Goal: Information Seeking & Learning: Find specific fact

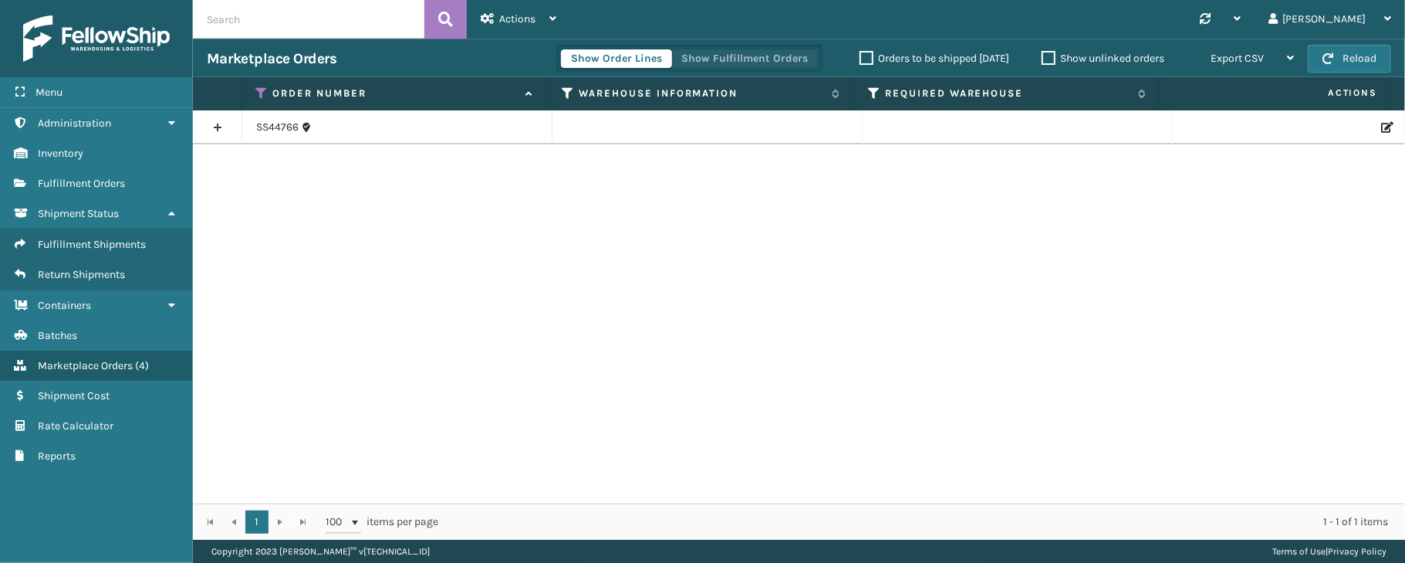
click at [704, 56] on button "Show Fulfillment Orders" at bounding box center [744, 58] width 147 height 19
click at [260, 90] on icon at bounding box center [262, 93] width 12 height 14
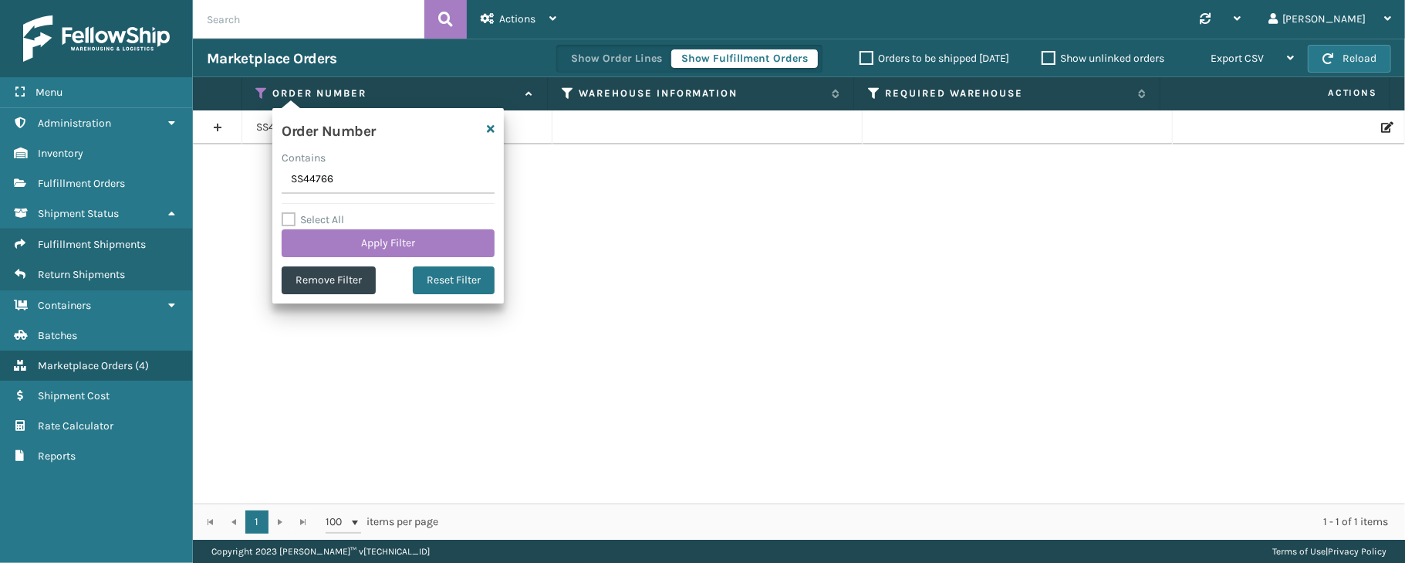
drag, startPoint x: 350, startPoint y: 177, endPoint x: 290, endPoint y: 177, distance: 60.2
click at [290, 177] on input "SS44766" at bounding box center [388, 180] width 213 height 28
type input "SS44771"
click at [355, 241] on button "Apply Filter" at bounding box center [388, 243] width 213 height 28
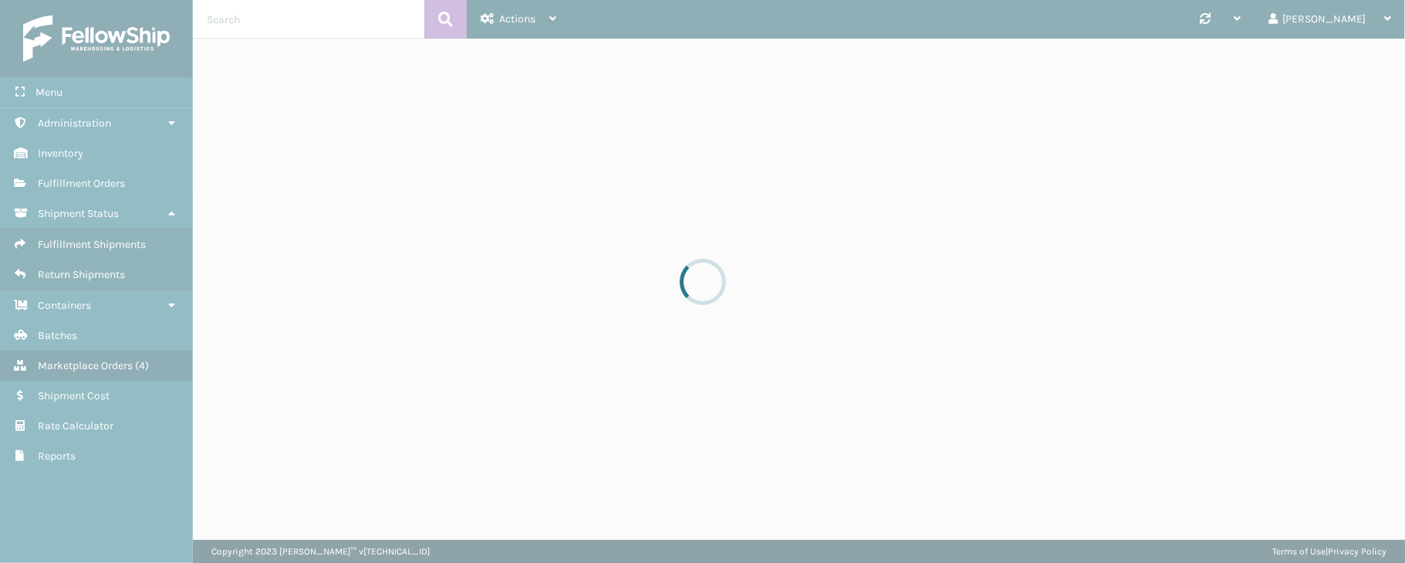
click at [355, 241] on div at bounding box center [702, 281] width 1405 height 563
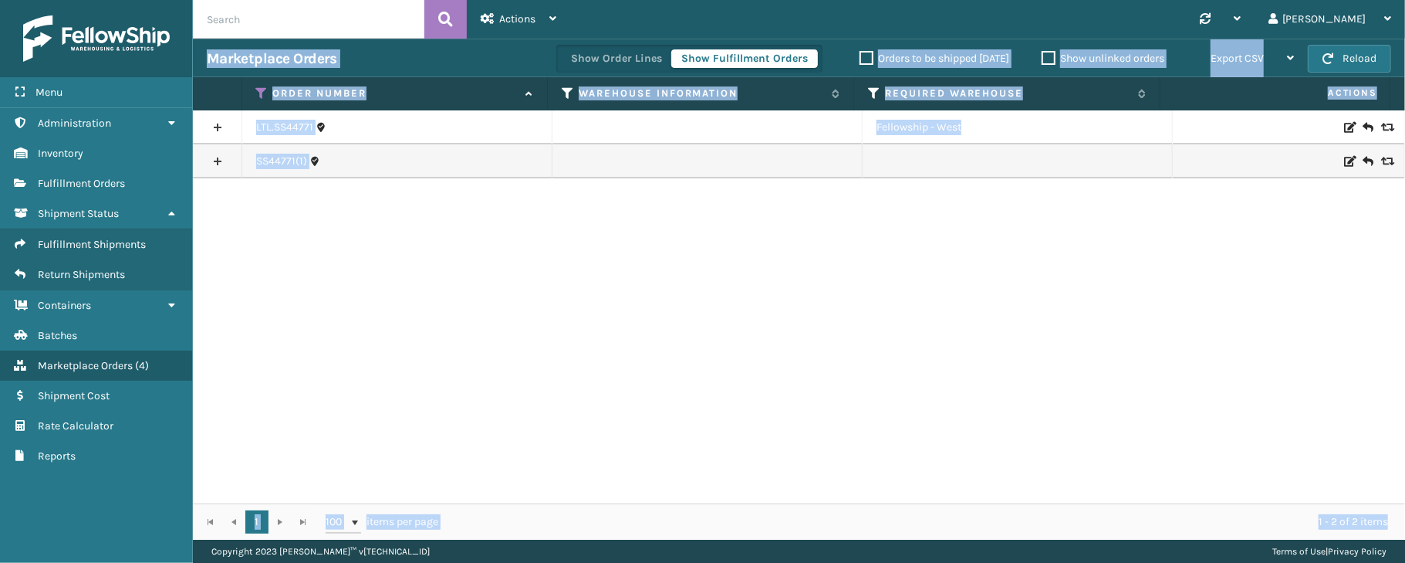
click at [321, 286] on div "LTL.SS44771 Fellowship - West SS44771(1)" at bounding box center [799, 306] width 1212 height 393
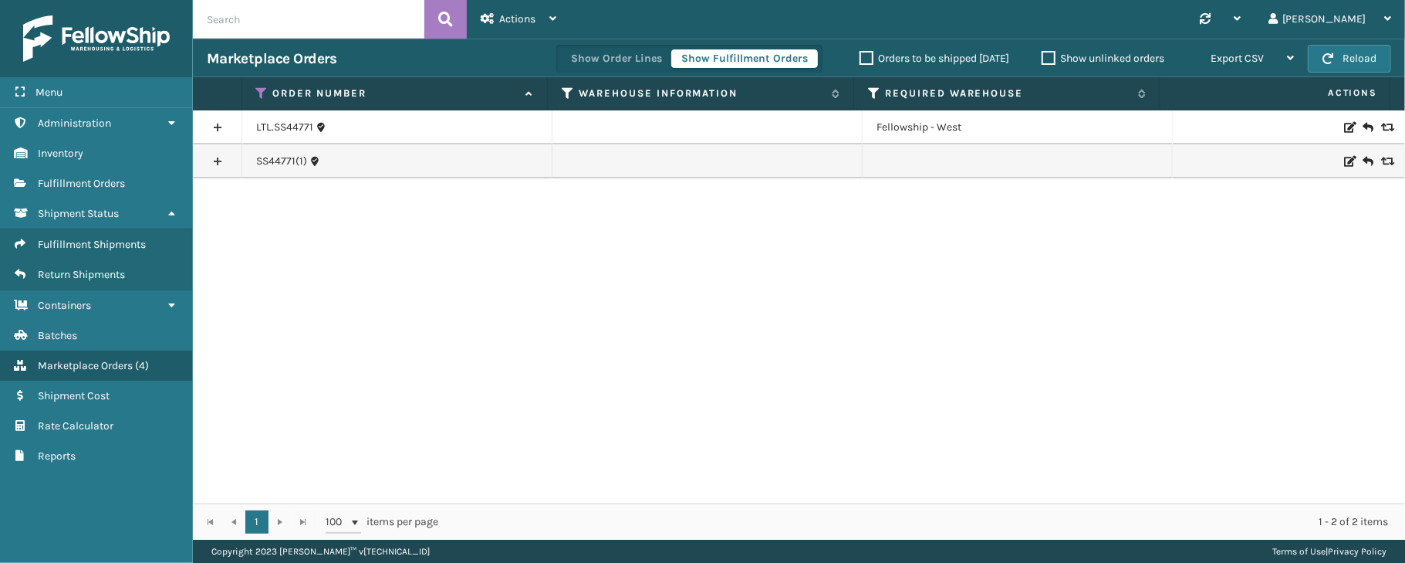
click at [222, 158] on link at bounding box center [217, 161] width 49 height 25
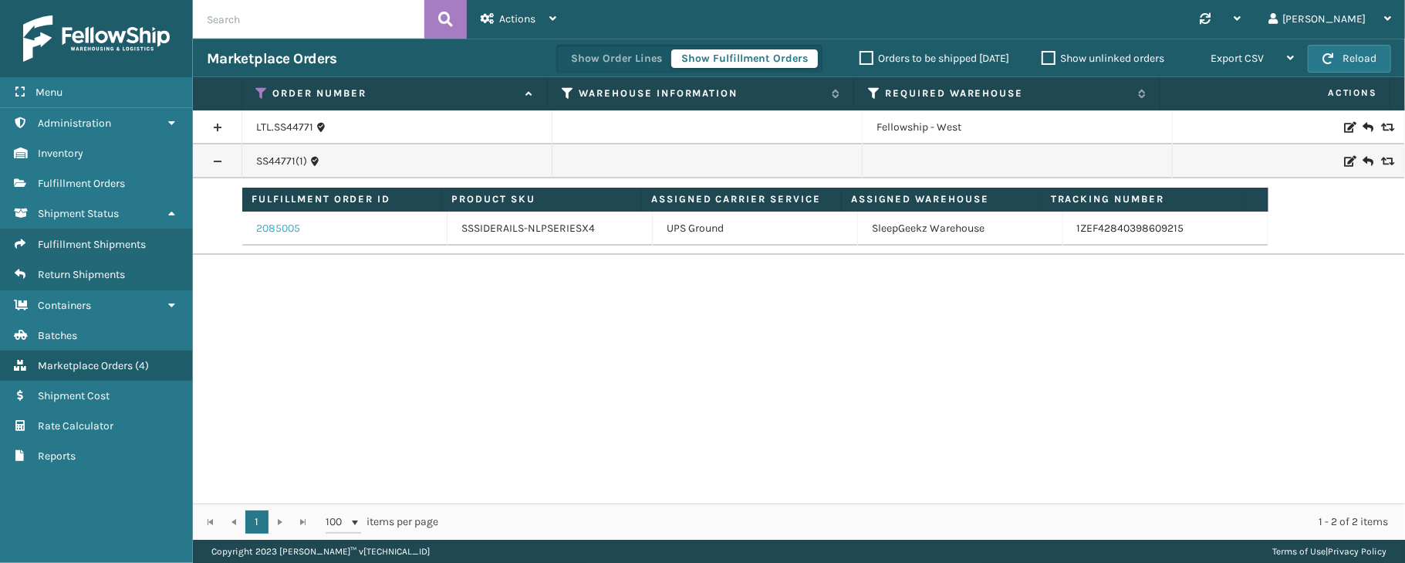
click at [275, 225] on link "2085005" at bounding box center [278, 228] width 44 height 15
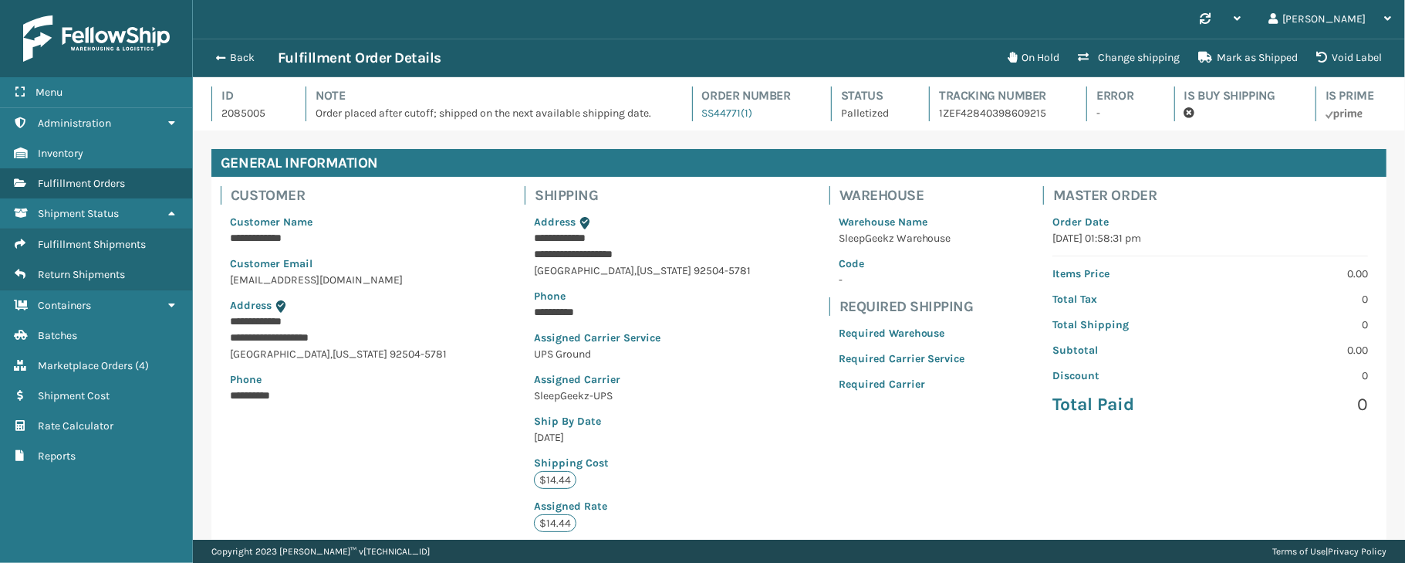
scroll to position [35, 1211]
click at [245, 56] on button "Back" at bounding box center [242, 58] width 71 height 14
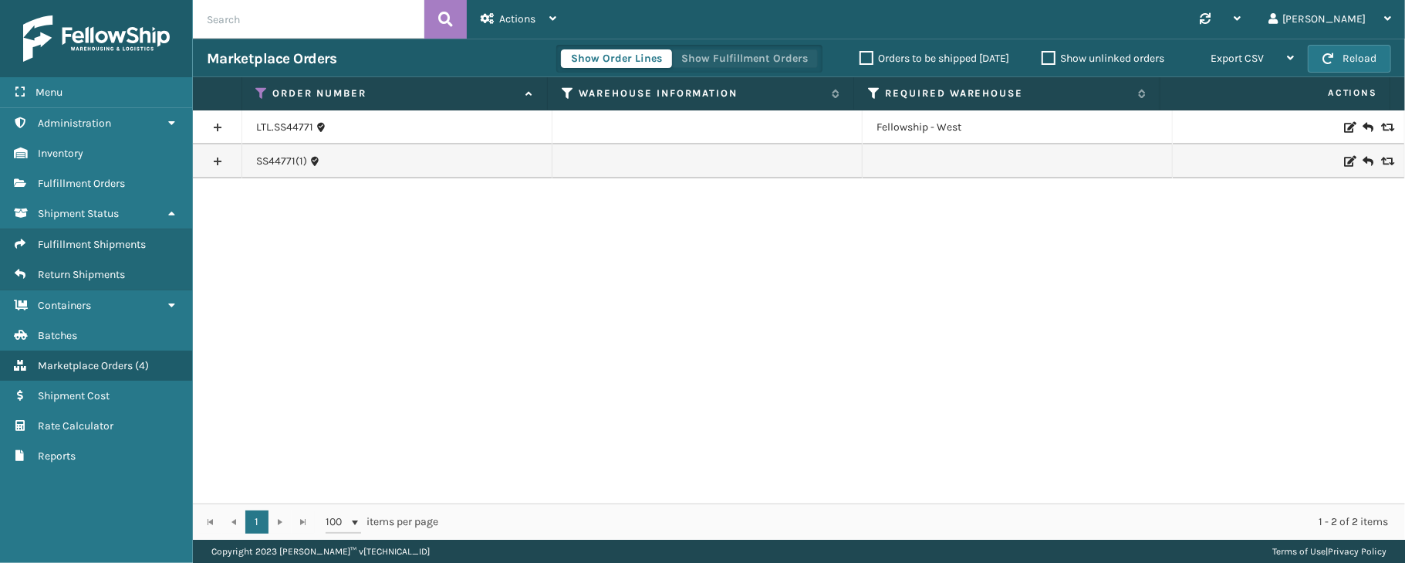
click at [732, 59] on button "Show Fulfillment Orders" at bounding box center [744, 58] width 147 height 19
click at [261, 96] on icon at bounding box center [262, 93] width 12 height 14
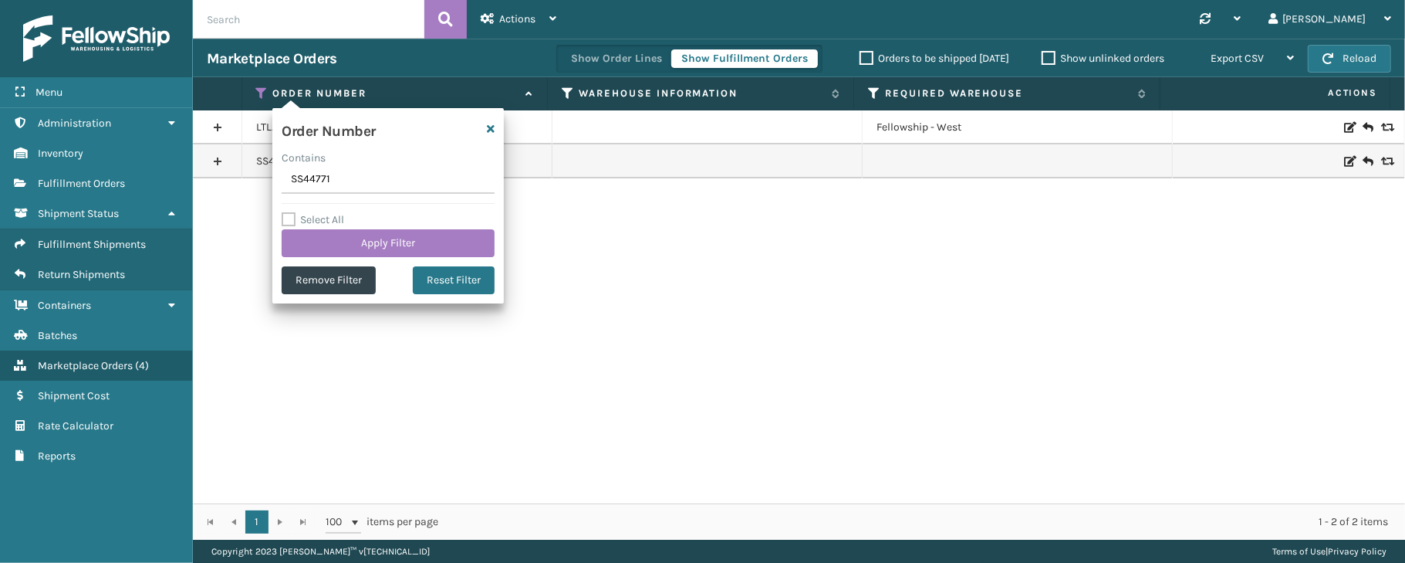
drag, startPoint x: 343, startPoint y: 183, endPoint x: 273, endPoint y: 181, distance: 69.5
click at [273, 181] on div "Order Number Contains SS44771 Select All Apply Filter Remove Filter Reset Filter" at bounding box center [387, 205] width 231 height 195
type input "114-3697436-8616219"
click at [365, 245] on button "Apply Filter" at bounding box center [388, 243] width 213 height 28
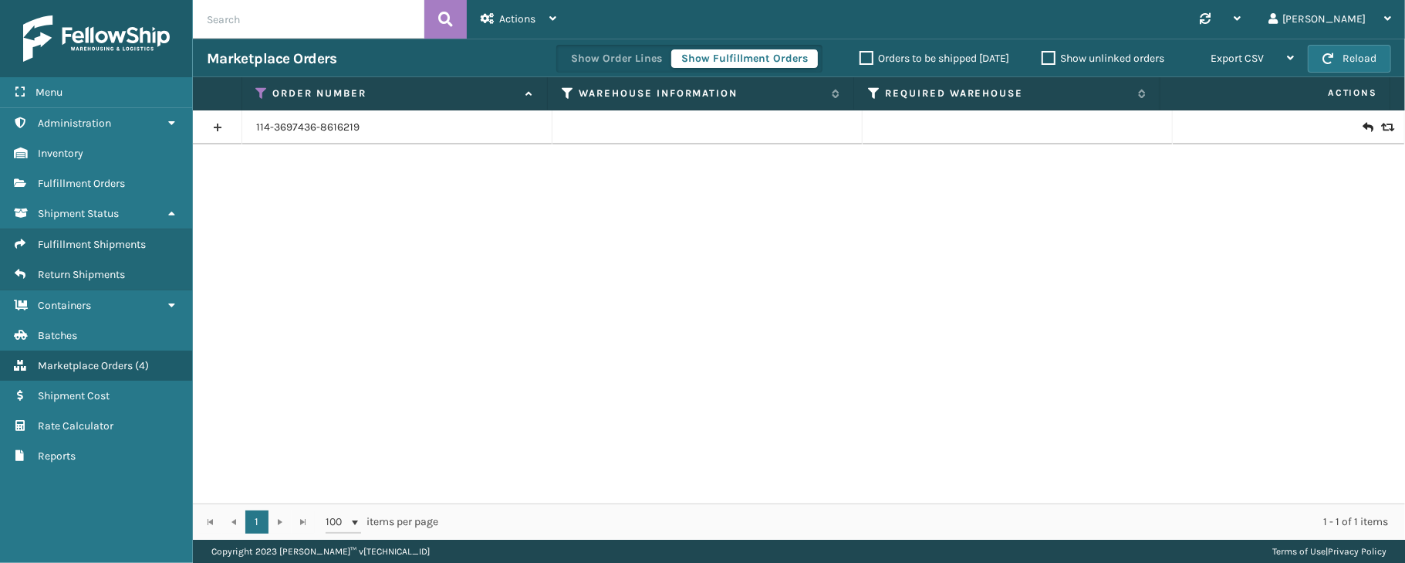
click at [226, 130] on link at bounding box center [217, 127] width 49 height 25
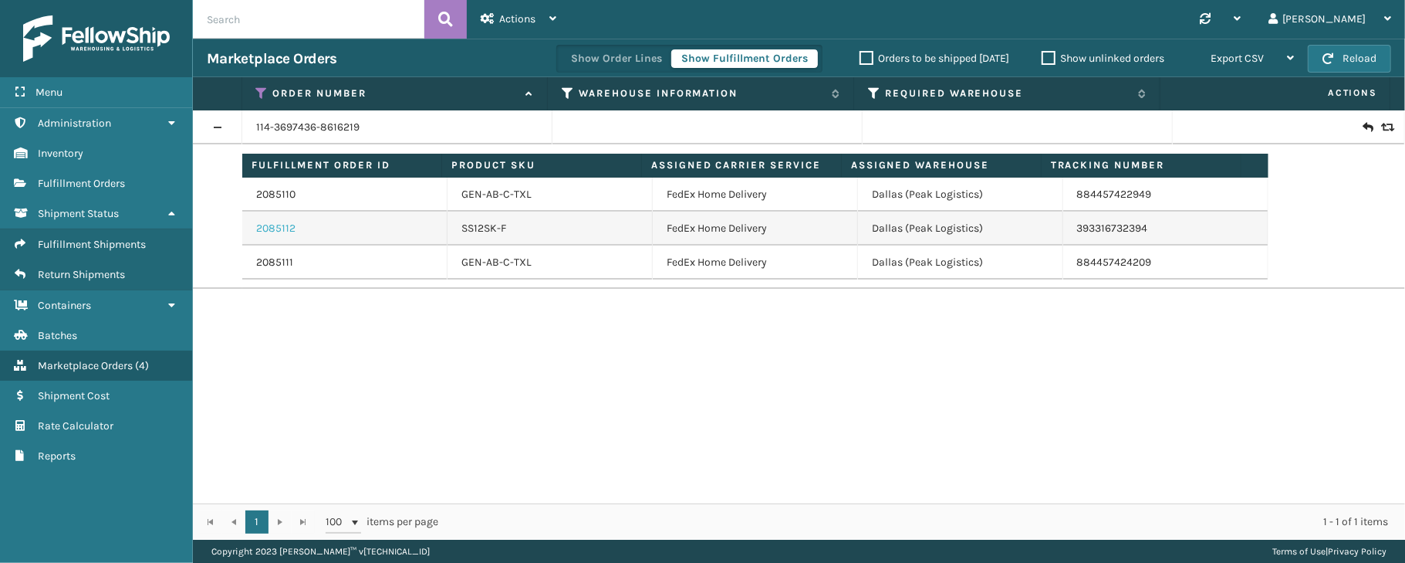
click at [285, 233] on link "2085112" at bounding box center [275, 228] width 39 height 15
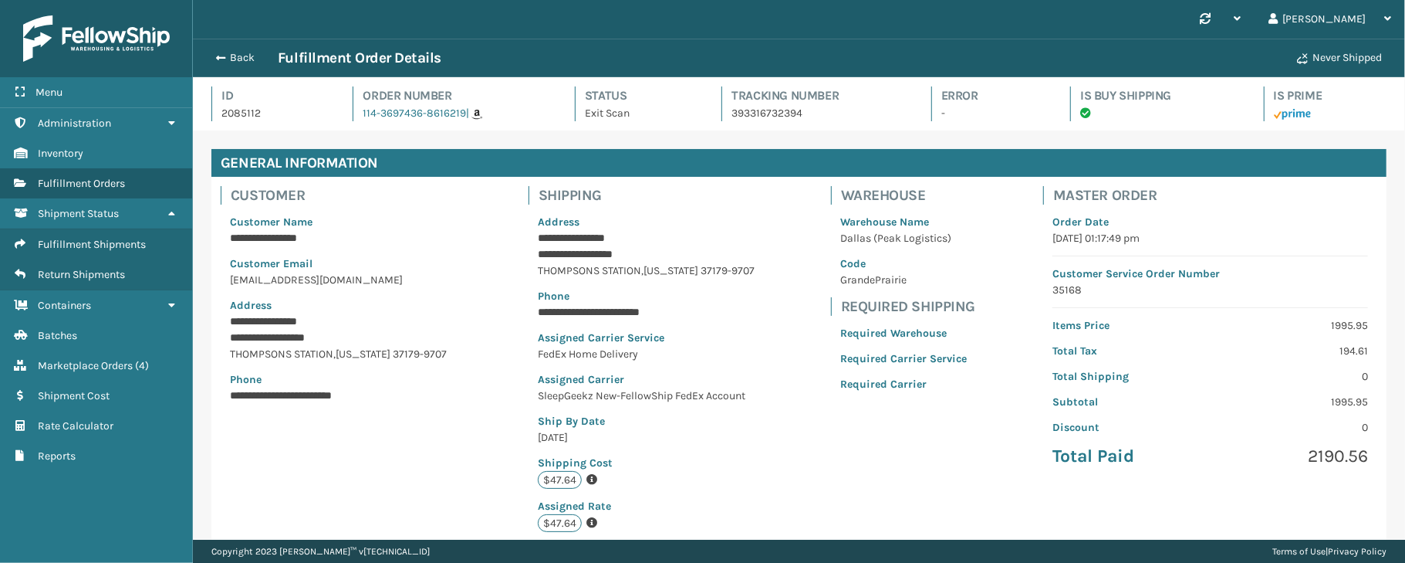
scroll to position [35, 1211]
drag, startPoint x: 818, startPoint y: 123, endPoint x: 720, endPoint y: 121, distance: 98.0
click at [720, 121] on div "Id 2085112 Order Number 114-3697436-8616219 | Status Exit Scan Tracking Number …" at bounding box center [798, 108] width 1175 height 44
copy p "393316732394"
click at [233, 46] on div "Back Fulfillment Order Details Never Shipped" at bounding box center [799, 58] width 1212 height 39
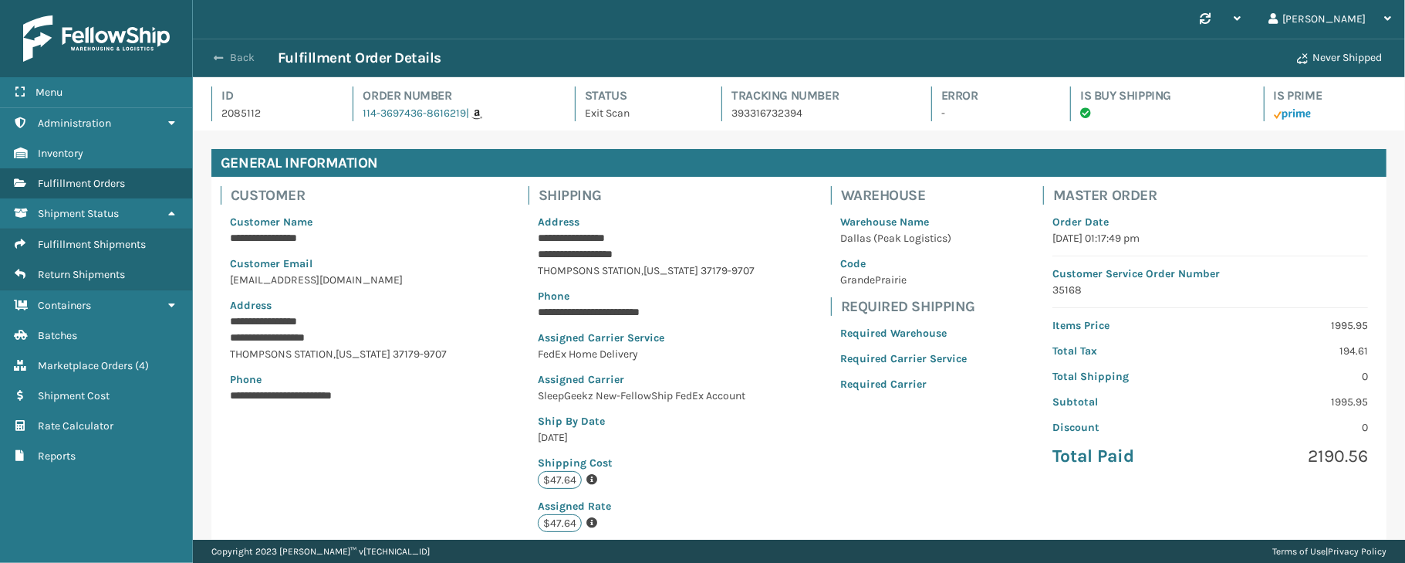
click at [236, 56] on button "Back" at bounding box center [242, 58] width 71 height 14
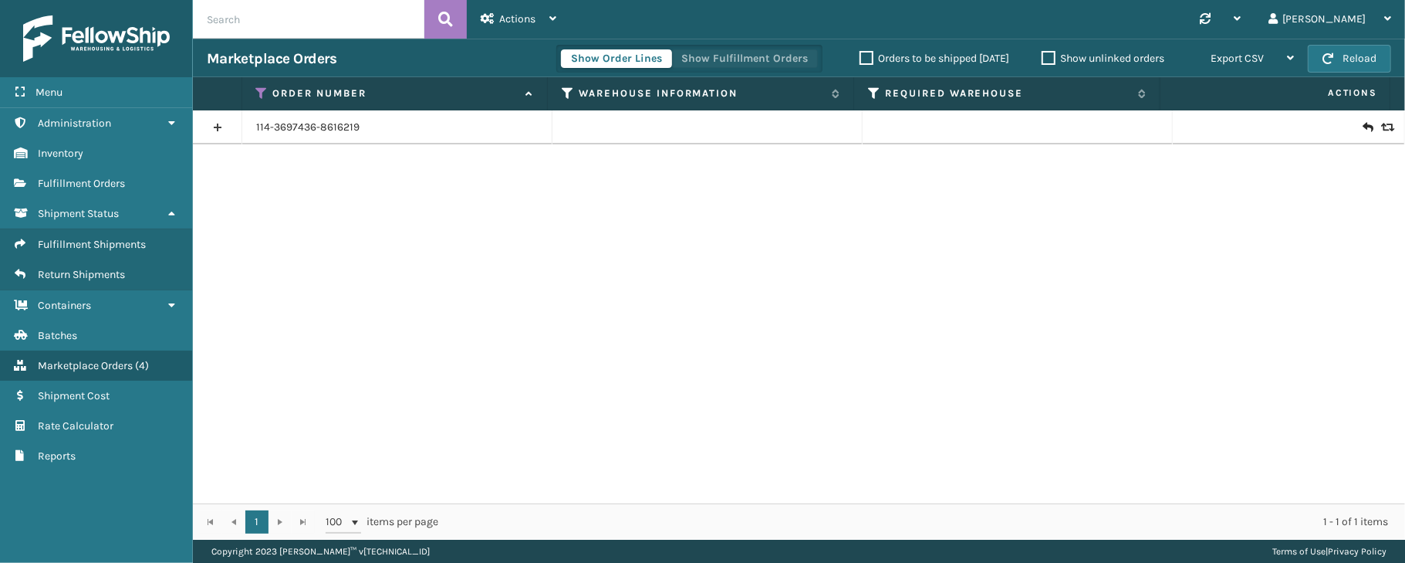
click at [763, 56] on button "Show Fulfillment Orders" at bounding box center [744, 58] width 147 height 19
click at [259, 93] on icon at bounding box center [262, 93] width 12 height 14
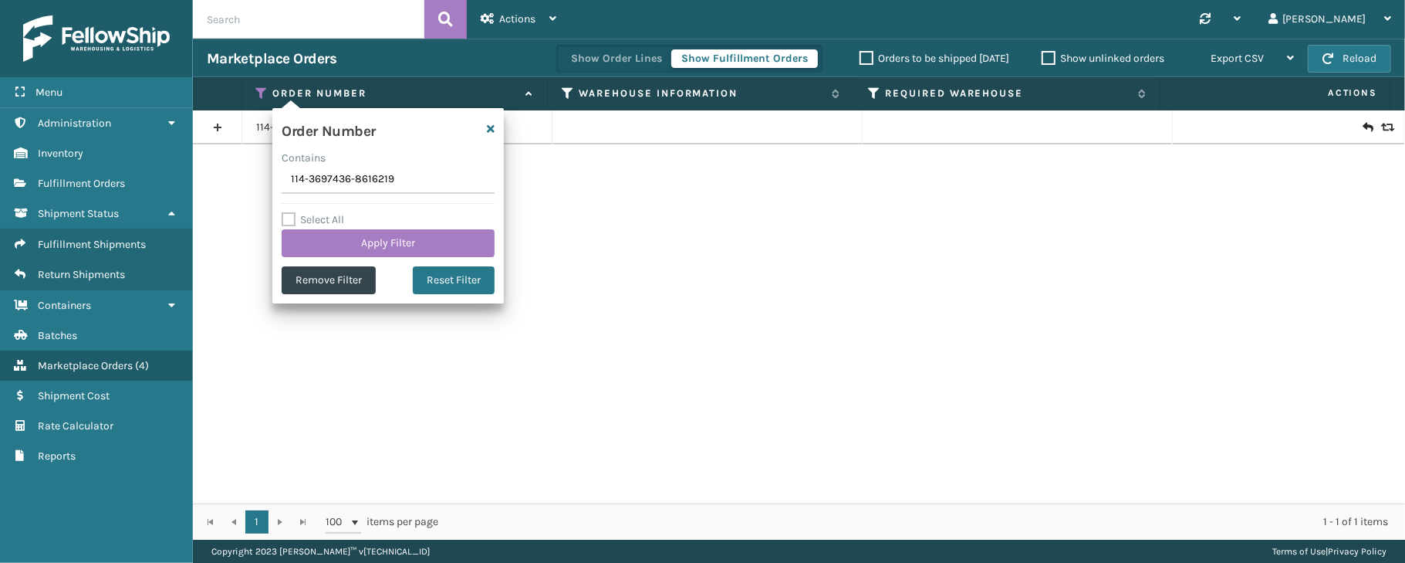
drag, startPoint x: 404, startPoint y: 179, endPoint x: 289, endPoint y: 188, distance: 116.1
click at [289, 188] on input "114-3697436-8616219" at bounding box center [388, 180] width 213 height 28
type input "112-7741994-8937816"
click at [352, 241] on button "Apply Filter" at bounding box center [388, 243] width 213 height 28
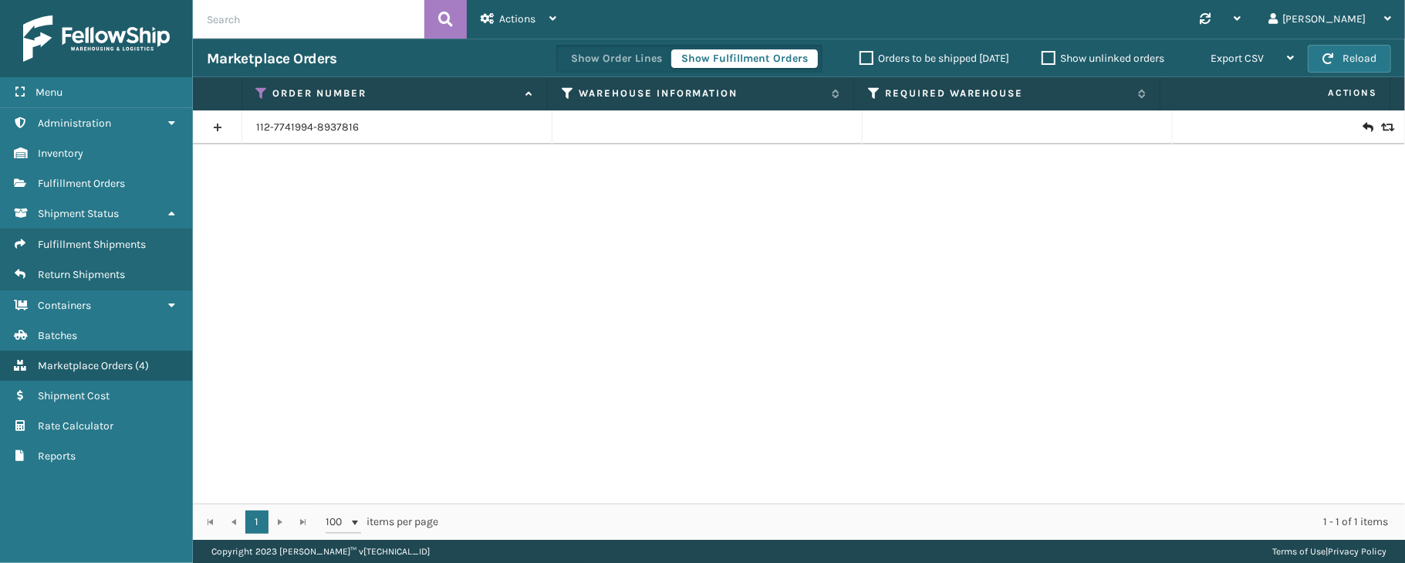
click at [223, 136] on link at bounding box center [217, 127] width 49 height 25
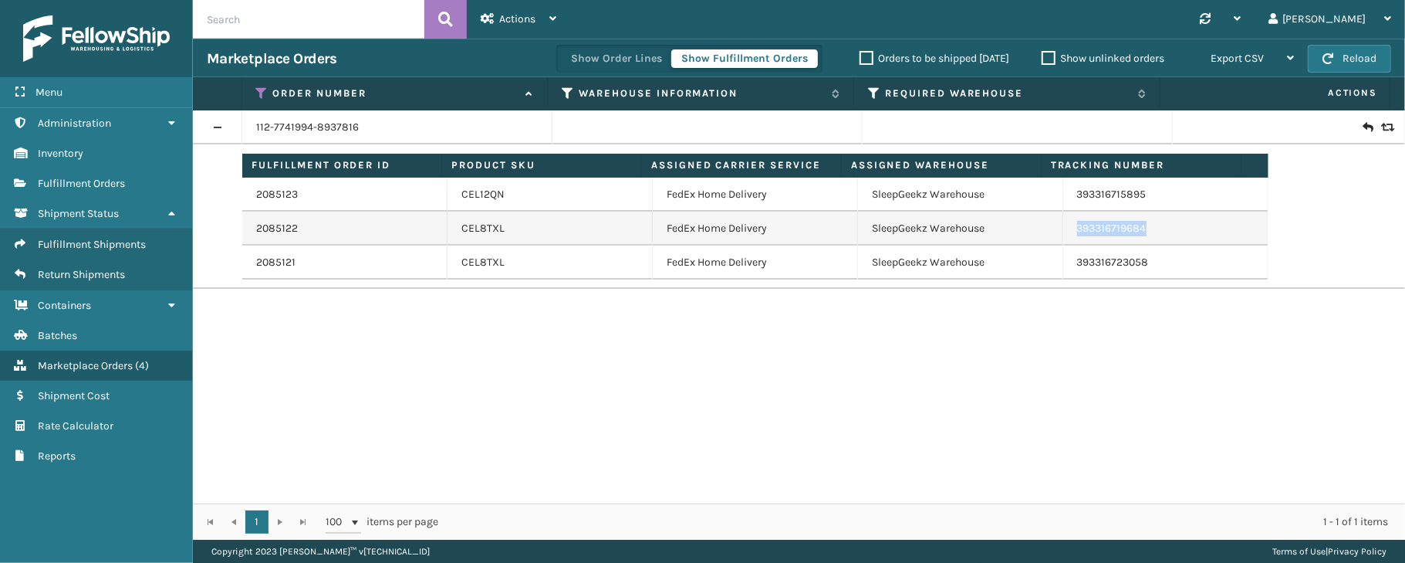
drag, startPoint x: 1156, startPoint y: 228, endPoint x: 1065, endPoint y: 232, distance: 91.1
click at [1065, 232] on td "393316719684" at bounding box center [1165, 228] width 205 height 34
copy link "393316719684"
click at [260, 88] on icon at bounding box center [262, 93] width 12 height 14
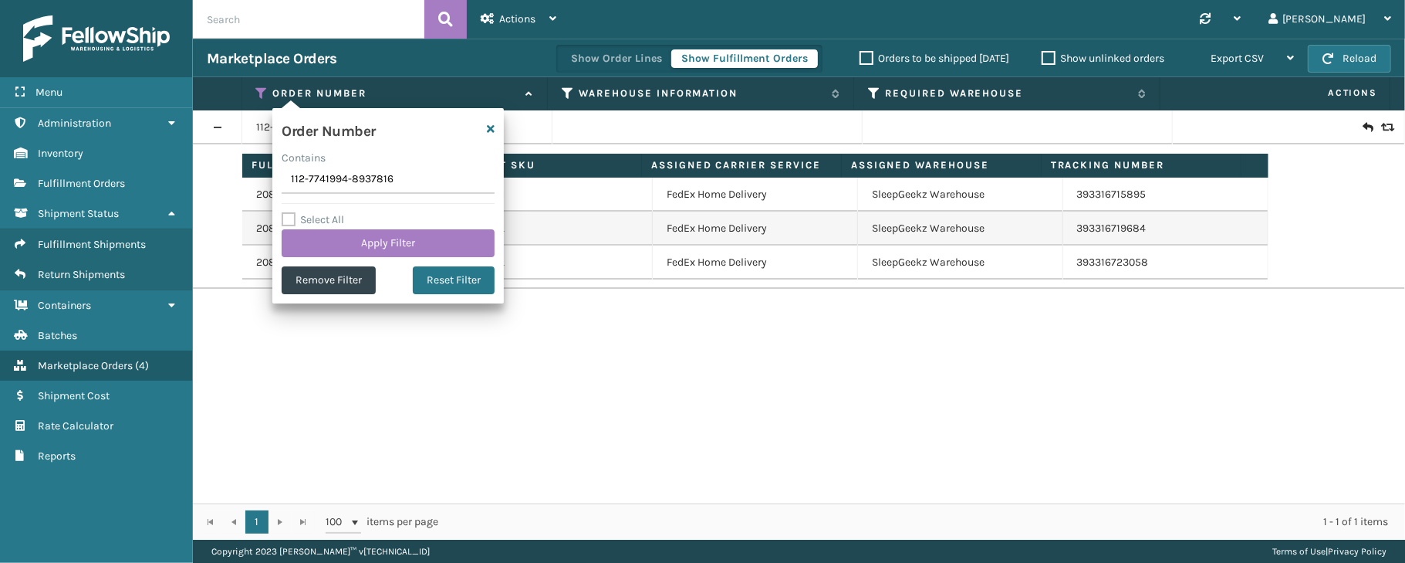
drag, startPoint x: 406, startPoint y: 179, endPoint x: 272, endPoint y: 182, distance: 134.3
click at [261, 182] on section "Marketplace Orders Show Order Lines Show Fulfillment Orders Orders to be shippe…" at bounding box center [799, 289] width 1212 height 501
type input "113-5244619-2256250"
click at [409, 242] on button "Apply Filter" at bounding box center [388, 243] width 213 height 28
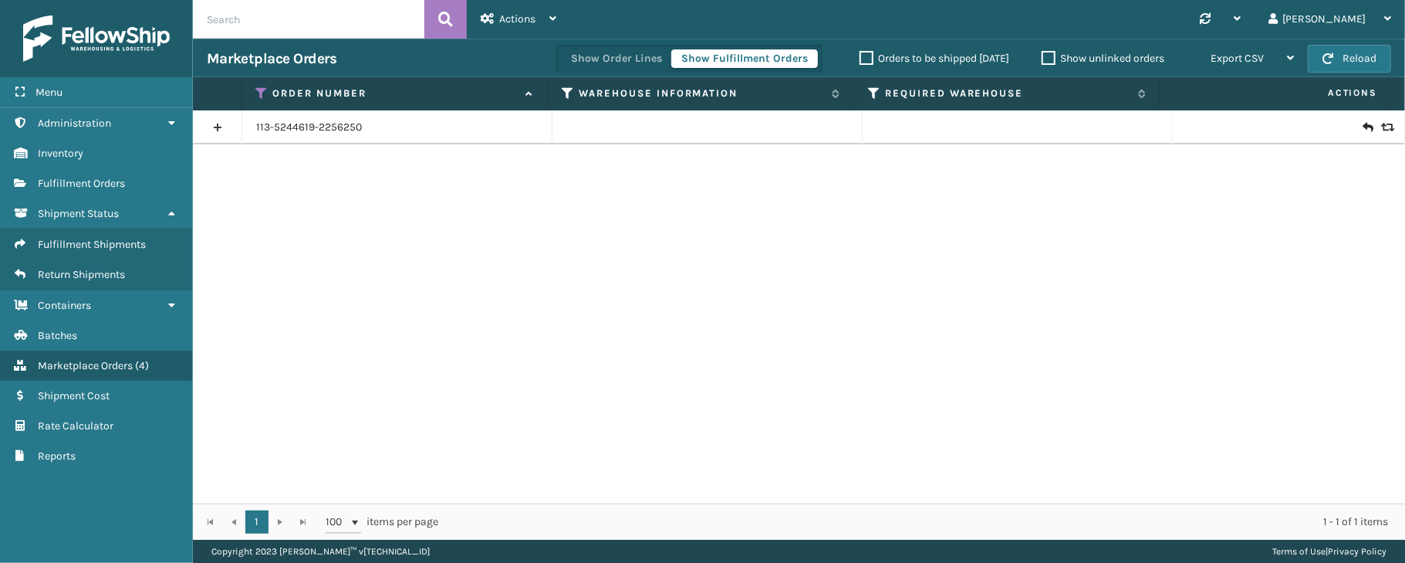
click at [221, 133] on link at bounding box center [217, 127] width 49 height 25
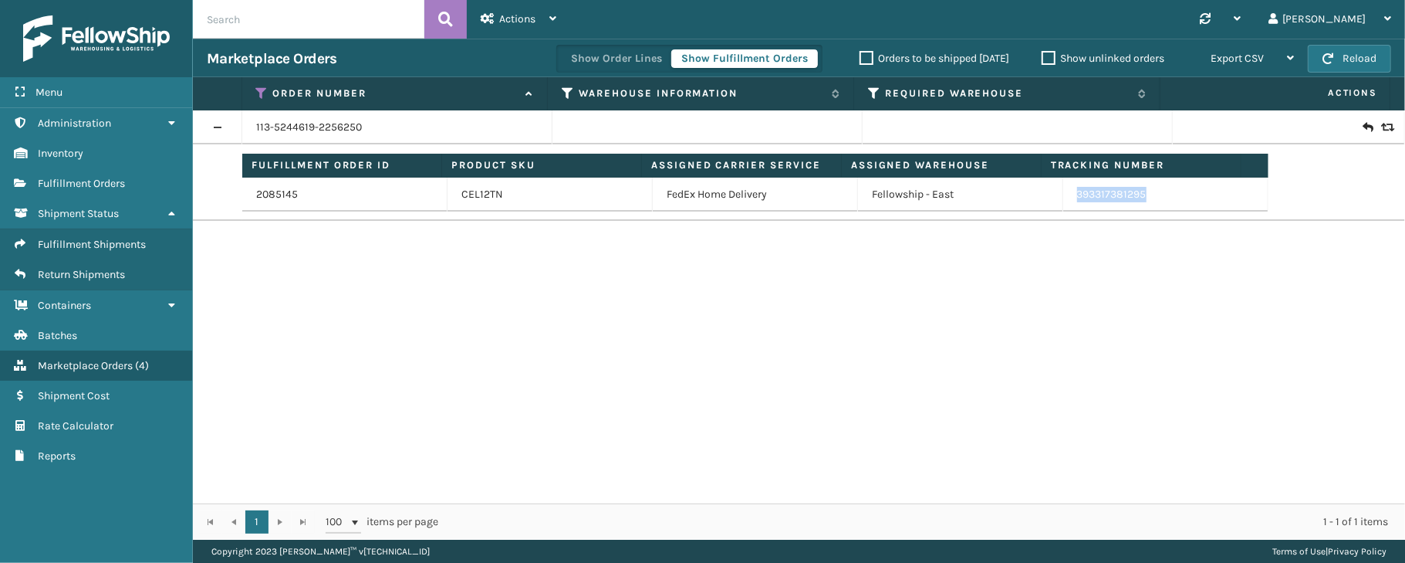
drag, startPoint x: 1167, startPoint y: 196, endPoint x: 1059, endPoint y: 208, distance: 109.4
click at [1063, 208] on td "393317381295" at bounding box center [1165, 194] width 205 height 34
copy link "393317381295"
click at [263, 90] on icon at bounding box center [262, 93] width 12 height 14
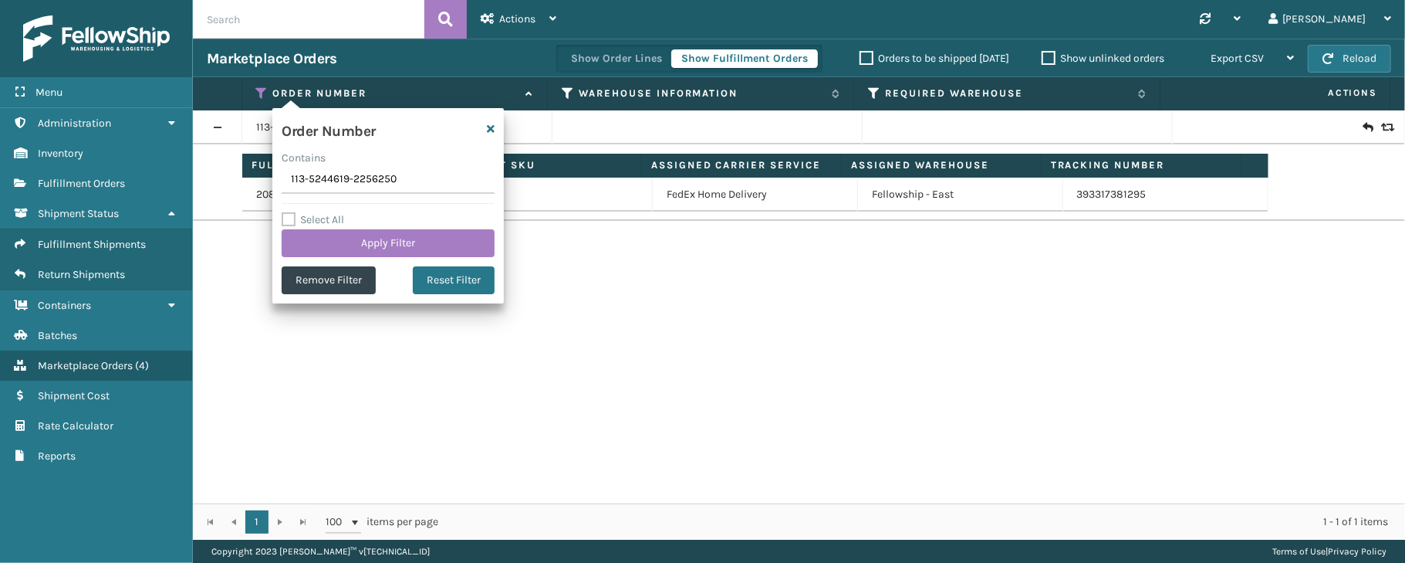
drag, startPoint x: 420, startPoint y: 179, endPoint x: 238, endPoint y: 161, distance: 183.0
click at [238, 161] on section "Marketplace Orders Show Order Lines Show Fulfillment Orders Orders to be shippe…" at bounding box center [799, 289] width 1212 height 501
type input "112-7648004-0365031"
click at [404, 242] on button "Apply Filter" at bounding box center [388, 243] width 213 height 28
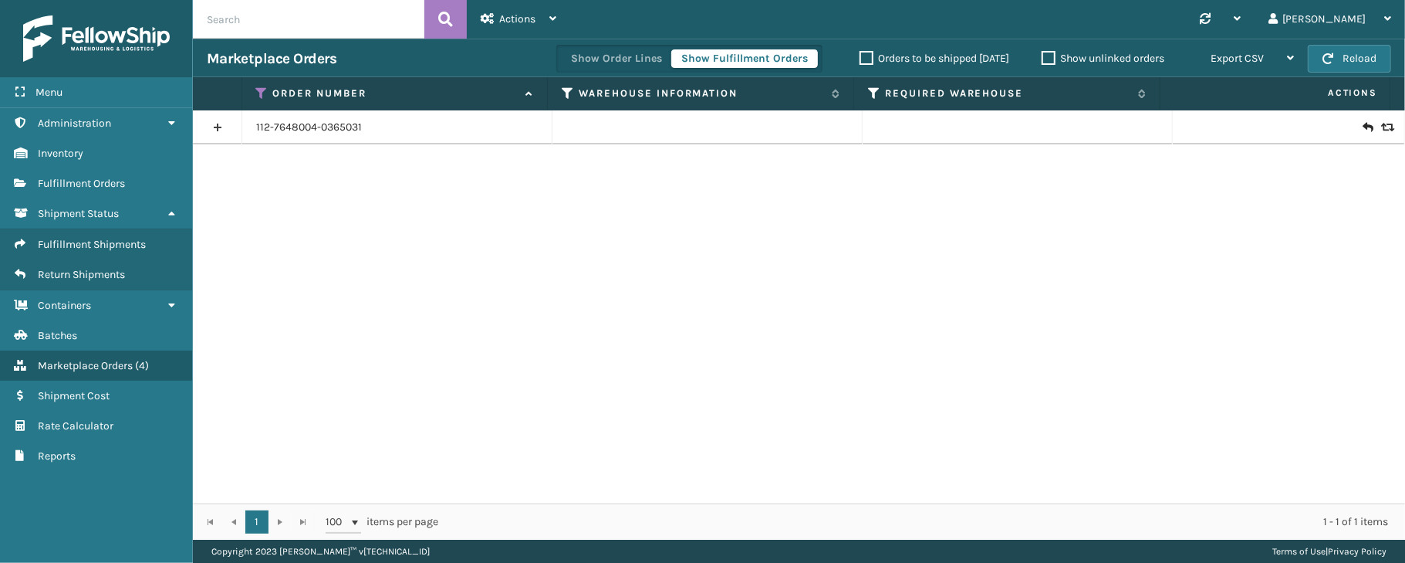
click at [222, 128] on link at bounding box center [217, 127] width 49 height 25
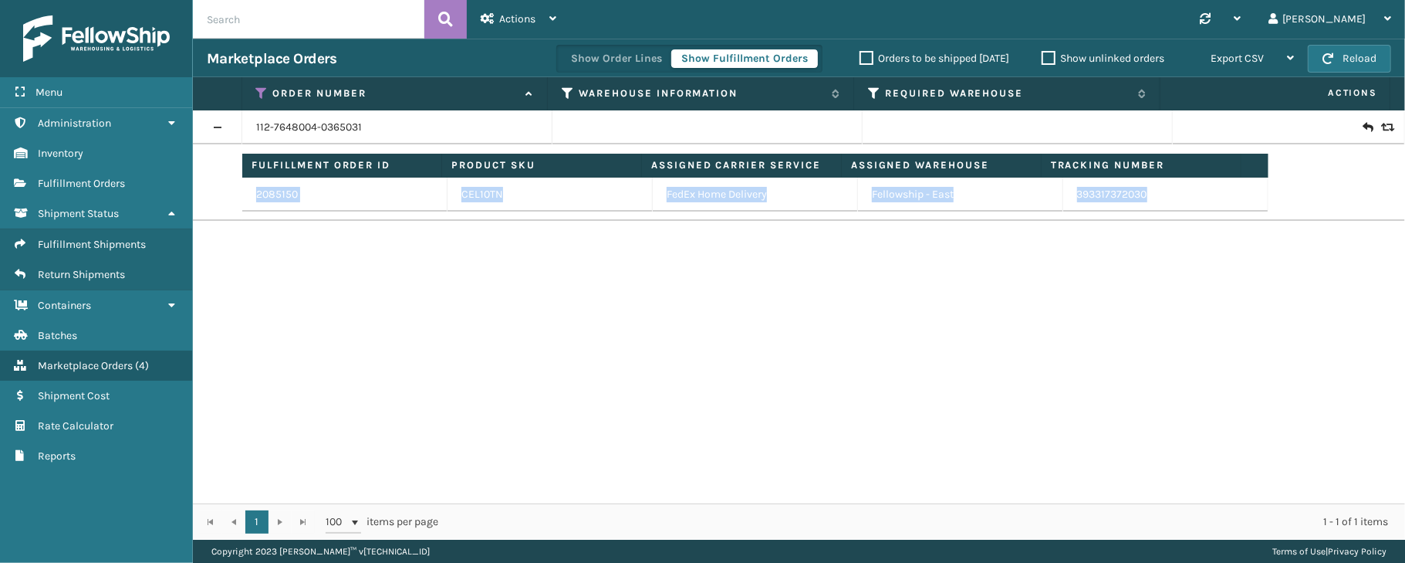
drag, startPoint x: 1157, startPoint y: 193, endPoint x: 1045, endPoint y: 216, distance: 115.0
click at [1045, 216] on td "Fulfillment Order ID Product SKU Assigned Carrier Service Assigned Warehouse Tr…" at bounding box center [823, 182] width 1163 height 76
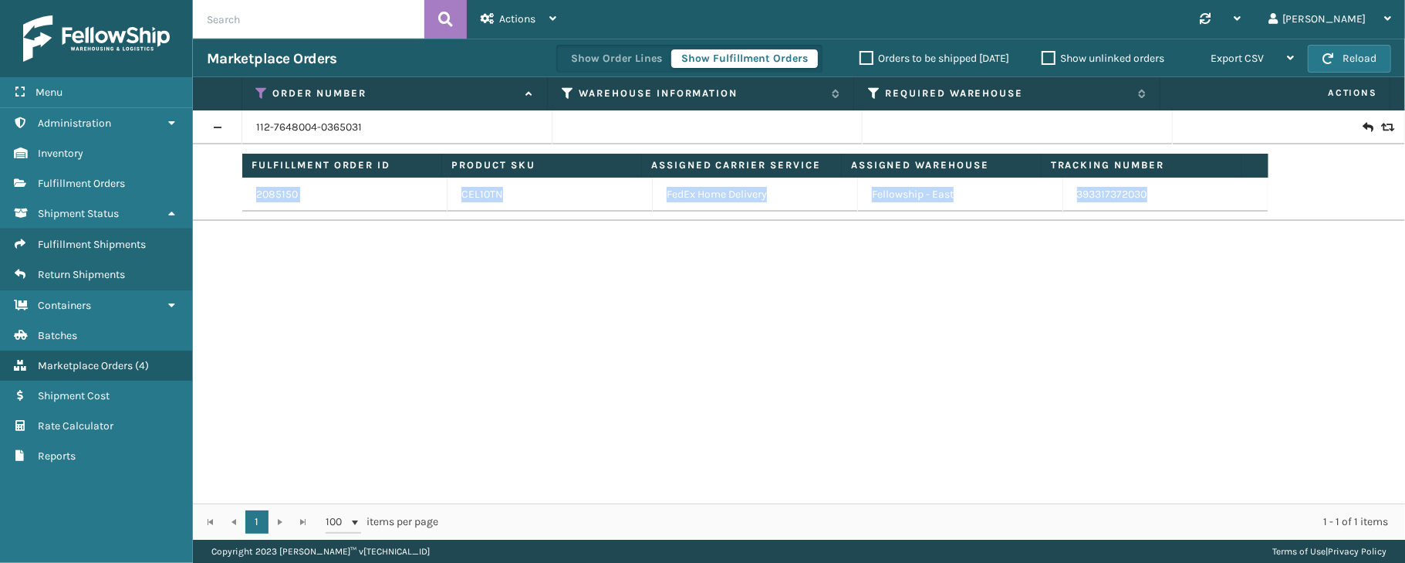
click at [1045, 216] on td "Fulfillment Order ID Product SKU Assigned Carrier Service Assigned Warehouse Tr…" at bounding box center [823, 182] width 1163 height 76
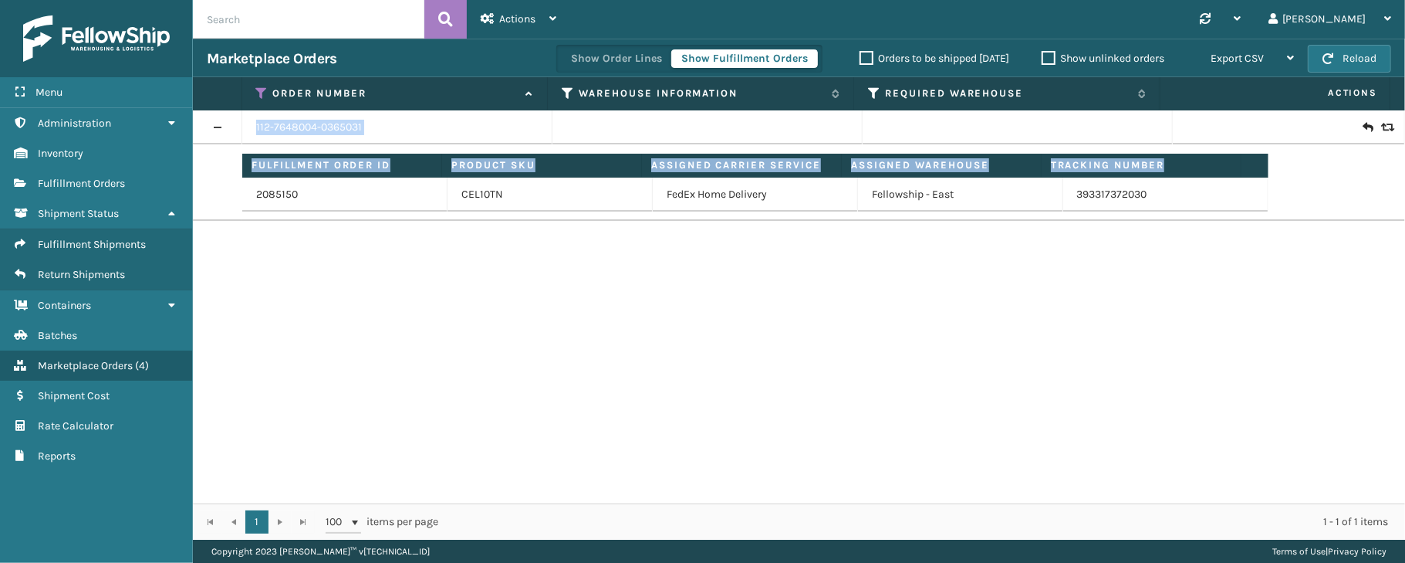
drag, startPoint x: 1045, startPoint y: 216, endPoint x: 1081, endPoint y: 204, distance: 38.1
click at [1081, 204] on td "Fulfillment Order ID Product SKU Assigned Carrier Service Assigned Warehouse Tr…" at bounding box center [823, 182] width 1163 height 76
click at [1081, 204] on td "393317372030" at bounding box center [1165, 194] width 205 height 34
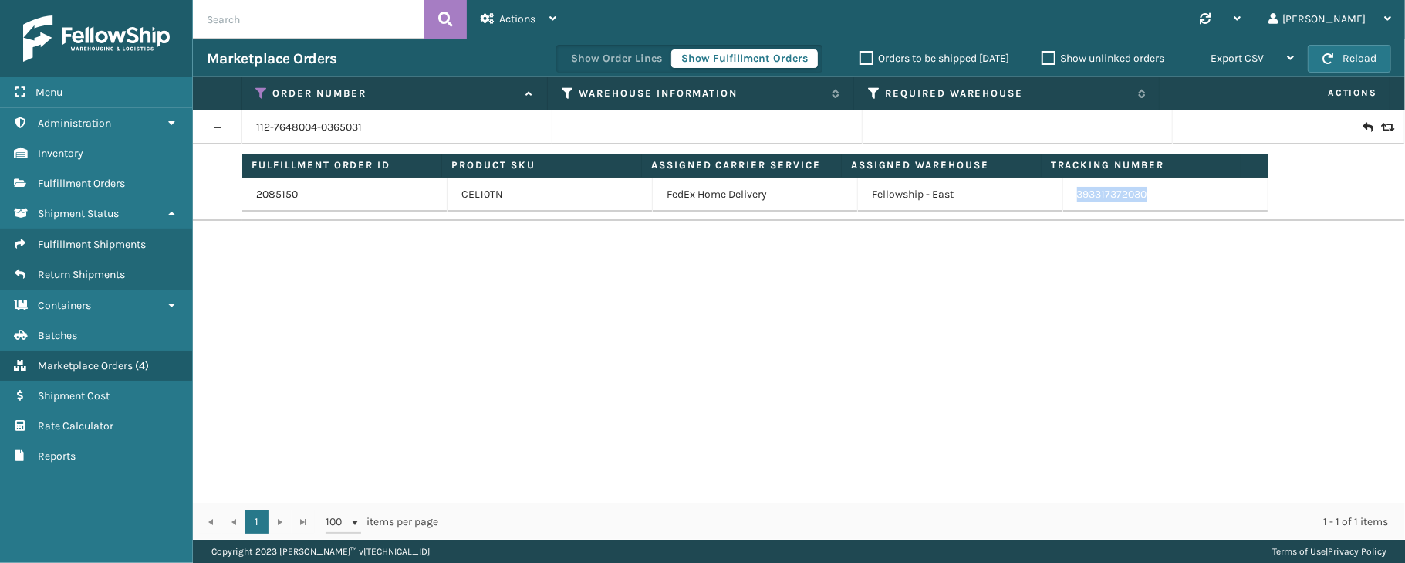
click at [1081, 204] on td "393317372030" at bounding box center [1165, 194] width 205 height 34
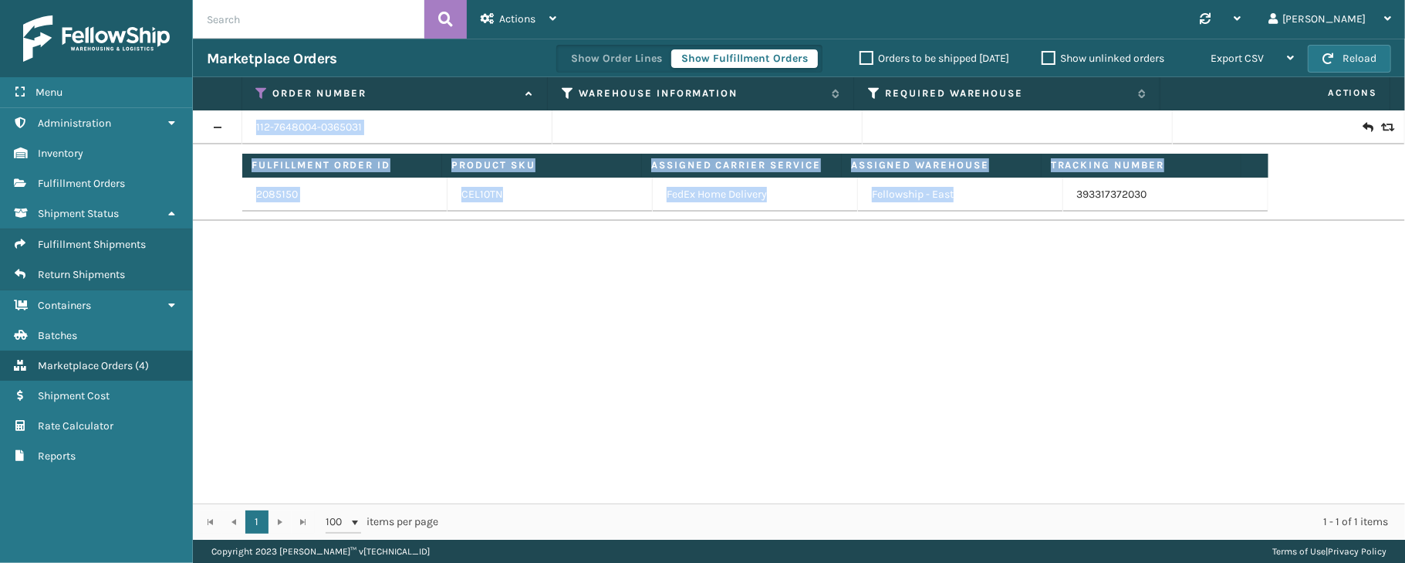
click at [1081, 204] on td "393317372030" at bounding box center [1165, 194] width 205 height 34
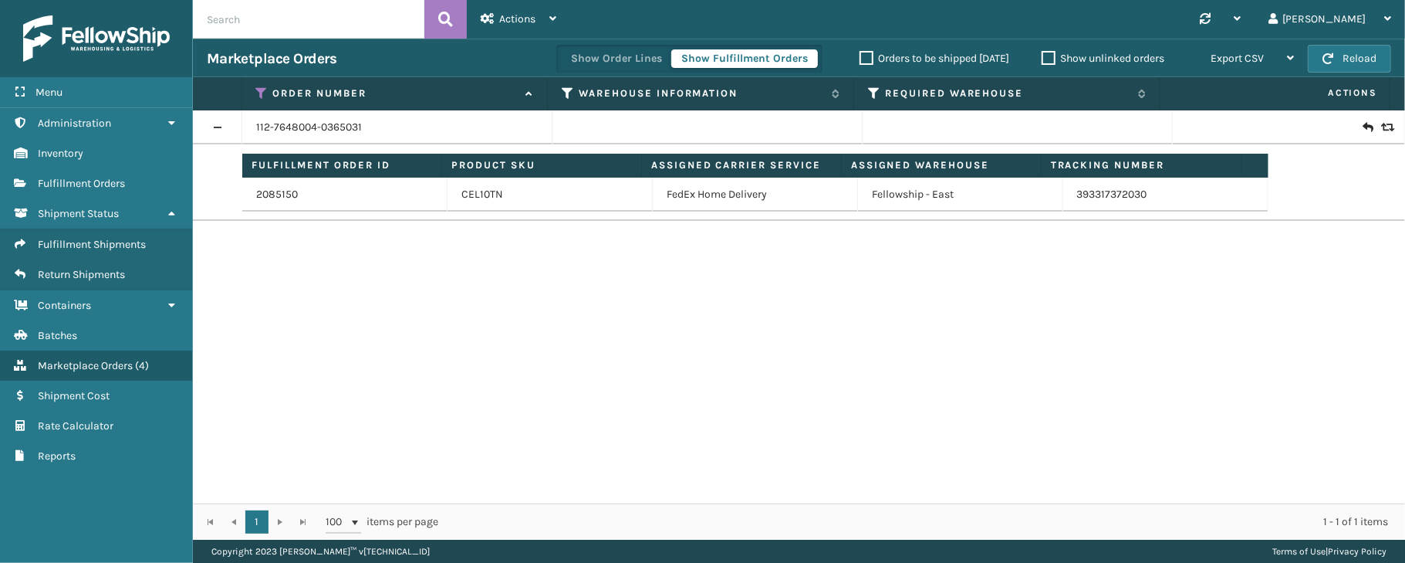
click at [260, 84] on th "Order Number" at bounding box center [395, 93] width 306 height 33
click at [261, 90] on icon at bounding box center [262, 93] width 12 height 14
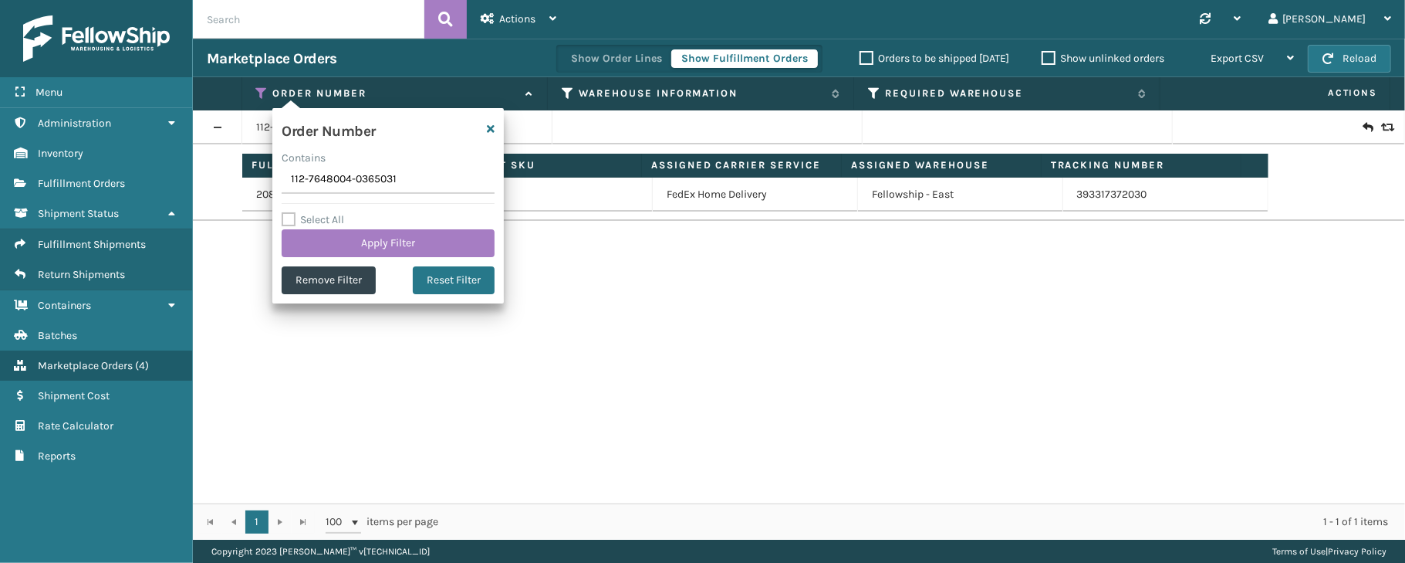
drag, startPoint x: 414, startPoint y: 176, endPoint x: 272, endPoint y: 183, distance: 141.4
click at [272, 183] on div "Order Number Contains 112-7648004-0365031 Select All Apply Filter Remove Filter…" at bounding box center [387, 205] width 231 height 195
type input "114-7058662-5281053"
click at [397, 248] on button "Apply Filter" at bounding box center [388, 243] width 213 height 28
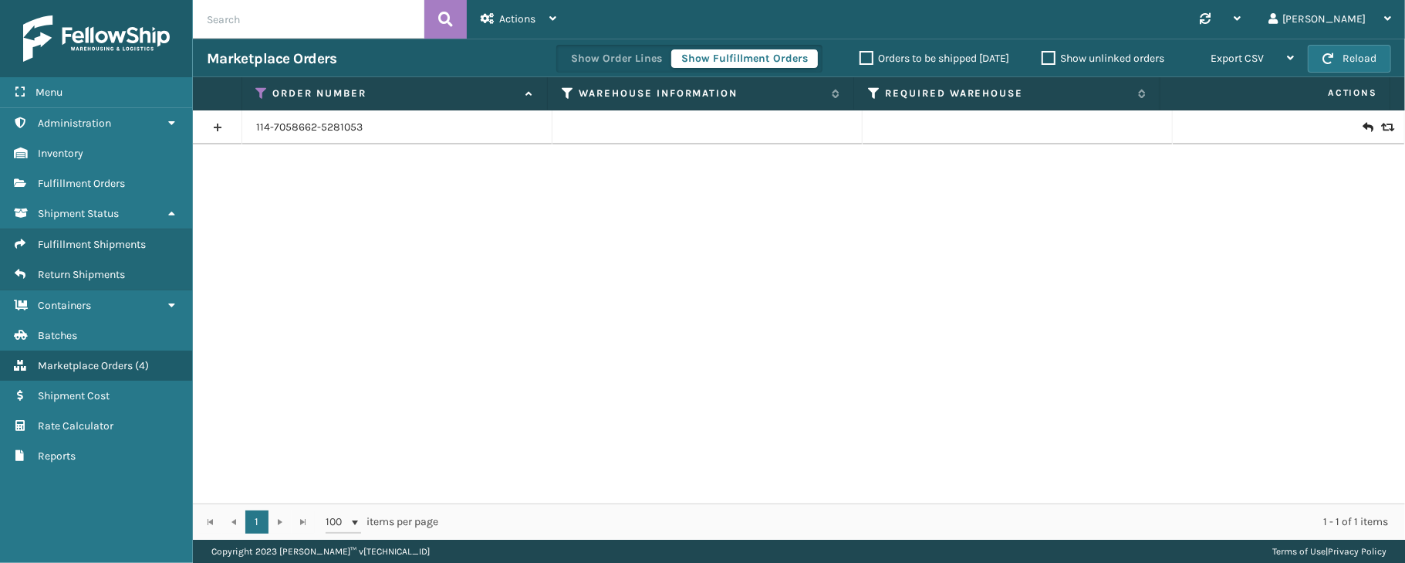
click at [219, 124] on link at bounding box center [217, 127] width 49 height 25
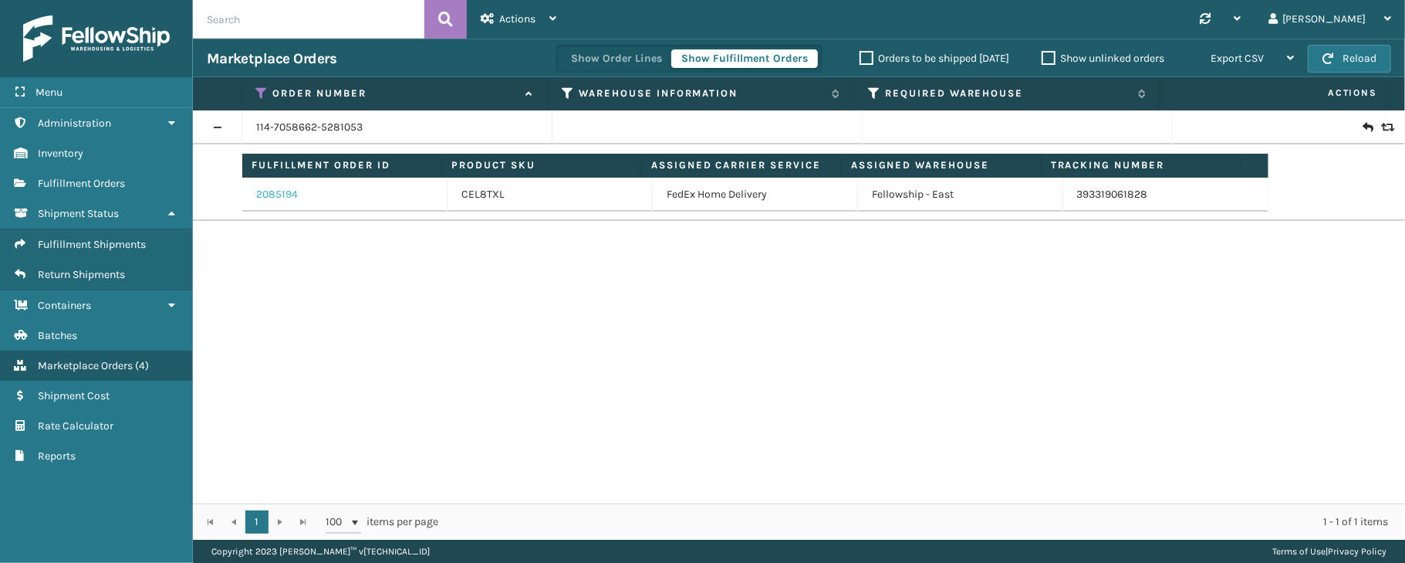
click at [287, 201] on link "2085194" at bounding box center [277, 194] width 42 height 15
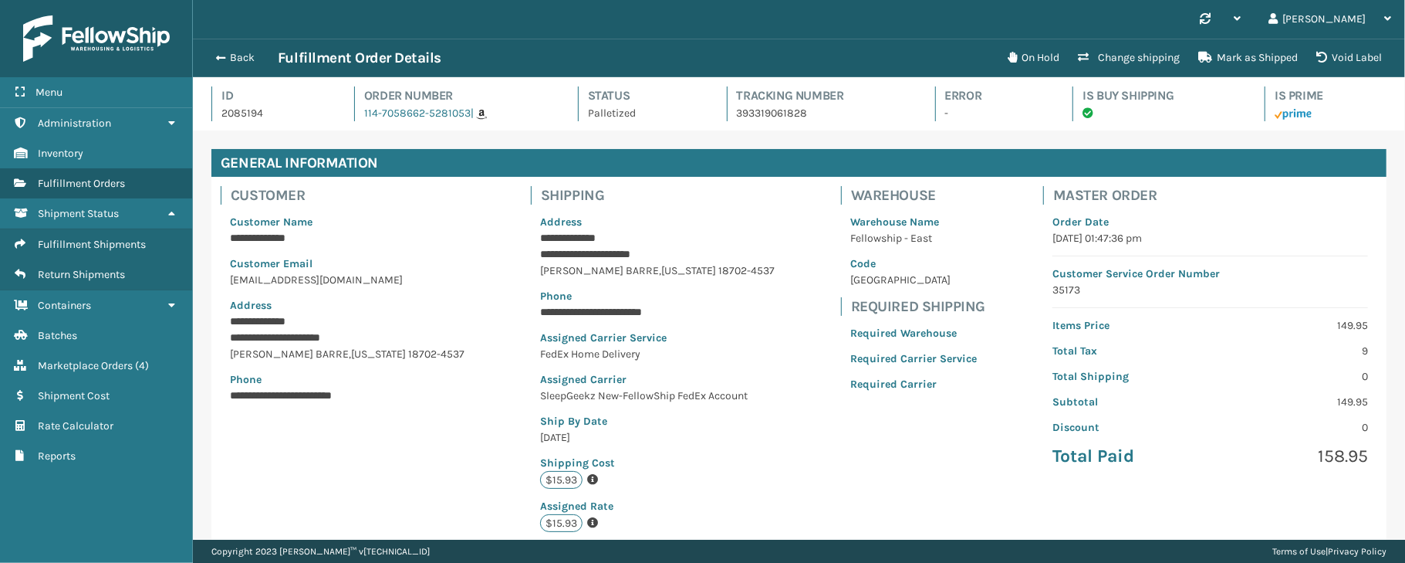
scroll to position [35, 1211]
click at [224, 53] on button "Back" at bounding box center [242, 58] width 71 height 14
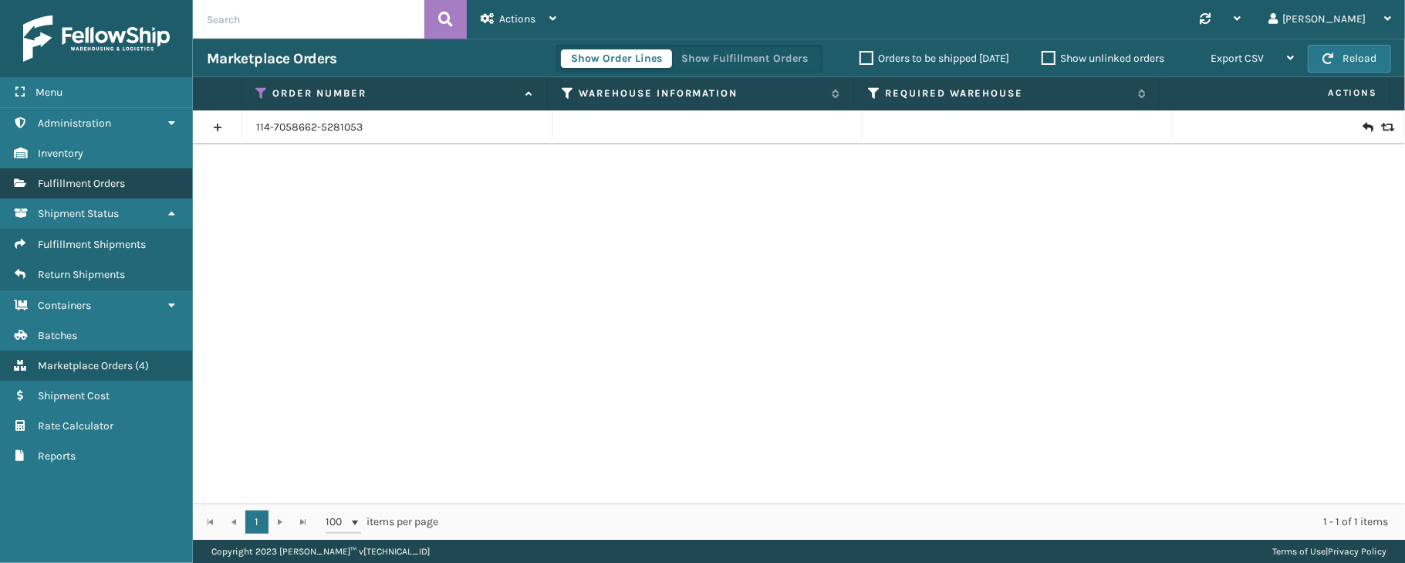
click at [118, 186] on span "Fulfillment Orders" at bounding box center [81, 183] width 87 height 13
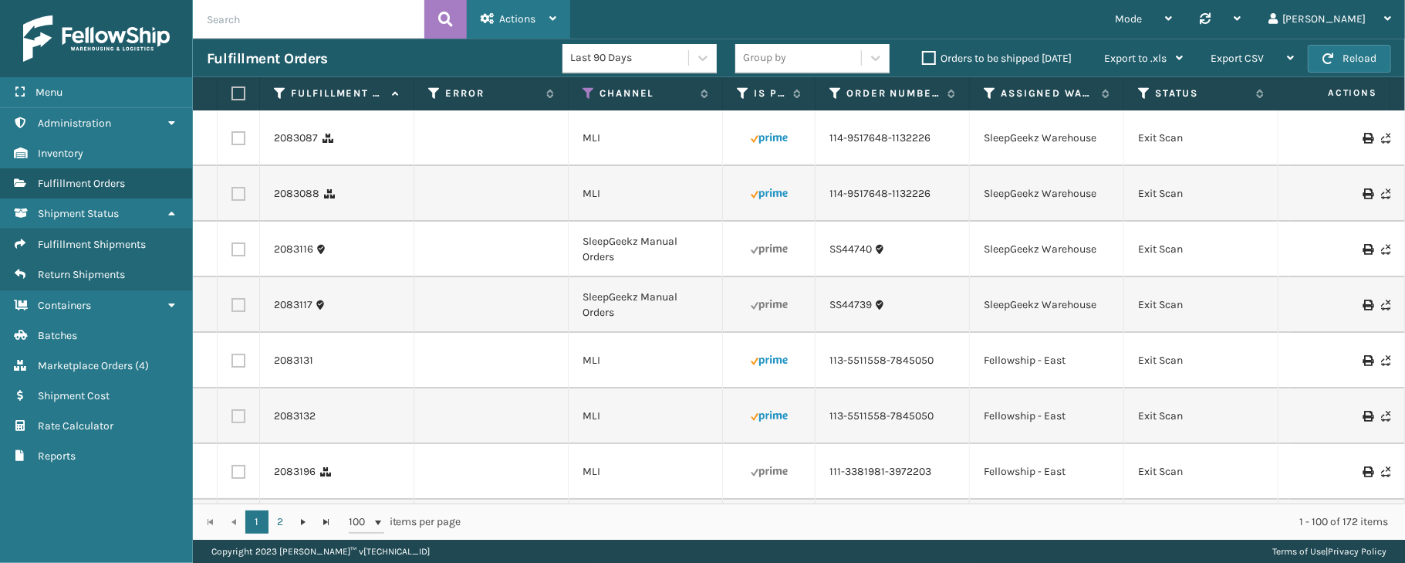
click at [531, 14] on span "Actions" at bounding box center [517, 18] width 36 height 13
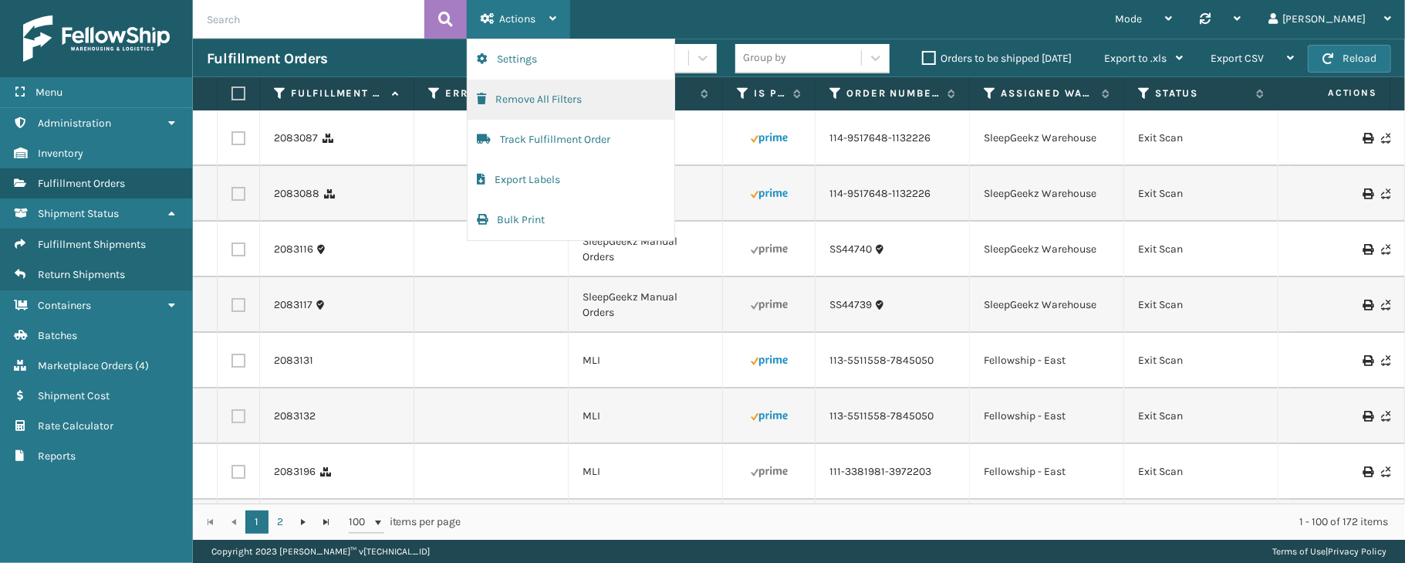
click at [545, 97] on button "Remove All Filters" at bounding box center [571, 99] width 207 height 40
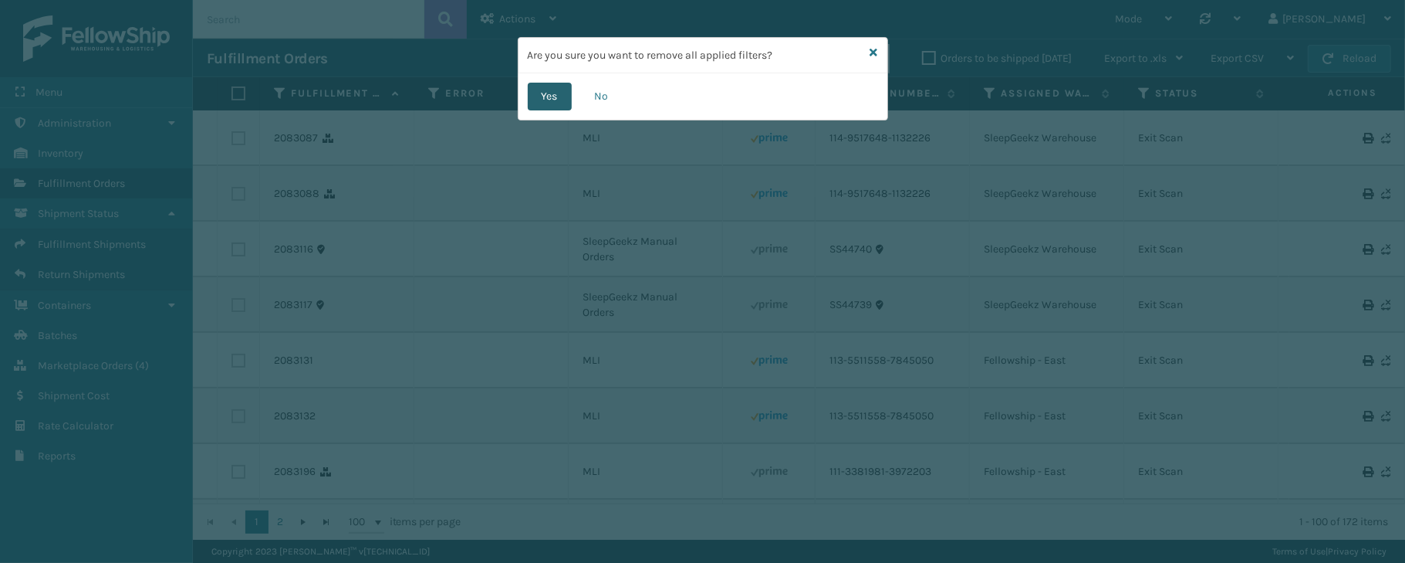
click at [547, 99] on button "Yes" at bounding box center [550, 97] width 44 height 28
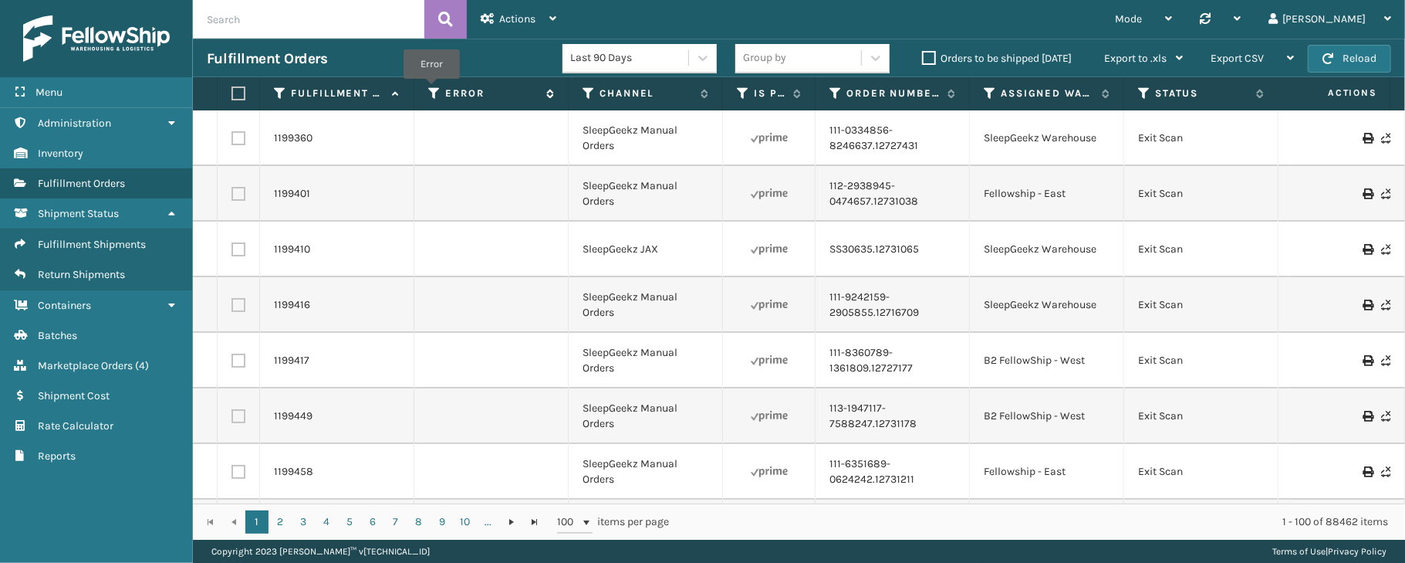
click at [432, 90] on icon at bounding box center [434, 93] width 12 height 14
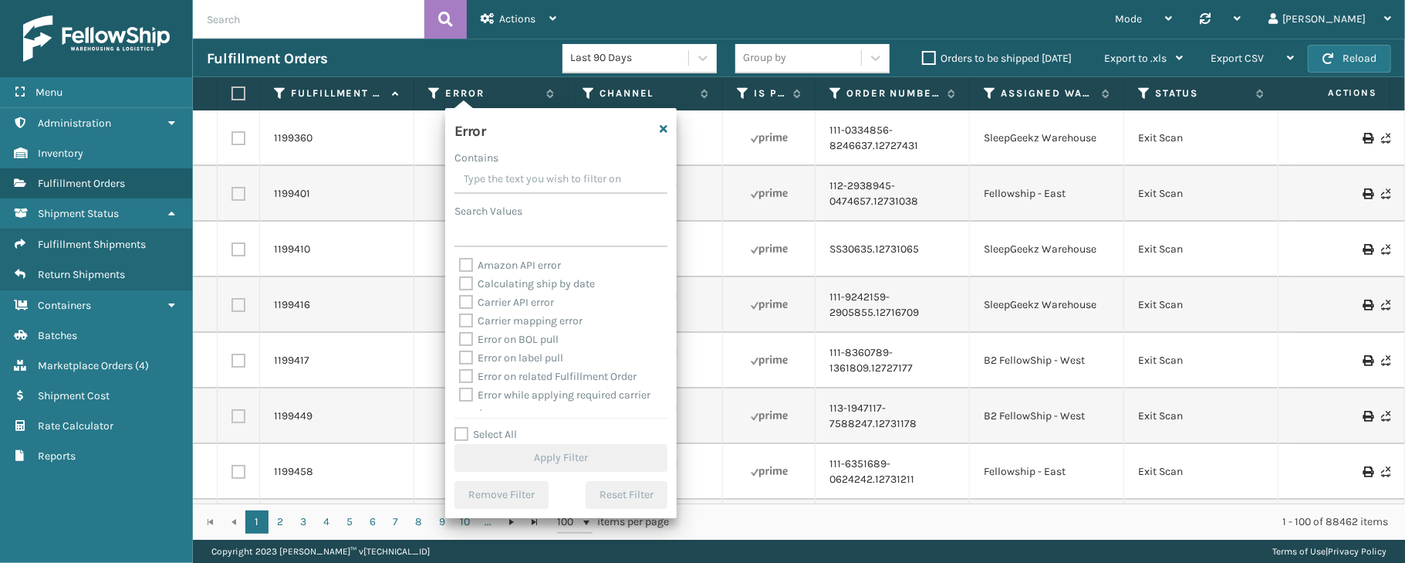
click at [488, 432] on label "Select All" at bounding box center [485, 433] width 63 height 13
click at [488, 427] on input "Select All" at bounding box center [569, 426] width 231 height 2
checkbox input "true"
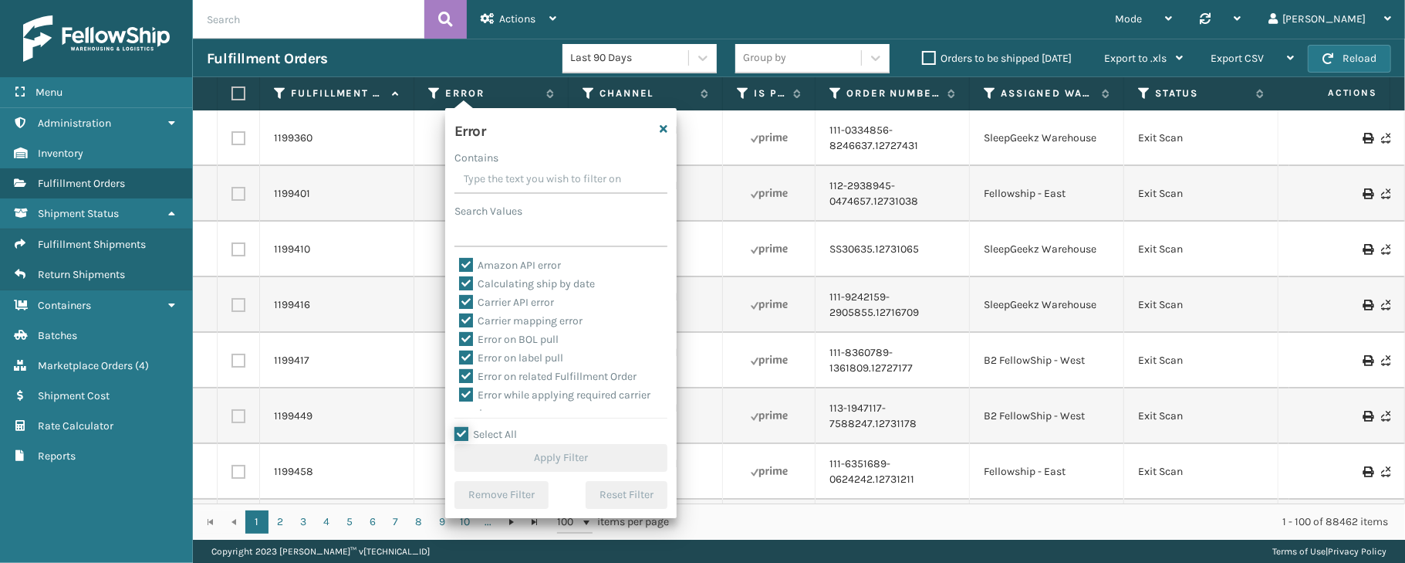
checkbox input "true"
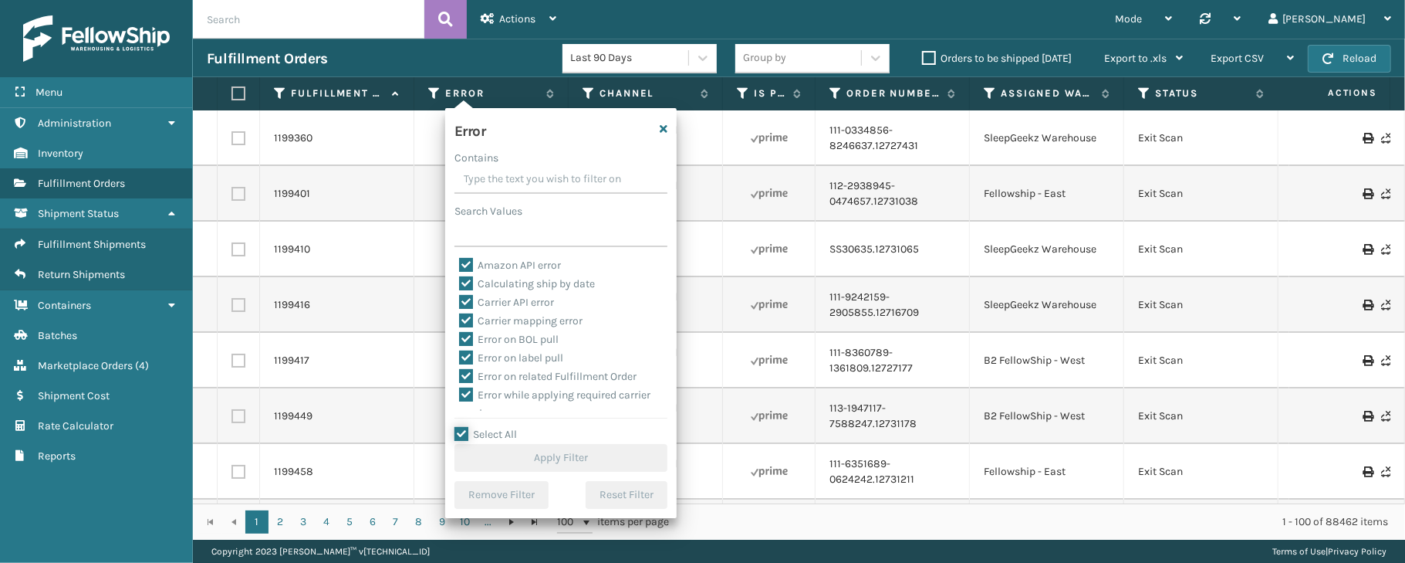
checkbox input "true"
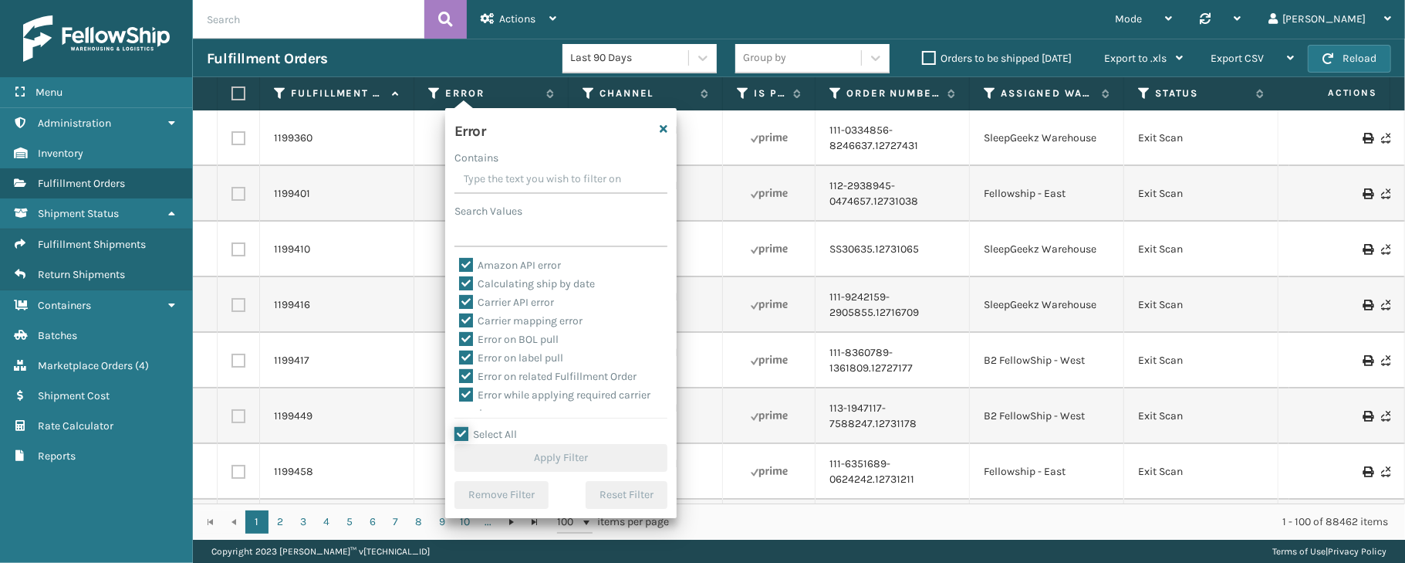
checkbox input "true"
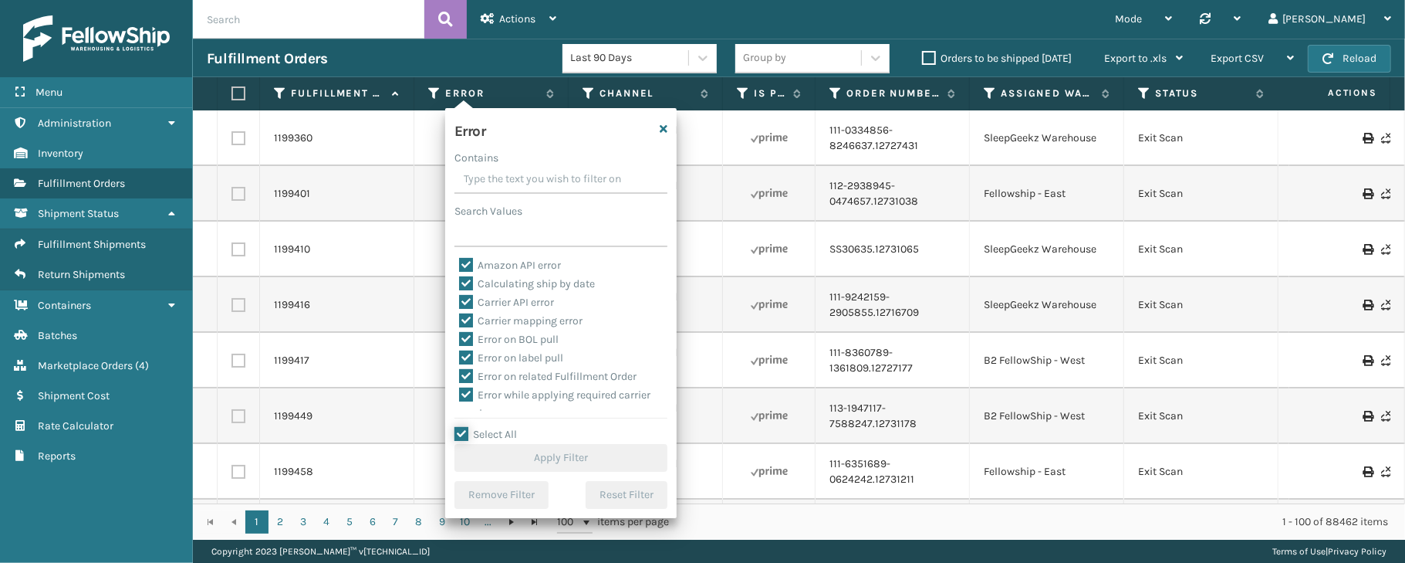
checkbox input "true"
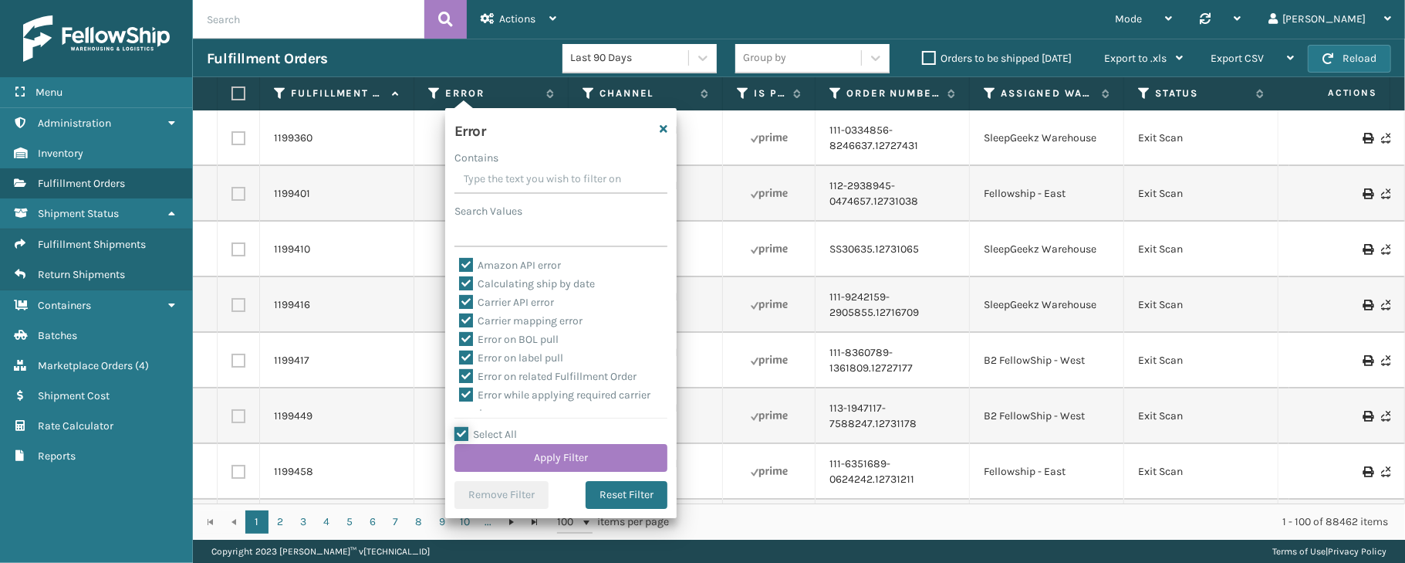
scroll to position [346, 0]
click at [510, 401] on label "To be cancelled" at bounding box center [505, 400] width 92 height 13
click at [460, 401] on input "To be cancelled" at bounding box center [459, 397] width 1 height 10
checkbox input "false"
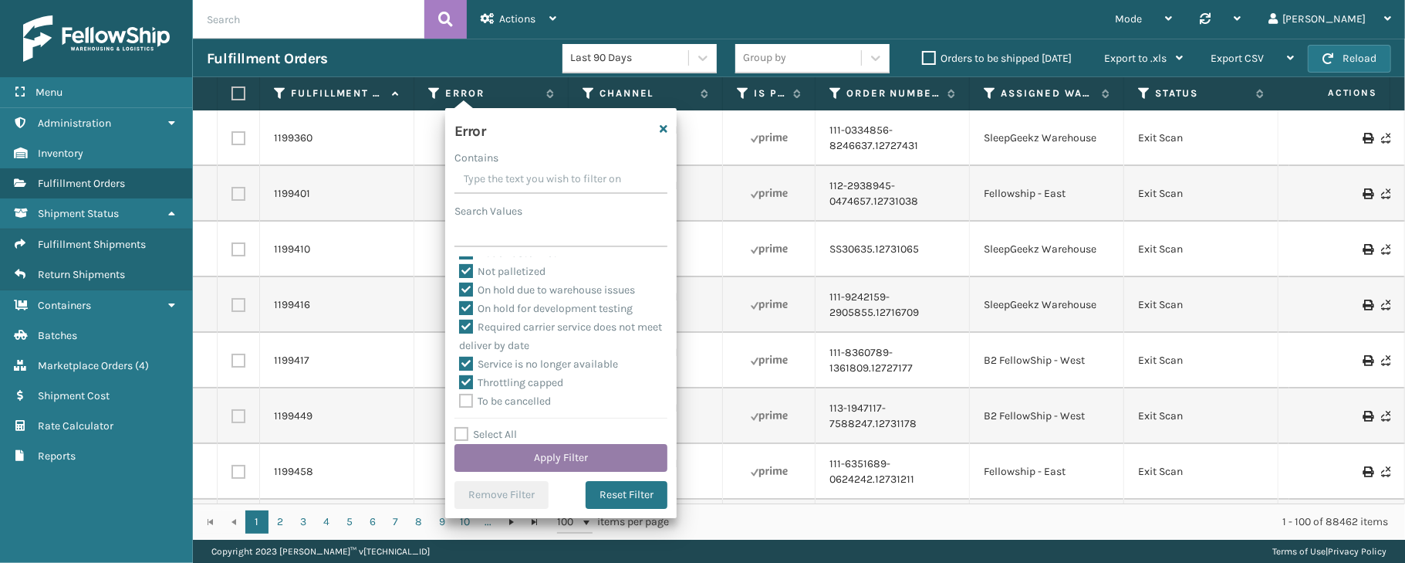
click at [572, 457] on button "Apply Filter" at bounding box center [560, 458] width 213 height 28
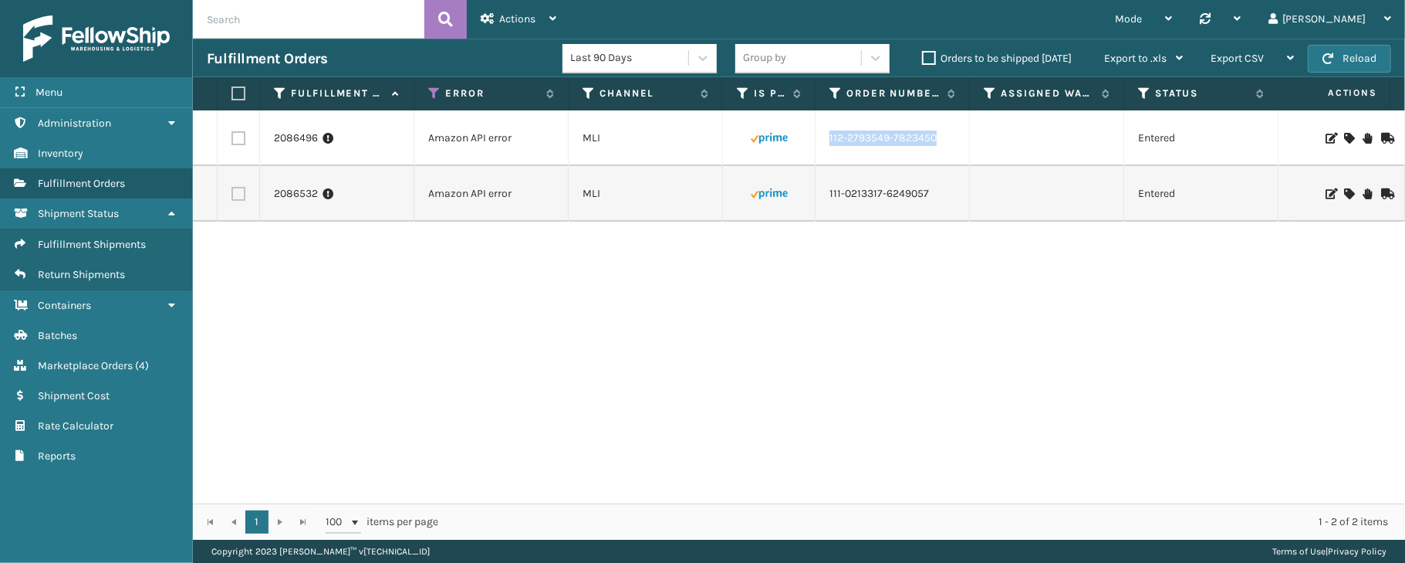
drag, startPoint x: 943, startPoint y: 133, endPoint x: 830, endPoint y: 142, distance: 113.0
click at [830, 142] on div "112-2793549-7823450" at bounding box center [893, 137] width 126 height 15
click at [831, 142] on link "112-2793549-7823450" at bounding box center [883, 137] width 107 height 15
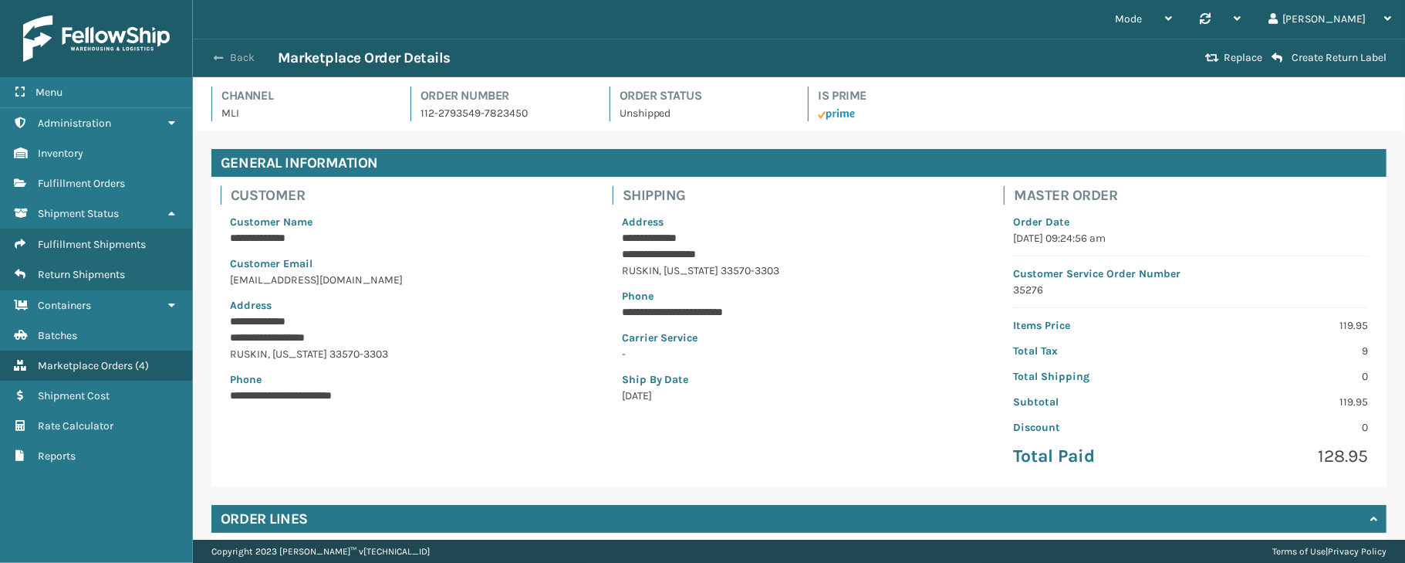
click at [228, 57] on button "Back" at bounding box center [242, 58] width 71 height 14
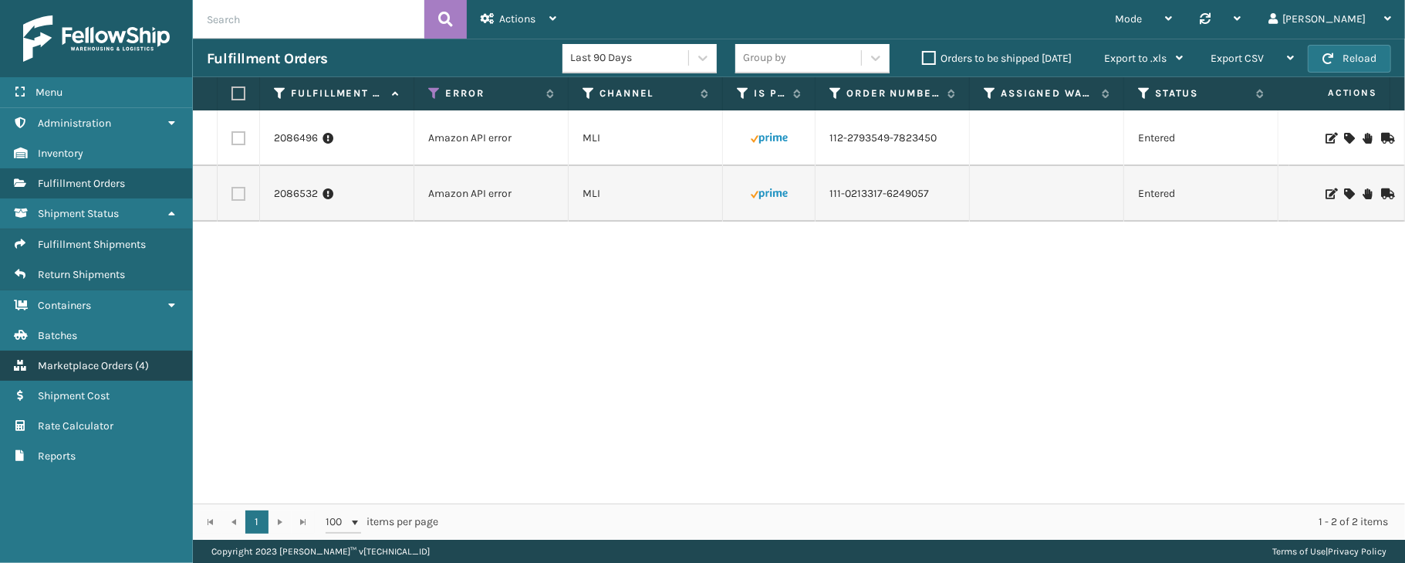
click at [68, 366] on span "Marketplace Orders" at bounding box center [85, 365] width 95 height 13
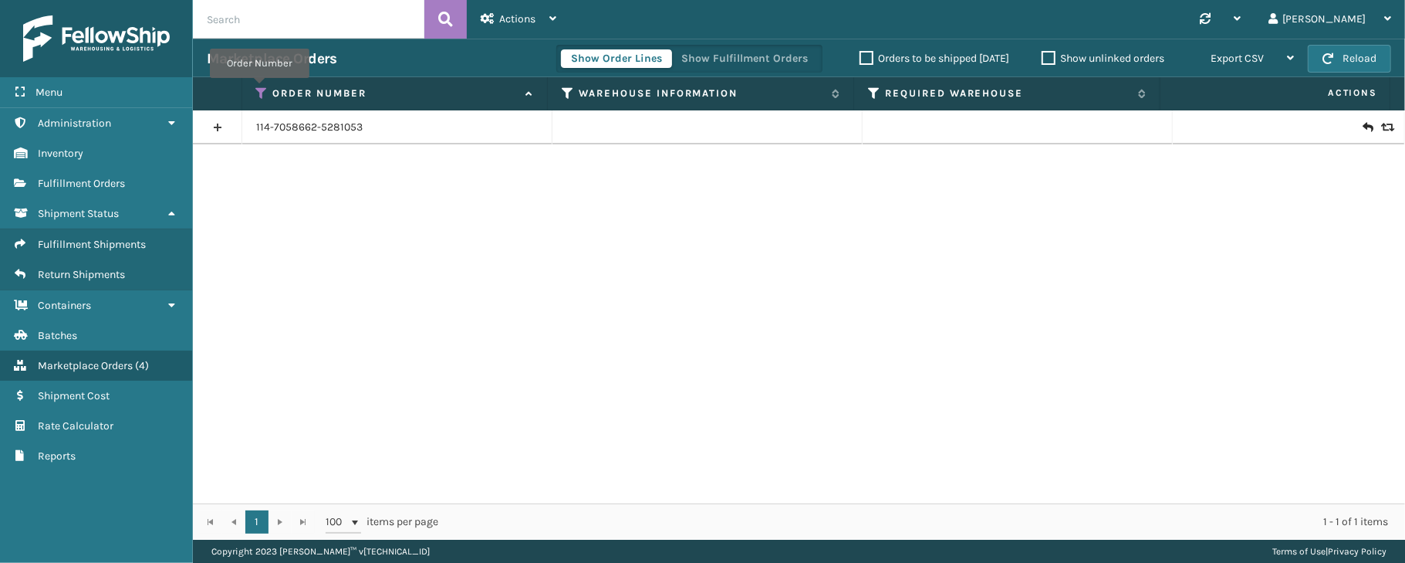
click at [259, 90] on icon at bounding box center [262, 93] width 12 height 14
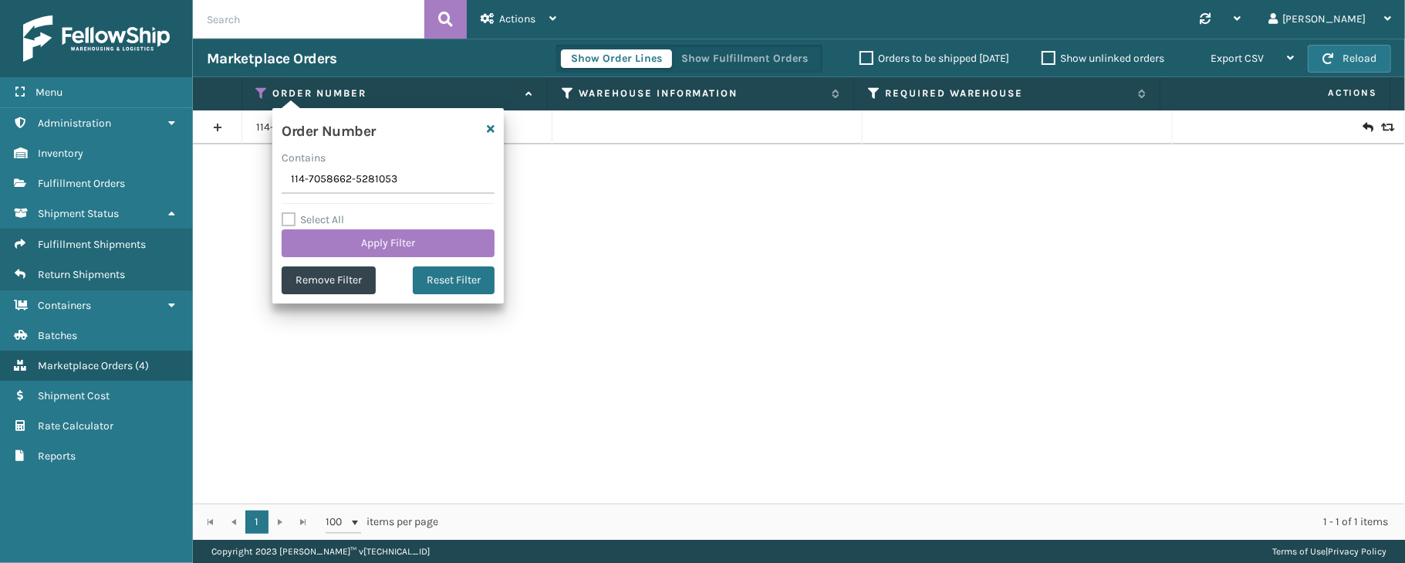
drag, startPoint x: 446, startPoint y: 174, endPoint x: 281, endPoint y: 173, distance: 165.1
click at [281, 173] on div "Order Number Contains 114-7058662-5281053 Select All Apply Filter Remove Filter…" at bounding box center [387, 205] width 231 height 195
type input "SS44736"
click at [346, 241] on button "Apply Filter" at bounding box center [388, 243] width 213 height 28
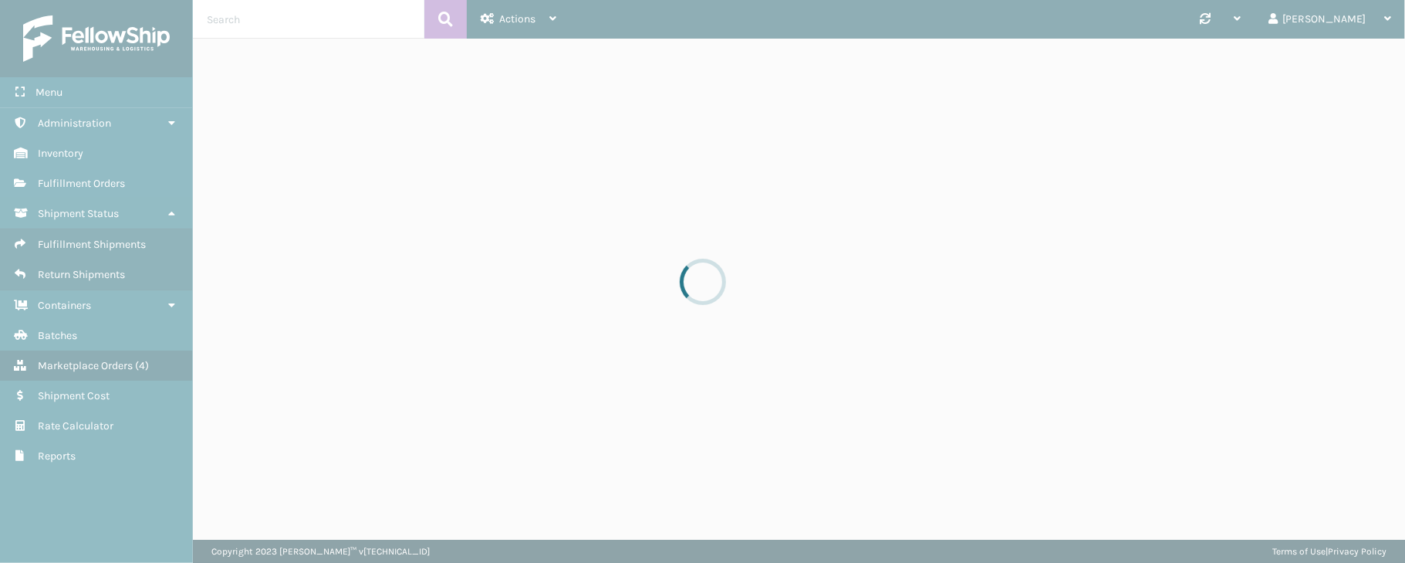
click at [346, 241] on div at bounding box center [702, 281] width 1405 height 563
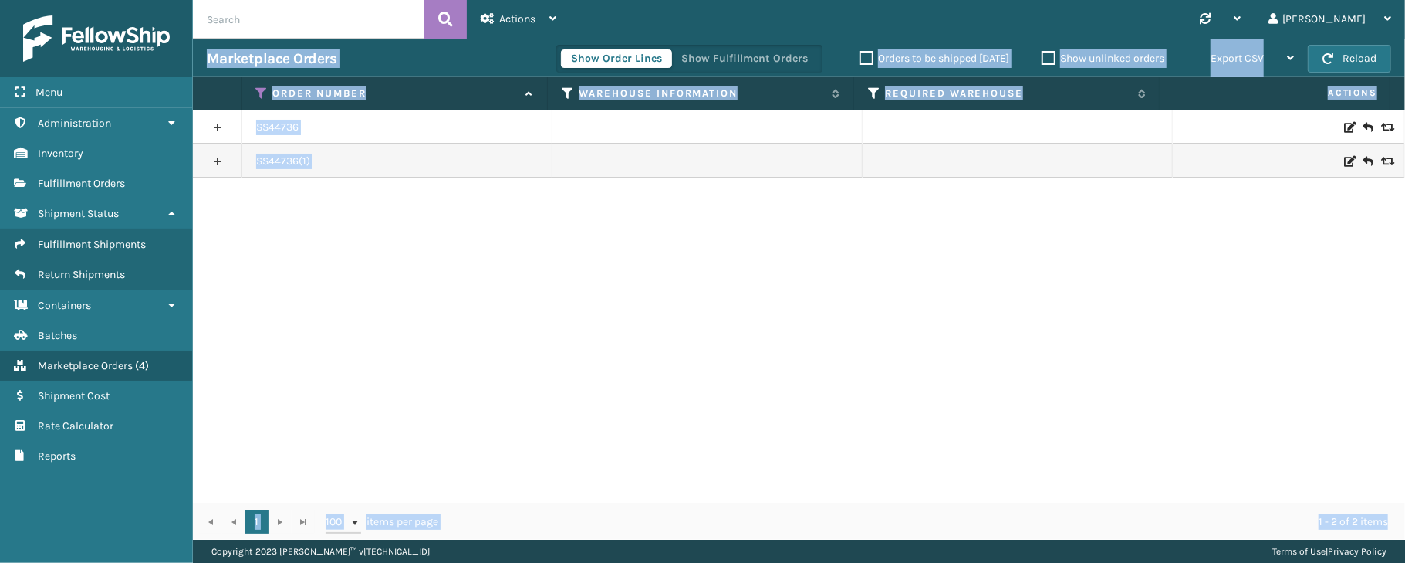
click at [264, 241] on div "SS44736 SS44736(1)" at bounding box center [799, 306] width 1212 height 393
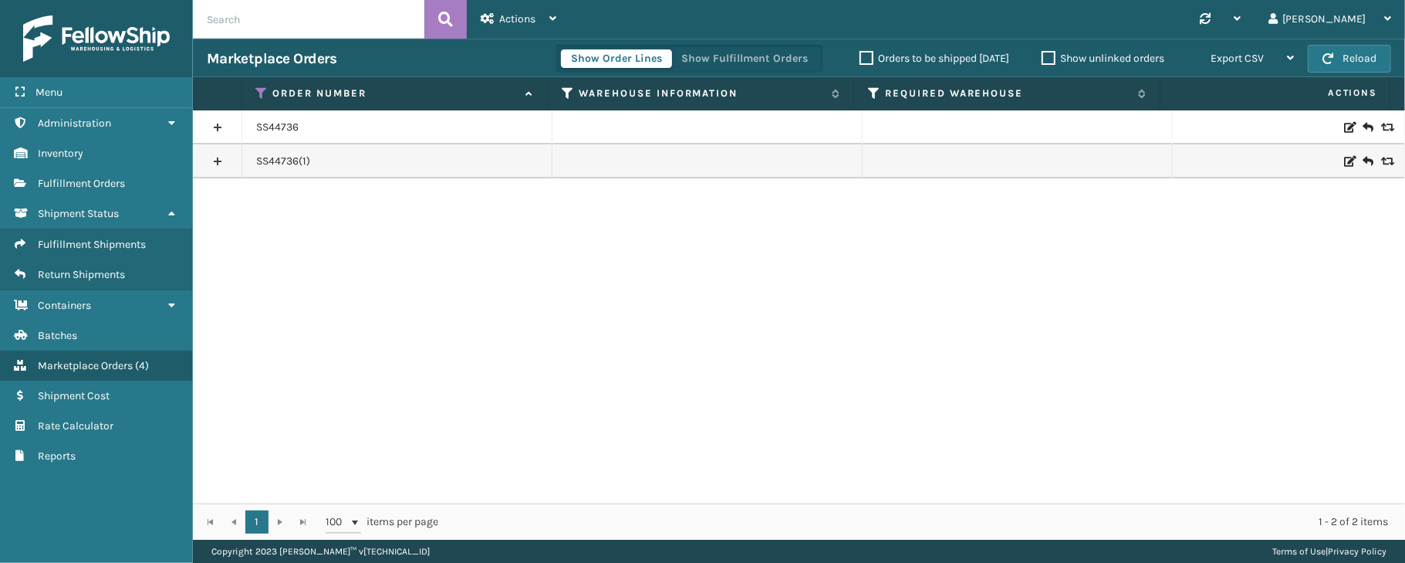
click at [213, 125] on link at bounding box center [217, 127] width 49 height 25
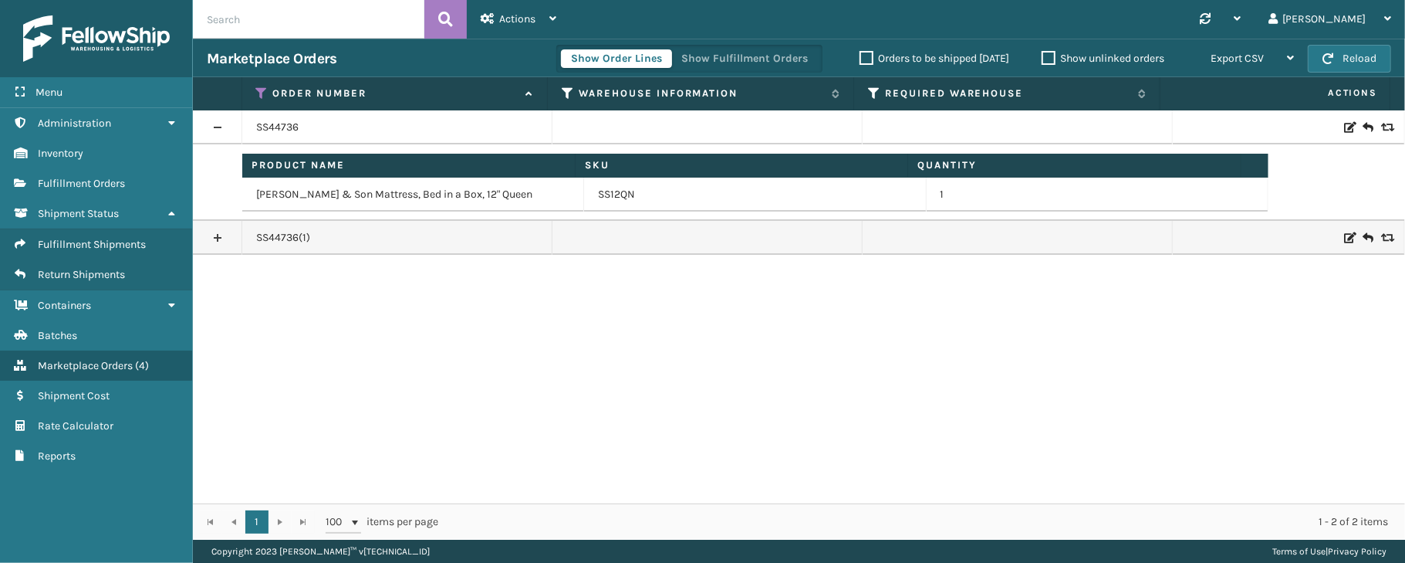
click at [742, 47] on div "Show Order Lines Show Fulfillment Orders" at bounding box center [689, 59] width 266 height 28
click at [741, 63] on button "Show Fulfillment Orders" at bounding box center [744, 58] width 147 height 19
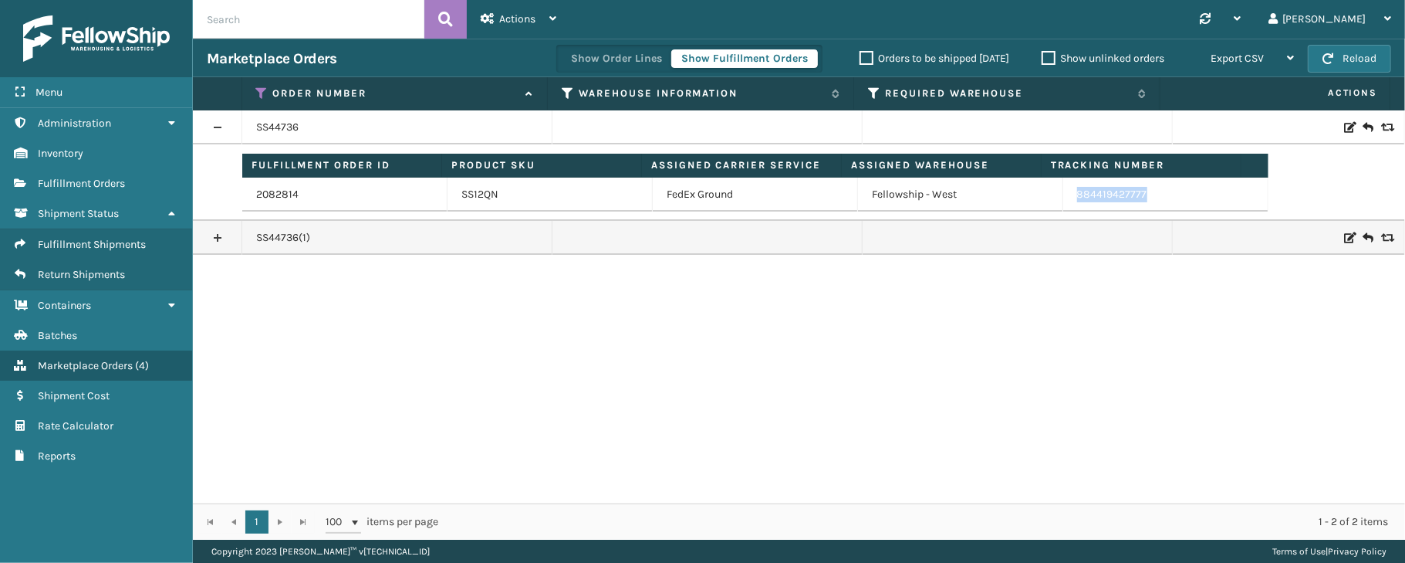
drag, startPoint x: 1164, startPoint y: 184, endPoint x: 1056, endPoint y: 196, distance: 108.0
click at [1063, 196] on td "884419427777" at bounding box center [1165, 194] width 205 height 34
copy link "884419427777"
click at [264, 88] on icon at bounding box center [262, 93] width 12 height 14
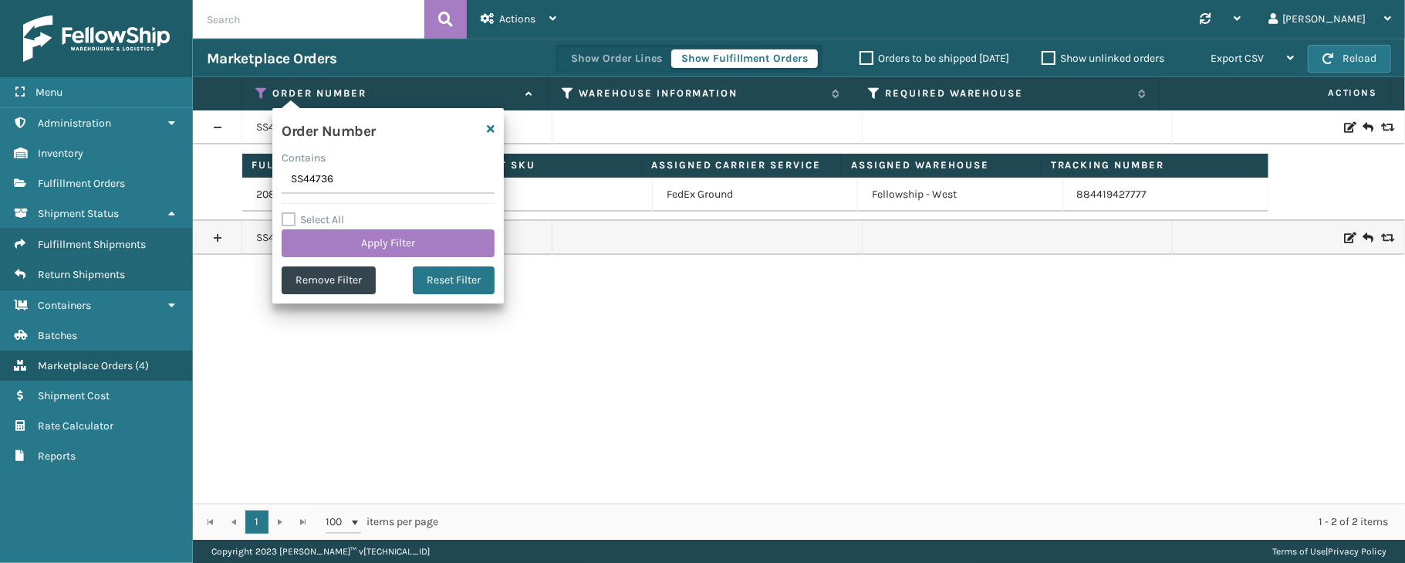
drag, startPoint x: 344, startPoint y: 183, endPoint x: 284, endPoint y: 182, distance: 60.2
click at [284, 182] on input "SS44736" at bounding box center [388, 180] width 213 height 28
type input "SS44736"
click at [383, 245] on button "Apply Filter" at bounding box center [388, 243] width 213 height 28
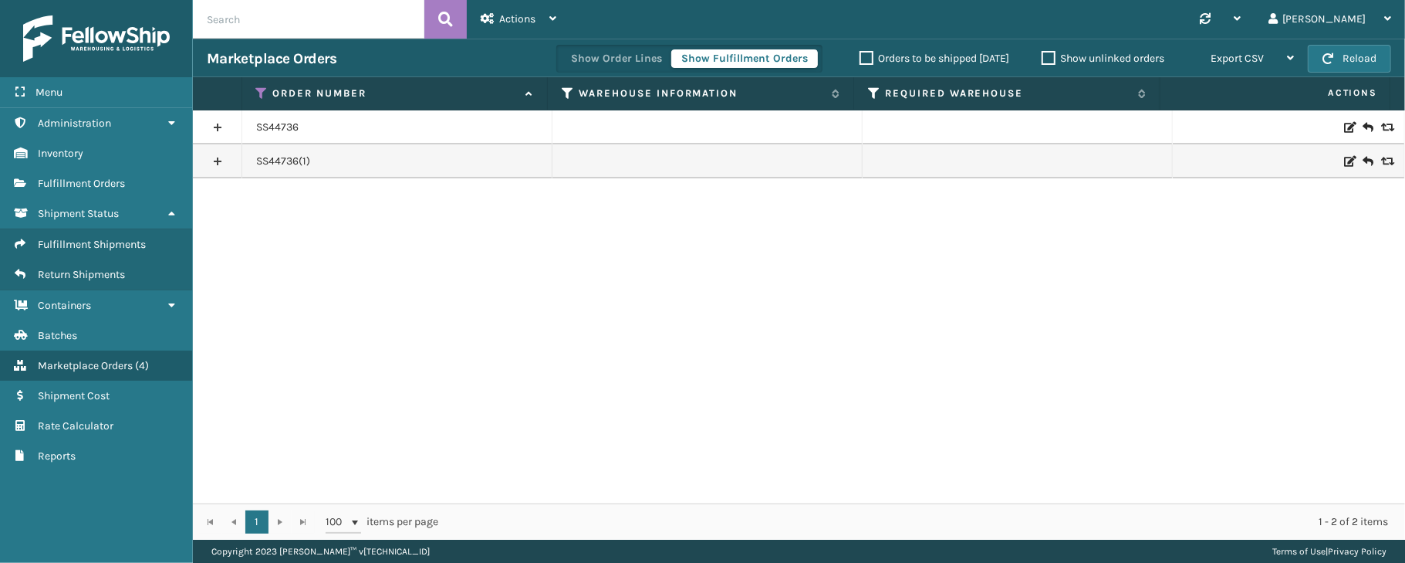
click at [217, 159] on link at bounding box center [217, 161] width 49 height 25
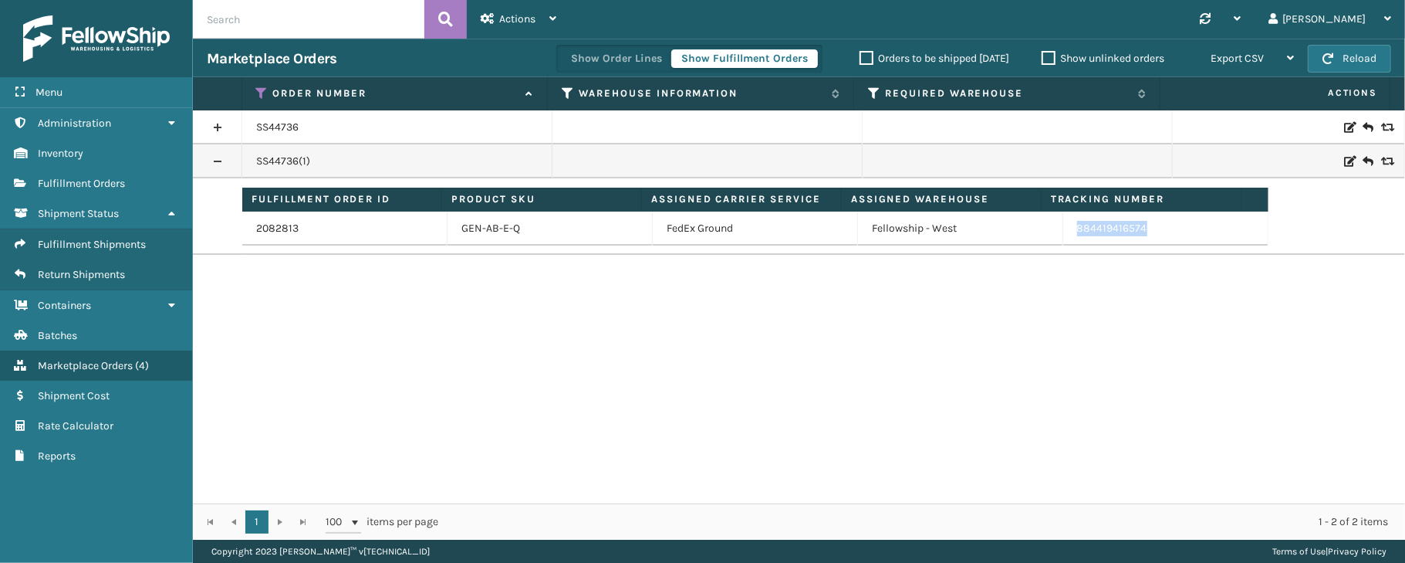
drag, startPoint x: 1171, startPoint y: 229, endPoint x: 1060, endPoint y: 233, distance: 110.4
click at [1063, 233] on td "884419416574" at bounding box center [1165, 228] width 205 height 34
copy link "884419416574"
click at [262, 86] on icon at bounding box center [262, 93] width 12 height 14
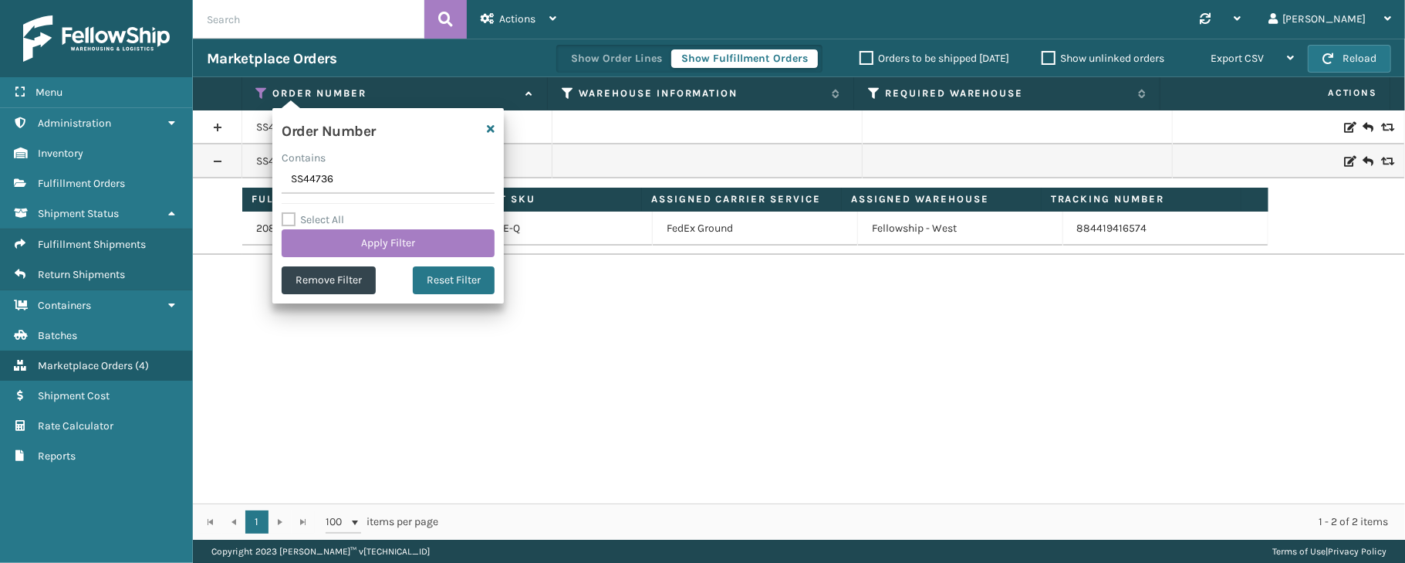
drag, startPoint x: 350, startPoint y: 184, endPoint x: 272, endPoint y: 187, distance: 78.0
click at [272, 187] on div "Order Number Contains SS44736 Select All Apply Filter Remove Filter Reset Filter" at bounding box center [387, 205] width 231 height 195
type input "111-6223753-9025024"
click at [377, 239] on button "Apply Filter" at bounding box center [388, 243] width 213 height 28
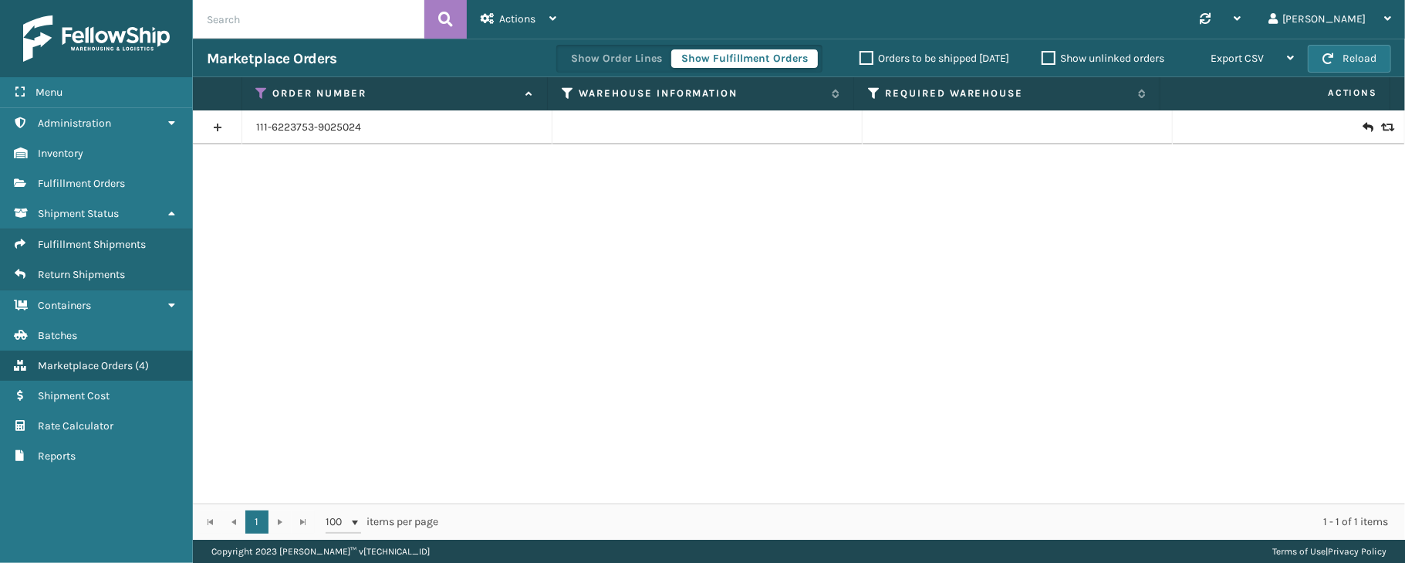
click at [217, 120] on link at bounding box center [217, 127] width 49 height 25
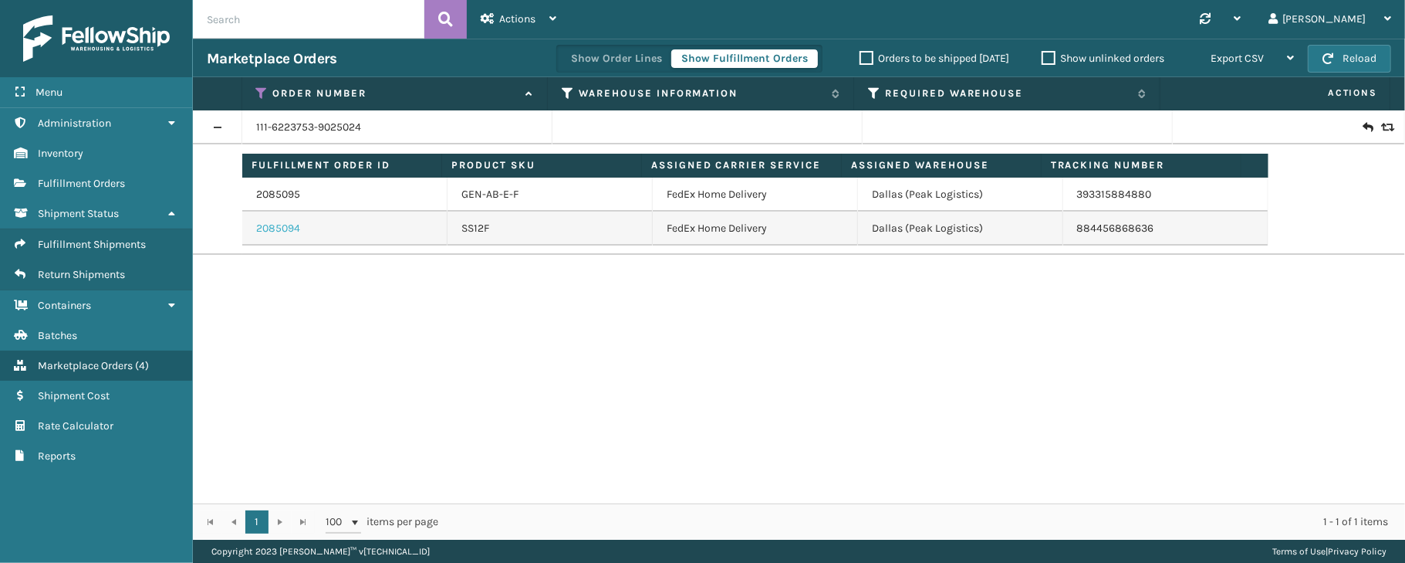
click at [272, 226] on link "2085094" at bounding box center [278, 228] width 44 height 15
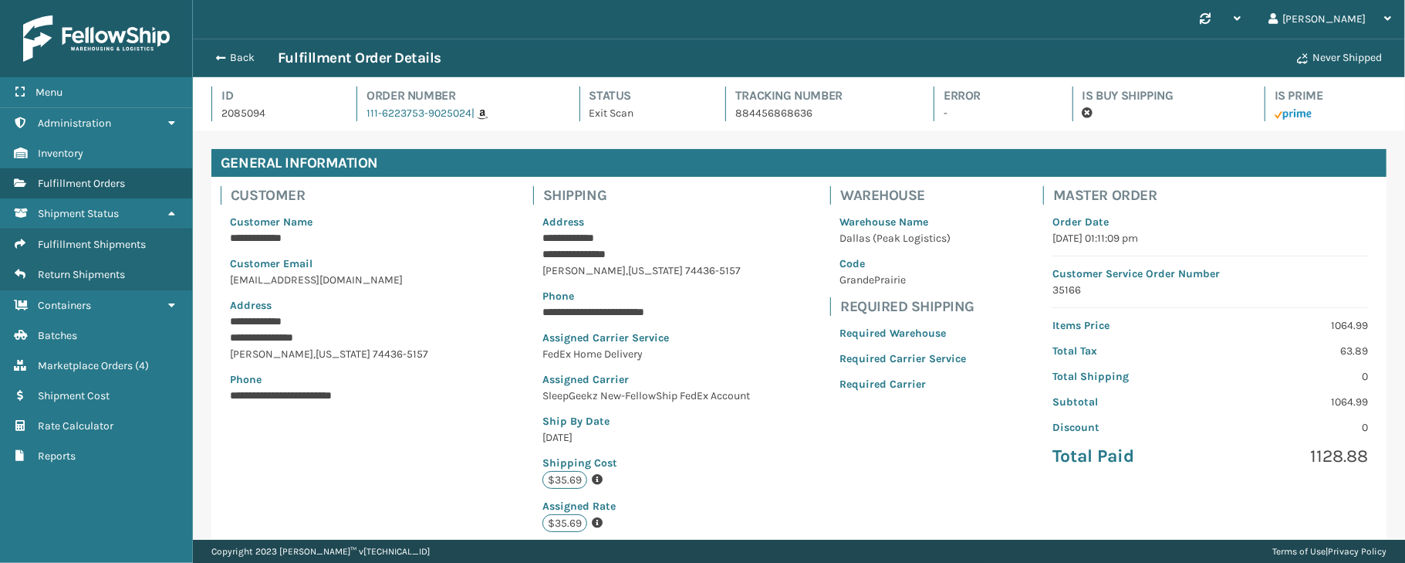
scroll to position [35, 1211]
drag, startPoint x: 816, startPoint y: 115, endPoint x: 728, endPoint y: 116, distance: 88.0
click at [735, 116] on p "884456868636" at bounding box center [820, 113] width 171 height 16
copy p "884456868636"
click at [251, 54] on button "Back" at bounding box center [242, 58] width 71 height 14
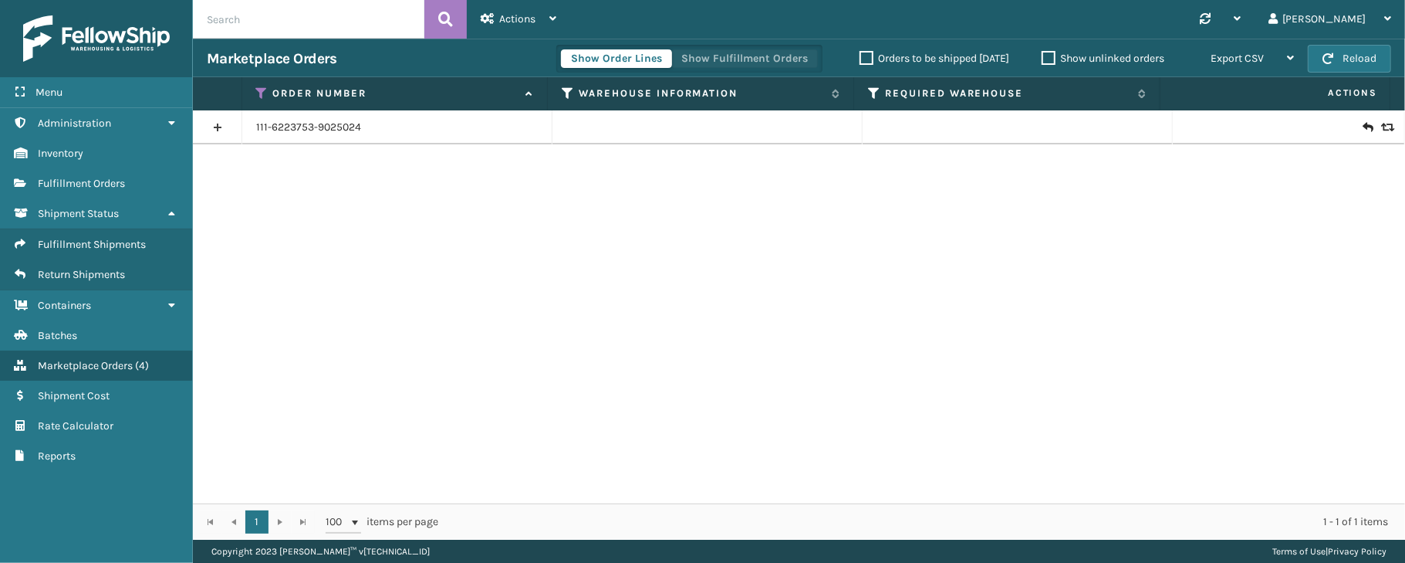
click at [733, 56] on button "Show Fulfillment Orders" at bounding box center [744, 58] width 147 height 19
click at [217, 125] on link at bounding box center [217, 127] width 49 height 25
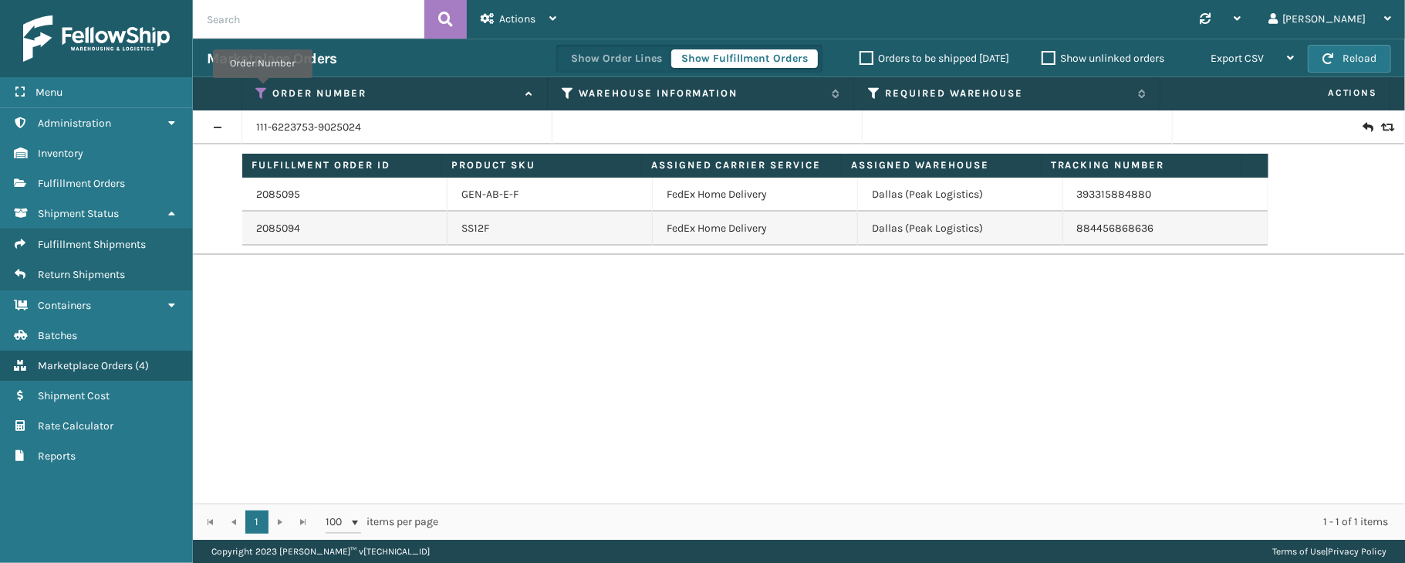
click at [262, 90] on icon at bounding box center [262, 93] width 12 height 14
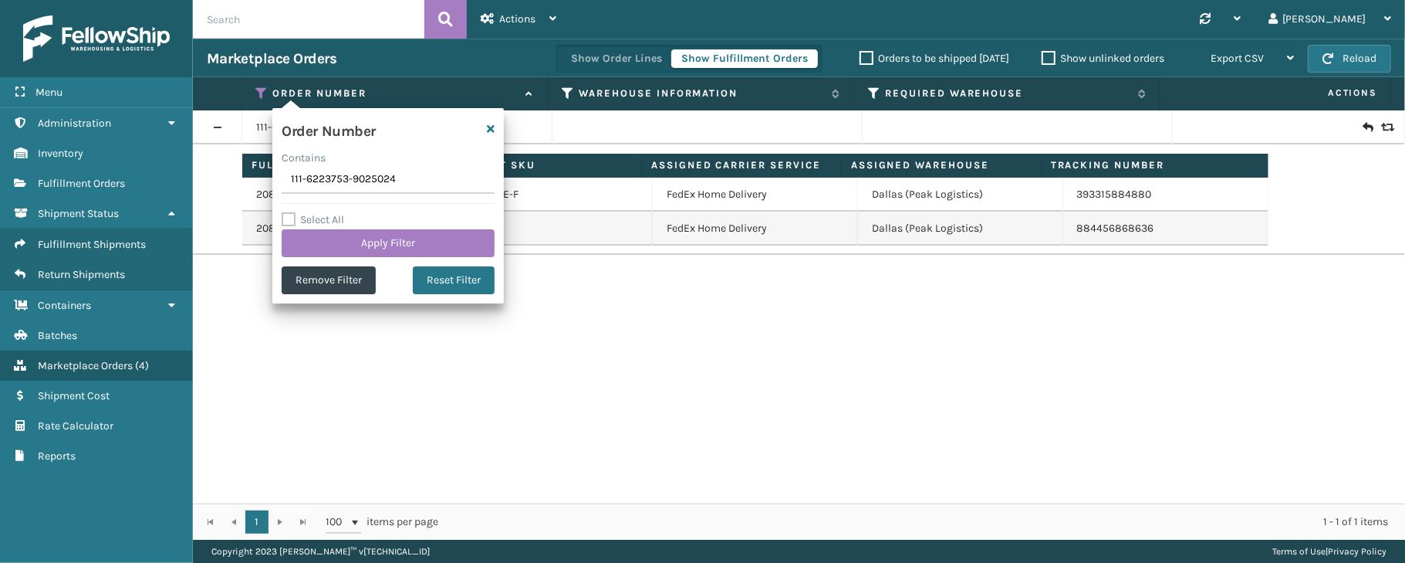
drag, startPoint x: 421, startPoint y: 174, endPoint x: 299, endPoint y: 177, distance: 121.2
click at [278, 179] on div "Order Number Contains 111-6223753-9025024 Select All Apply Filter Remove Filter…" at bounding box center [387, 205] width 231 height 195
type input "112-0458914-8433026"
click at [366, 244] on button "Apply Filter" at bounding box center [388, 243] width 213 height 28
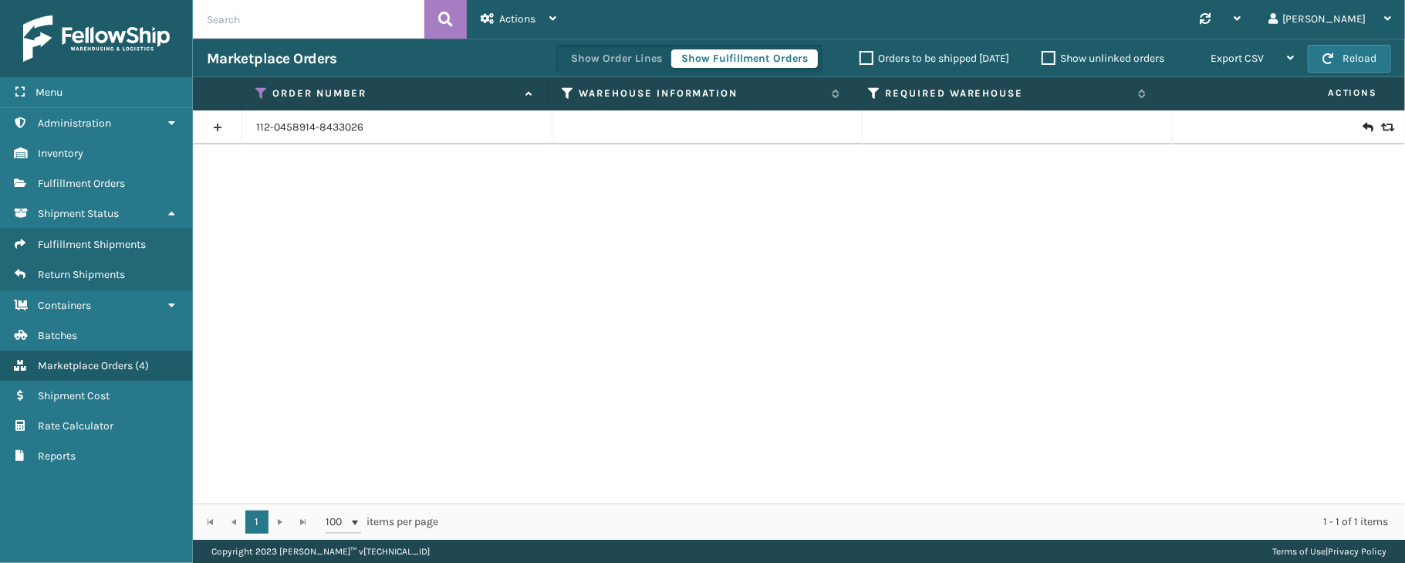
click at [220, 128] on link at bounding box center [217, 127] width 49 height 25
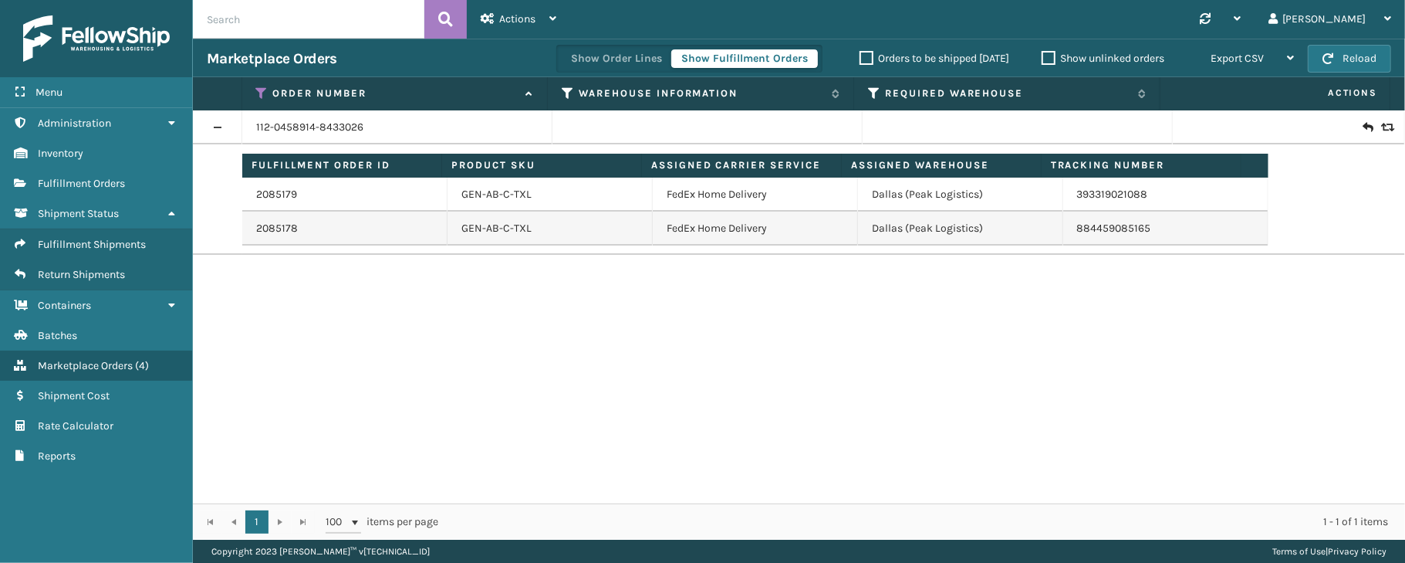
drag, startPoint x: 1167, startPoint y: 195, endPoint x: 1116, endPoint y: 208, distance: 53.2
click at [1116, 208] on td "393319021088" at bounding box center [1165, 194] width 205 height 34
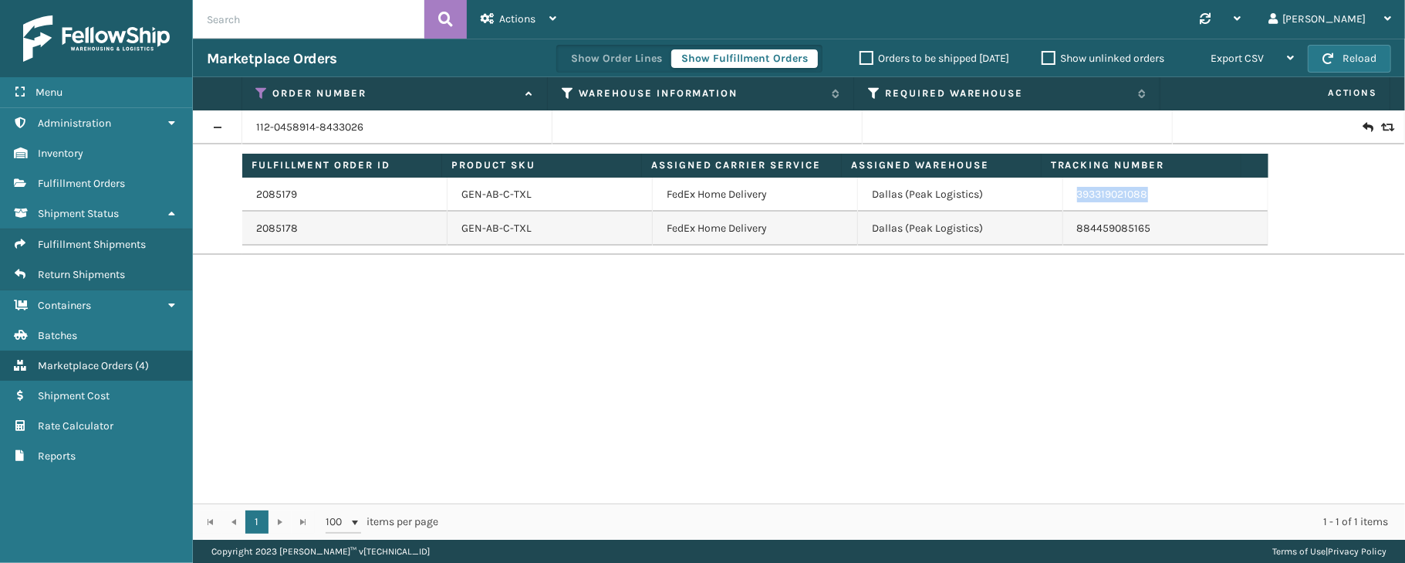
click at [1114, 208] on td "393319021088" at bounding box center [1165, 194] width 205 height 34
click at [261, 94] on icon at bounding box center [262, 93] width 12 height 14
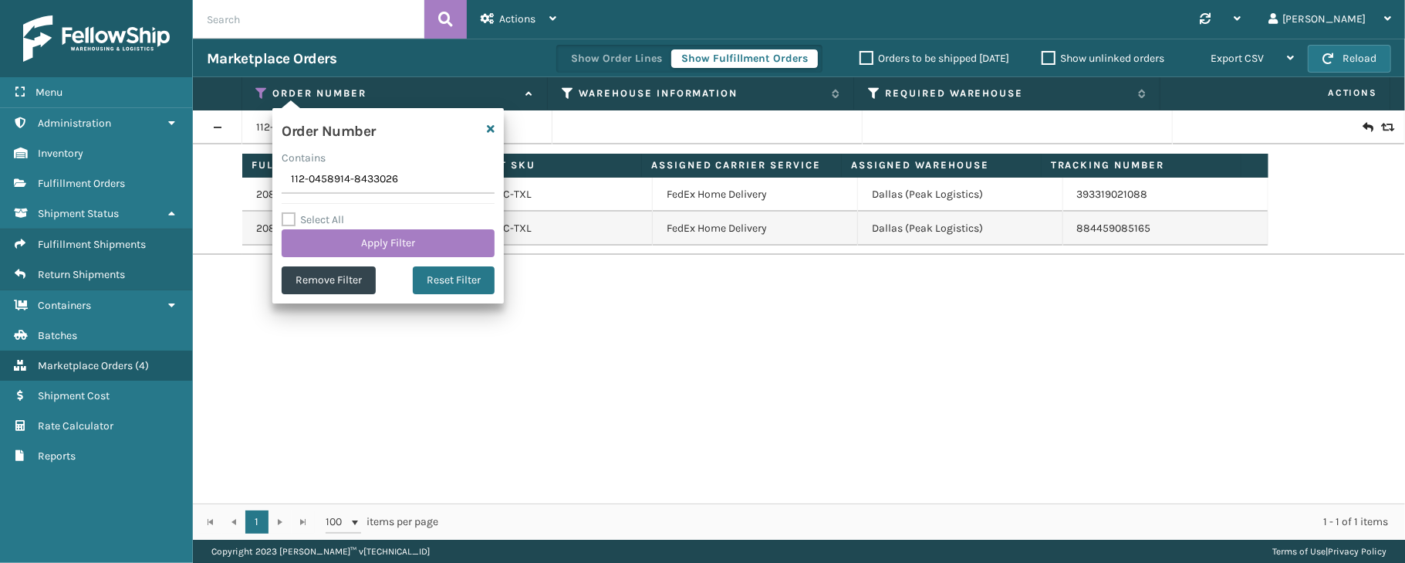
drag, startPoint x: 405, startPoint y: 177, endPoint x: 273, endPoint y: 177, distance: 132.0
click at [273, 177] on div "Order Number Contains 112-0458914-8433026 Select All Apply Filter Remove Filter…" at bounding box center [387, 205] width 231 height 195
type input "113-7885060-8910643"
click at [332, 242] on button "Apply Filter" at bounding box center [388, 243] width 213 height 28
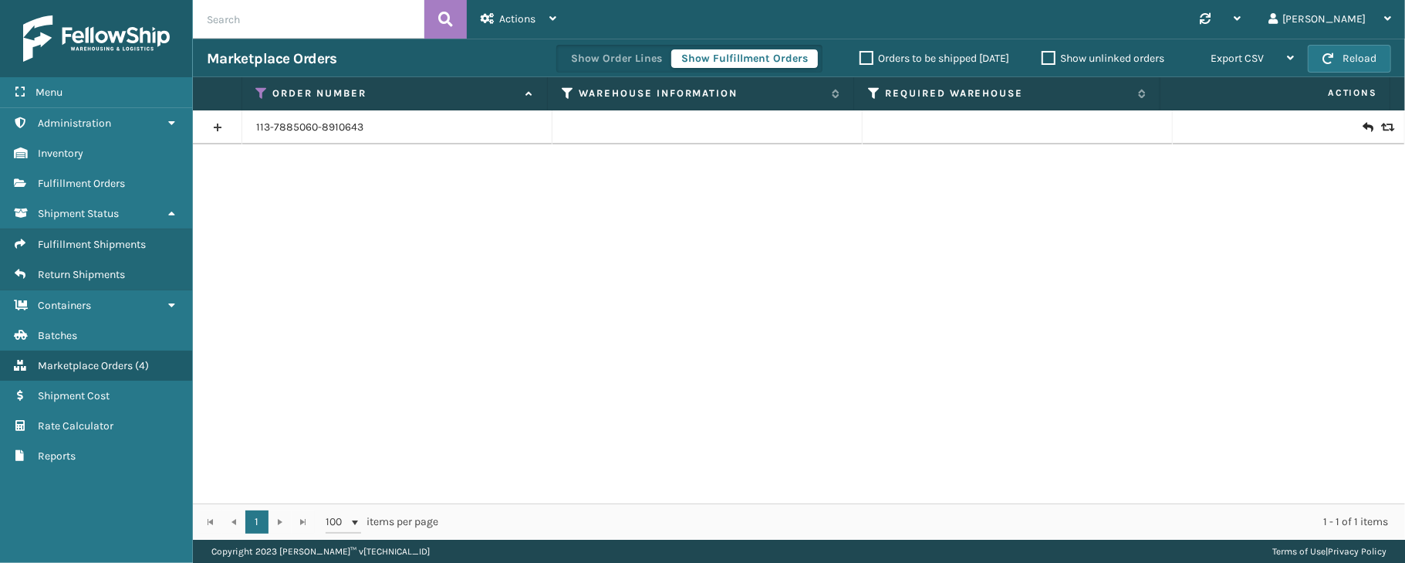
click at [217, 125] on link at bounding box center [217, 127] width 49 height 25
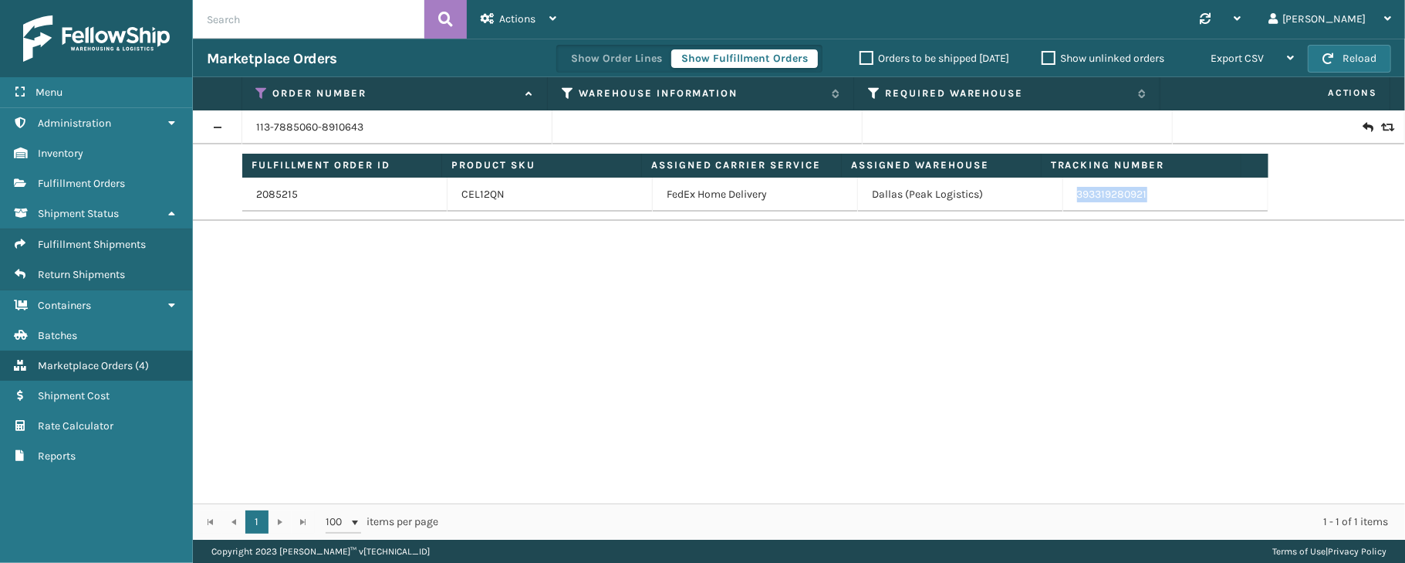
drag, startPoint x: 1156, startPoint y: 198, endPoint x: 1042, endPoint y: 208, distance: 114.6
click at [1042, 208] on tr "2085215 CEL12QN FedEx Home Delivery [GEOGRAPHIC_DATA] (Peak Logistics) 39331928…" at bounding box center [755, 194] width 1026 height 34
copy tr "393319280921"
click at [284, 191] on link "2085215" at bounding box center [277, 194] width 42 height 15
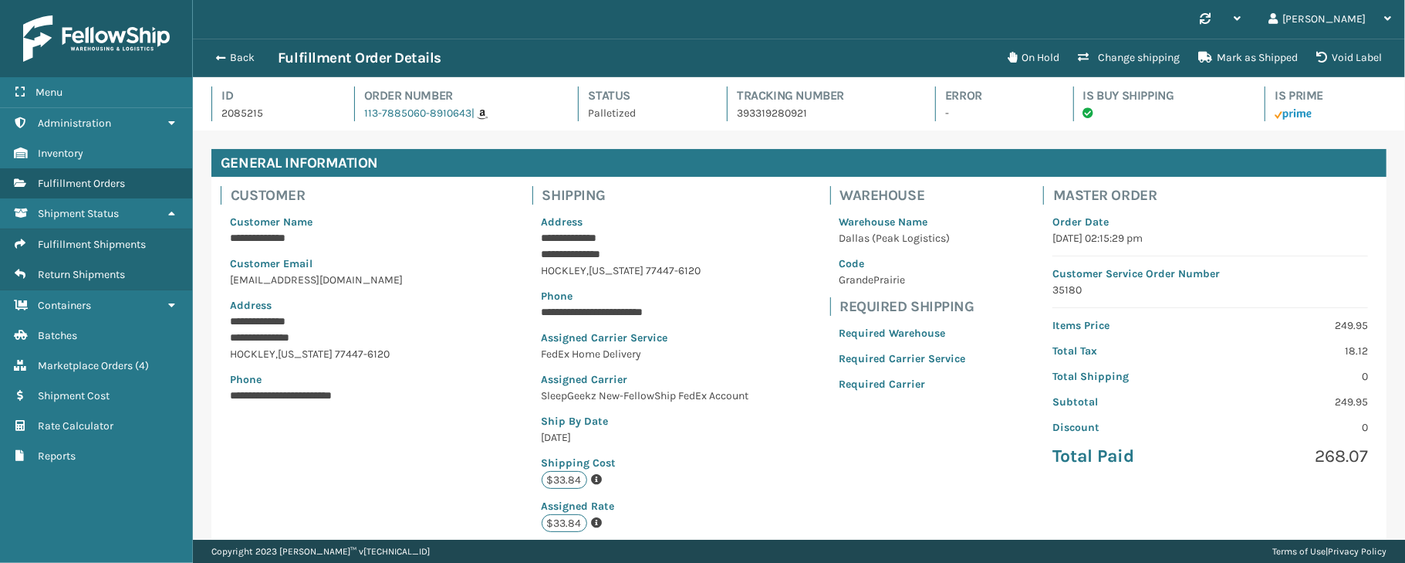
scroll to position [35, 1211]
click at [242, 59] on button "Back" at bounding box center [242, 58] width 71 height 14
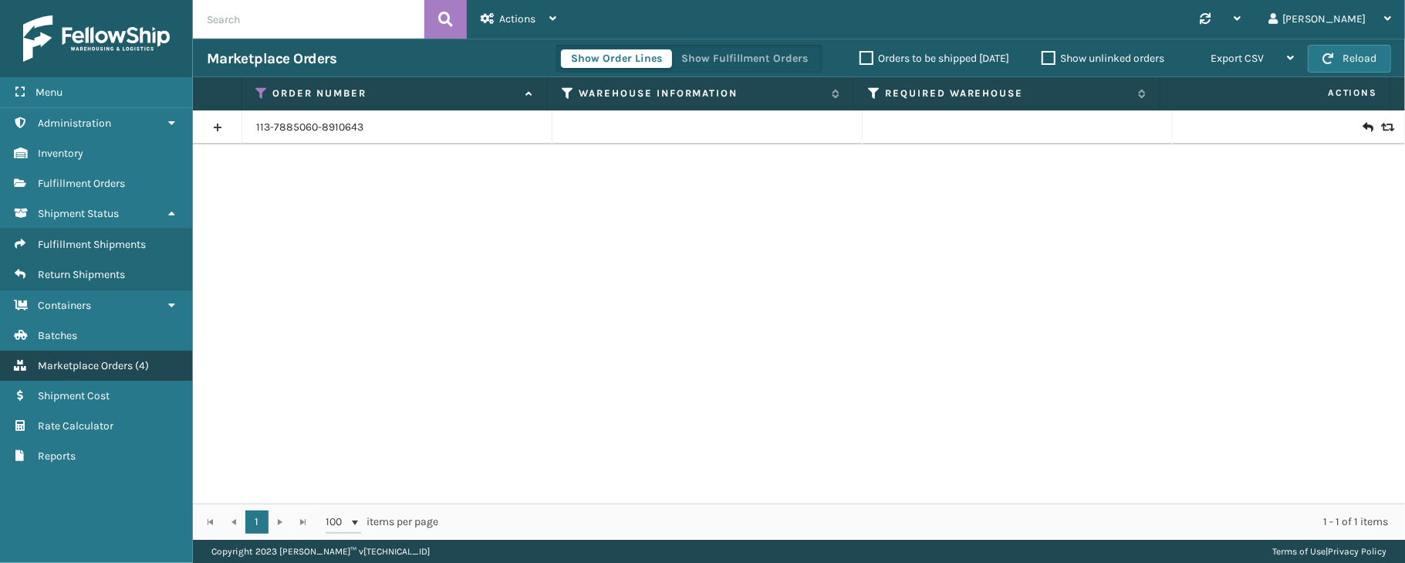
click at [76, 370] on span "Marketplace Orders" at bounding box center [85, 365] width 95 height 13
click at [759, 56] on button "Show Fulfillment Orders" at bounding box center [744, 58] width 147 height 19
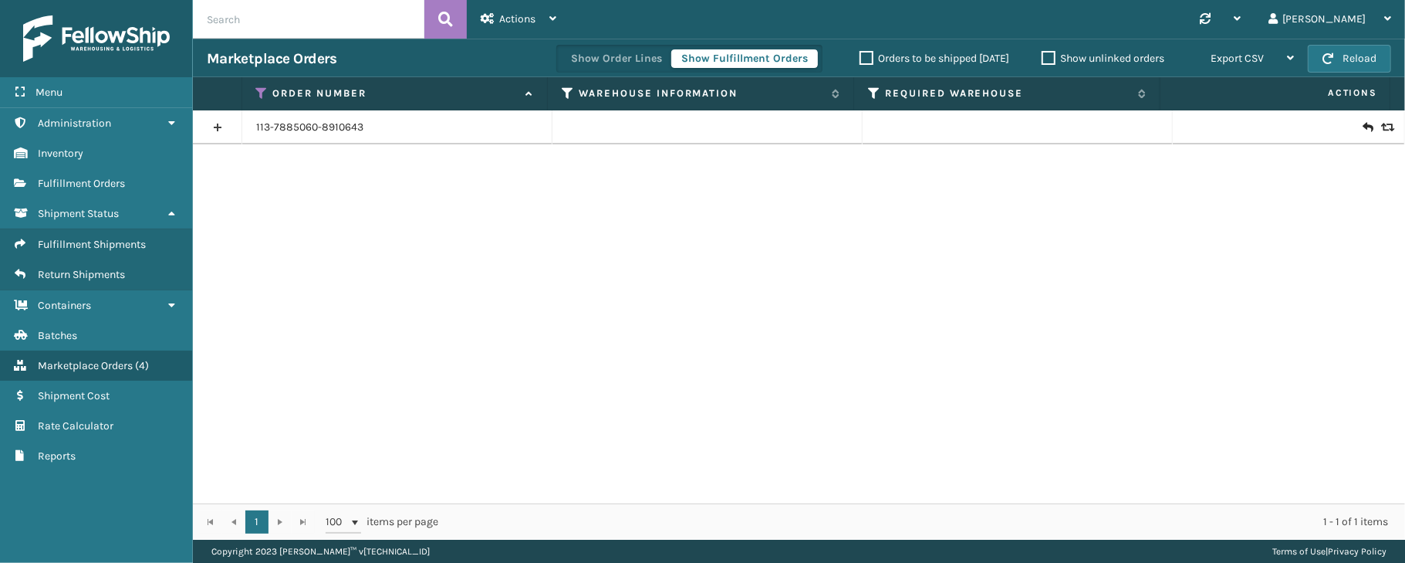
click at [256, 88] on icon at bounding box center [262, 93] width 12 height 14
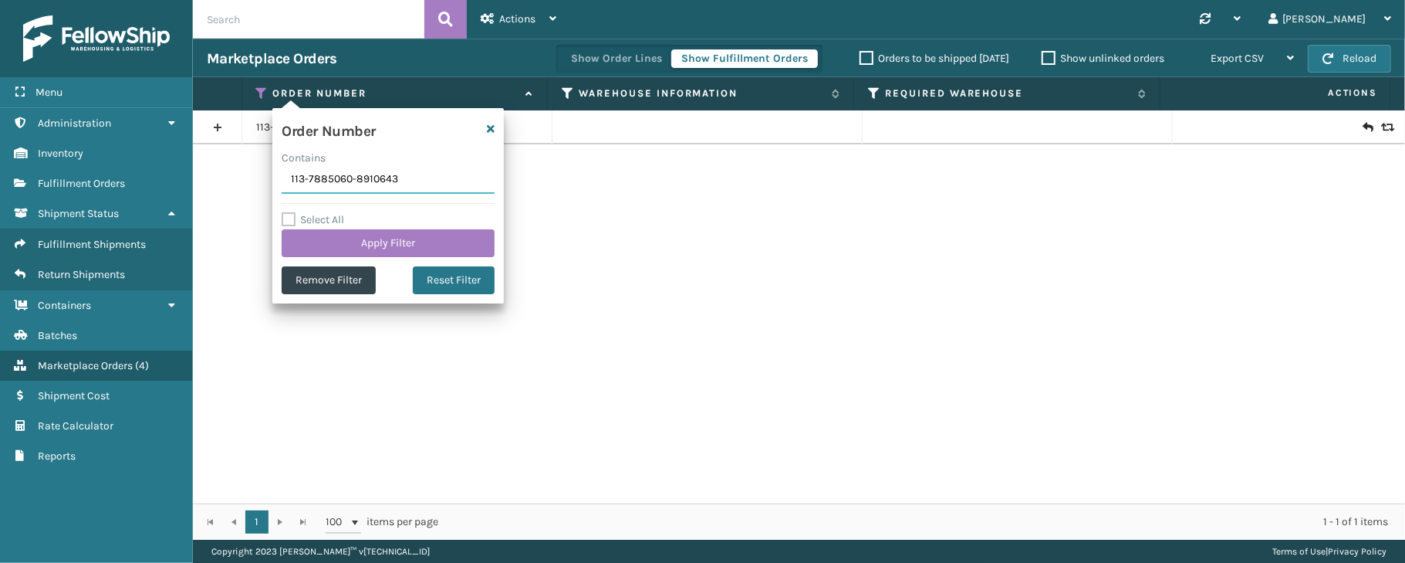
click at [421, 185] on input "113-7885060-8910643" at bounding box center [388, 180] width 213 height 28
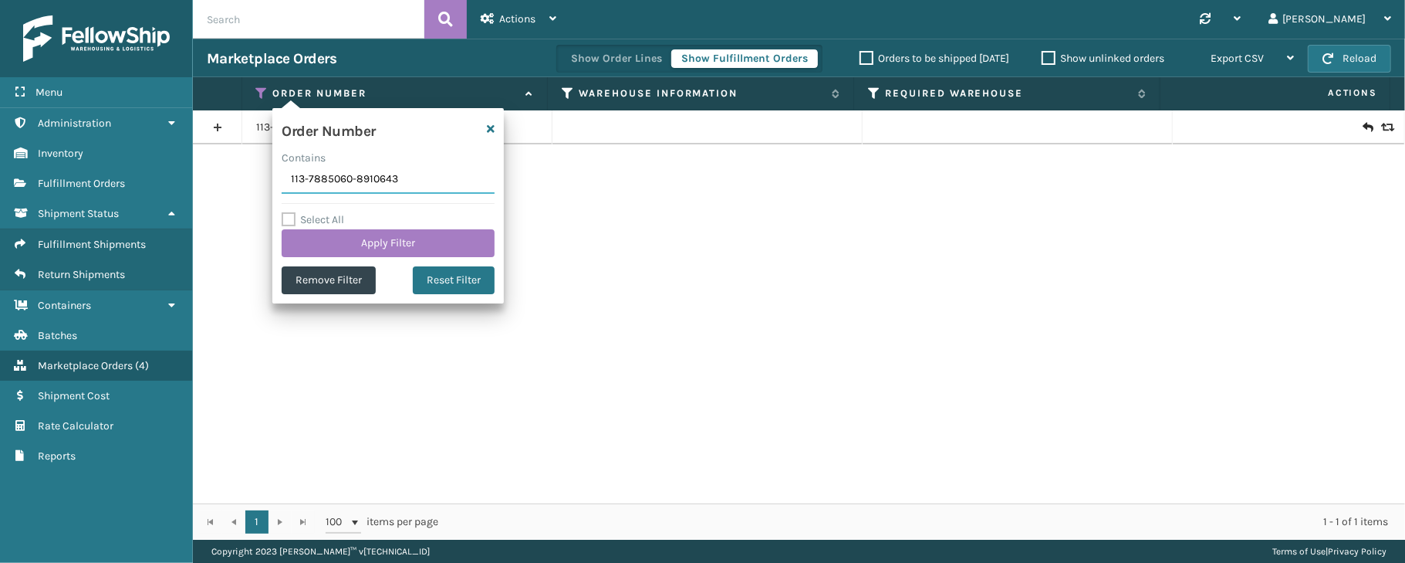
click at [421, 185] on input "113-7885060-8910643" at bounding box center [388, 180] width 213 height 28
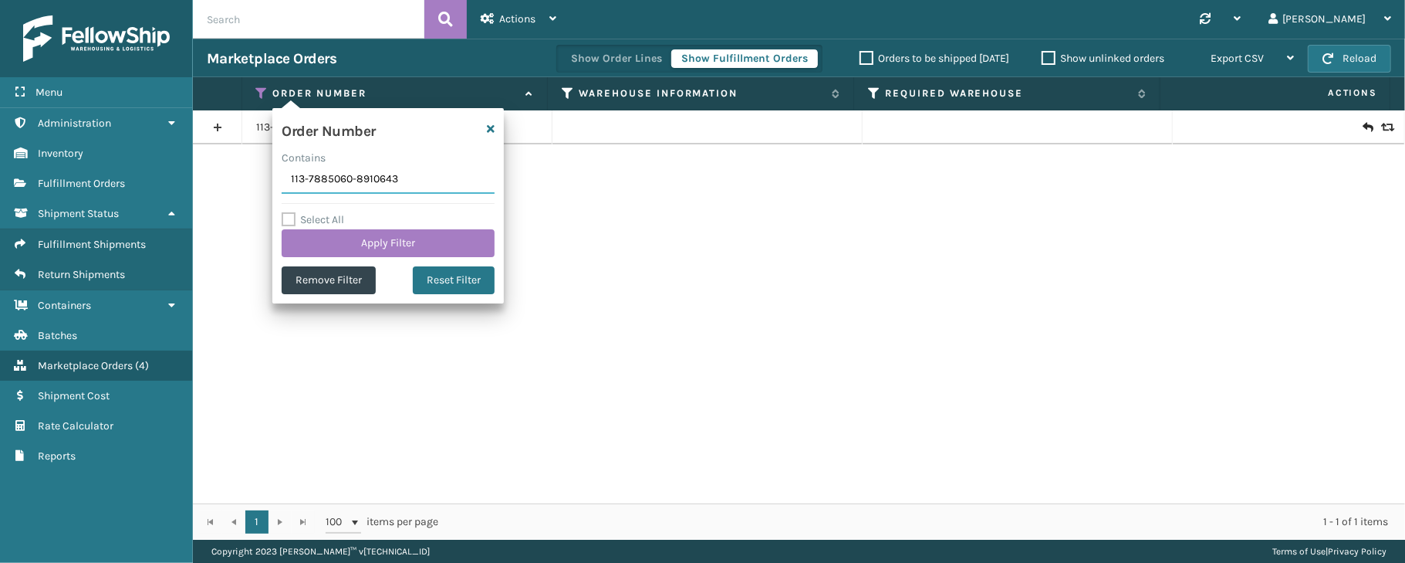
click at [421, 185] on input "113-7885060-8910643" at bounding box center [388, 180] width 213 height 28
paste input "CL1259"
type input "CL1259"
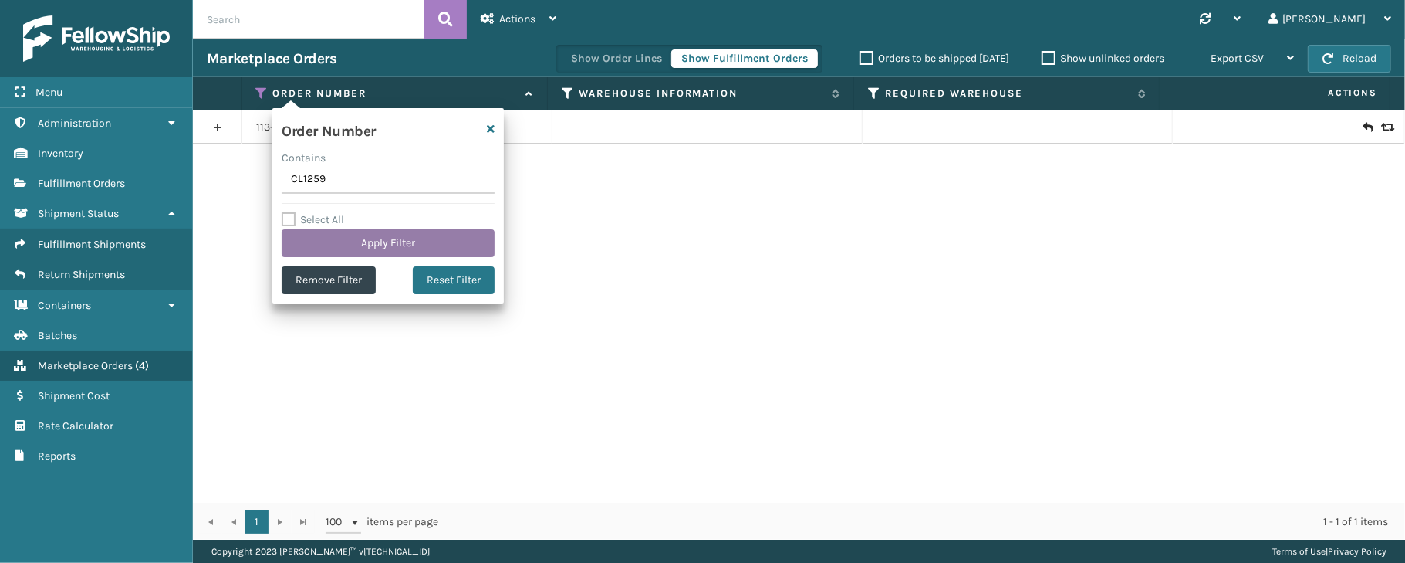
click at [370, 239] on button "Apply Filter" at bounding box center [388, 243] width 213 height 28
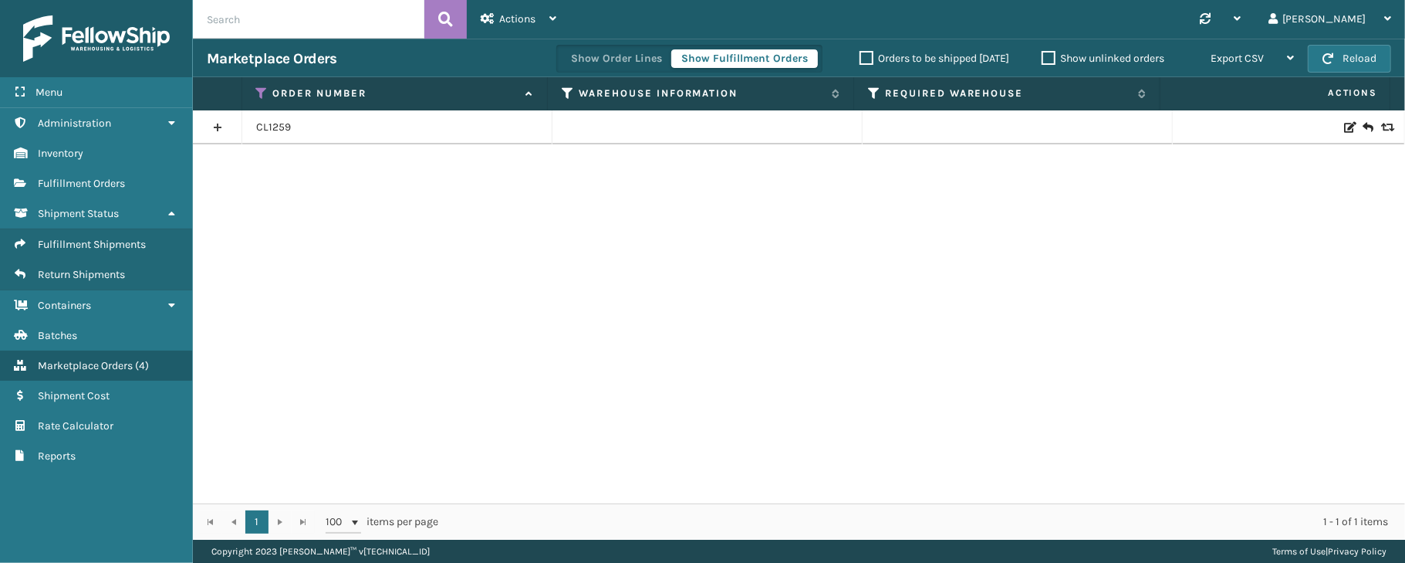
click at [208, 130] on link at bounding box center [217, 127] width 49 height 25
click at [217, 125] on link at bounding box center [217, 127] width 49 height 25
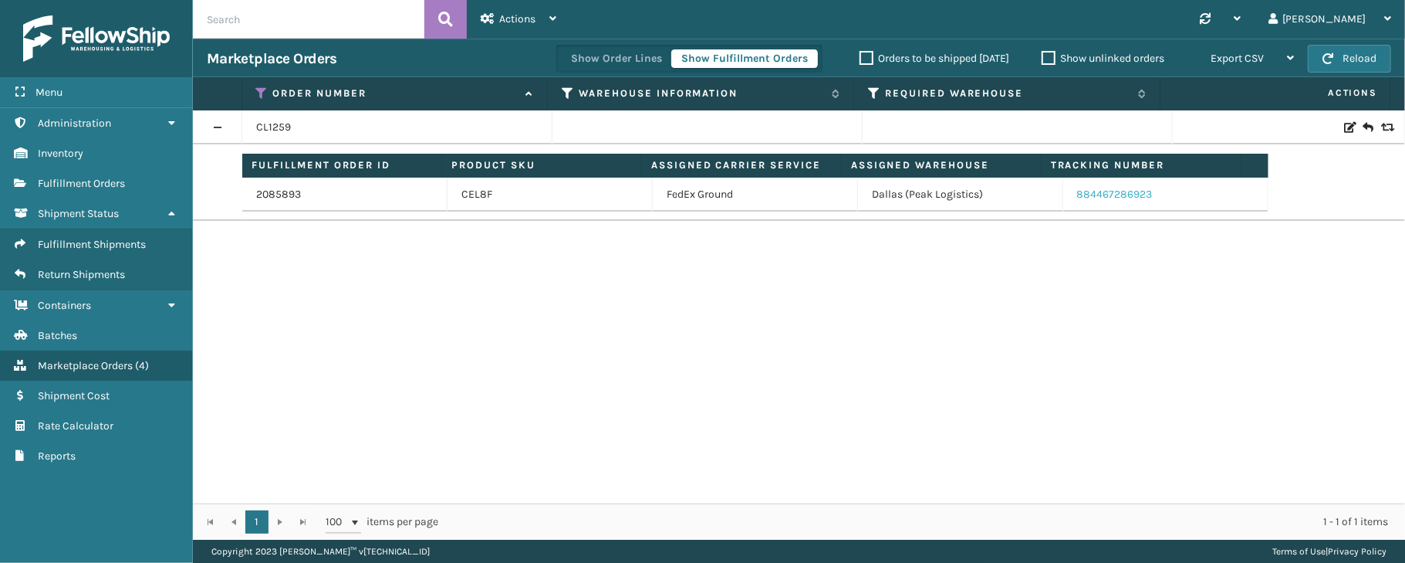
click at [1090, 194] on link "884467286923" at bounding box center [1115, 194] width 76 height 13
click at [279, 194] on link "2085893" at bounding box center [278, 194] width 45 height 15
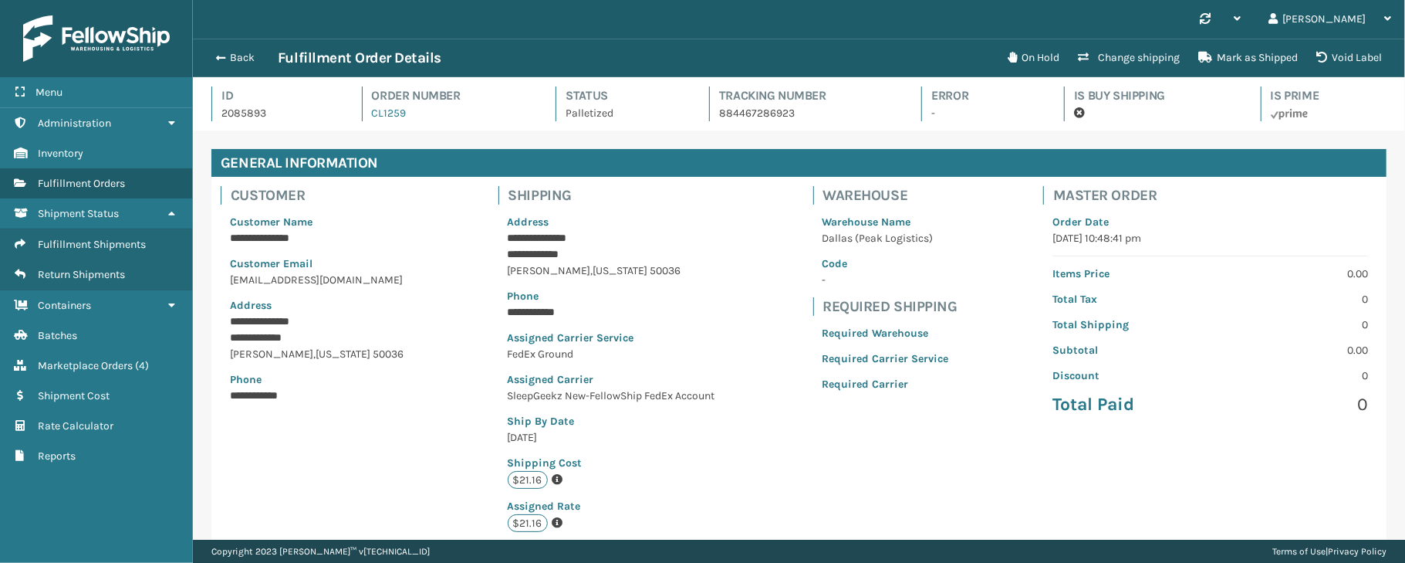
scroll to position [35, 1211]
click at [86, 380] on link "Marketplace Orders ( 4 )" at bounding box center [96, 365] width 192 height 30
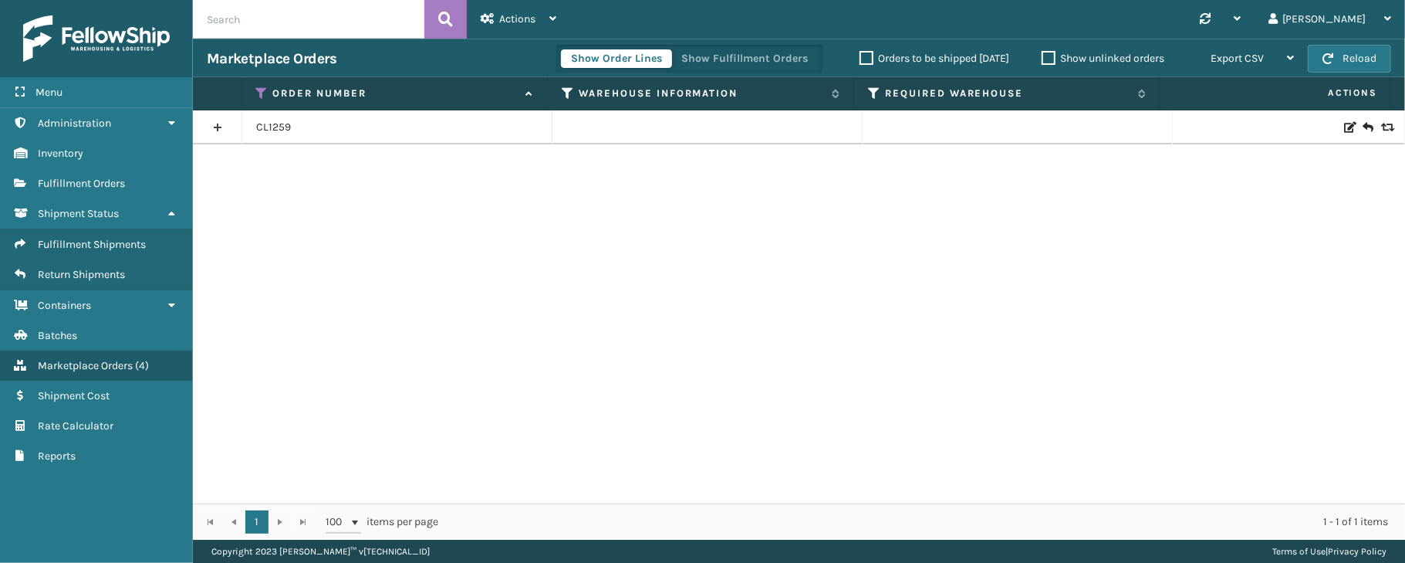
drag, startPoint x: 702, startPoint y: 29, endPoint x: 702, endPoint y: 41, distance: 11.6
click at [702, 41] on div "Actions New Import Orders Settings Remove All Filters Link Order Lines Synchron…" at bounding box center [799, 269] width 1212 height 539
click at [702, 65] on button "Show Fulfillment Orders" at bounding box center [744, 58] width 147 height 19
click at [260, 93] on icon at bounding box center [262, 93] width 12 height 14
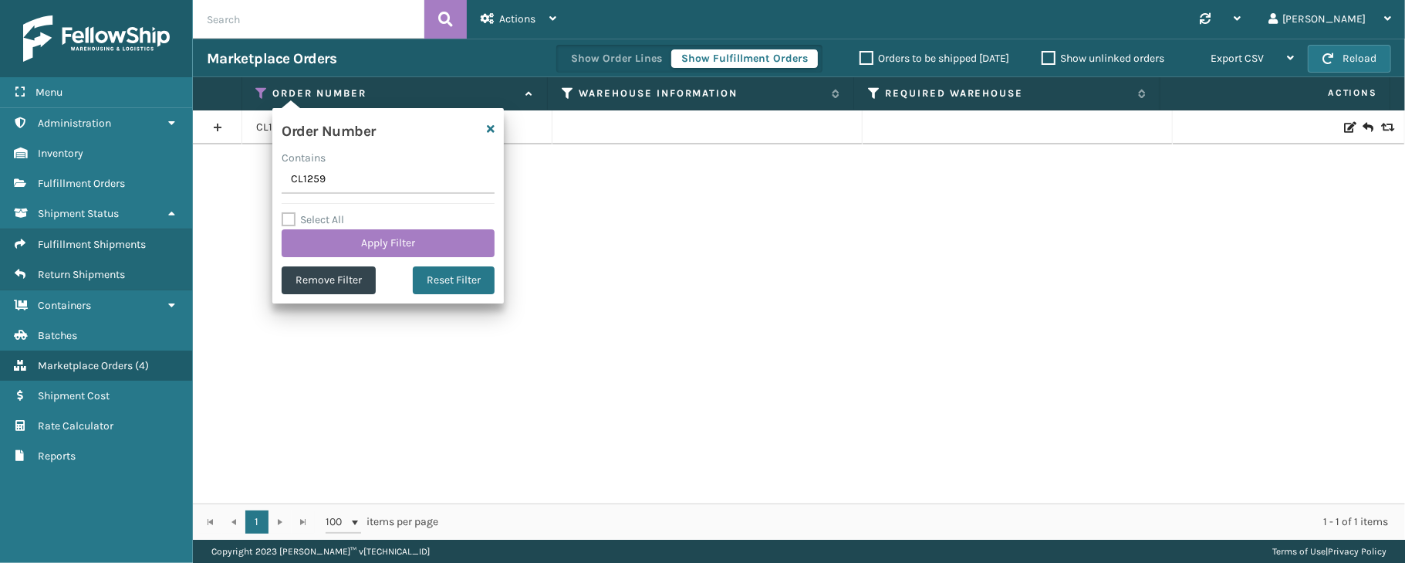
drag, startPoint x: 340, startPoint y: 171, endPoint x: 292, endPoint y: 180, distance: 49.3
click at [292, 180] on input "CL1259" at bounding box center [388, 180] width 213 height 28
drag, startPoint x: 301, startPoint y: 180, endPoint x: 930, endPoint y: 365, distance: 655.6
click at [930, 365] on div "CL1259" at bounding box center [799, 306] width 1212 height 393
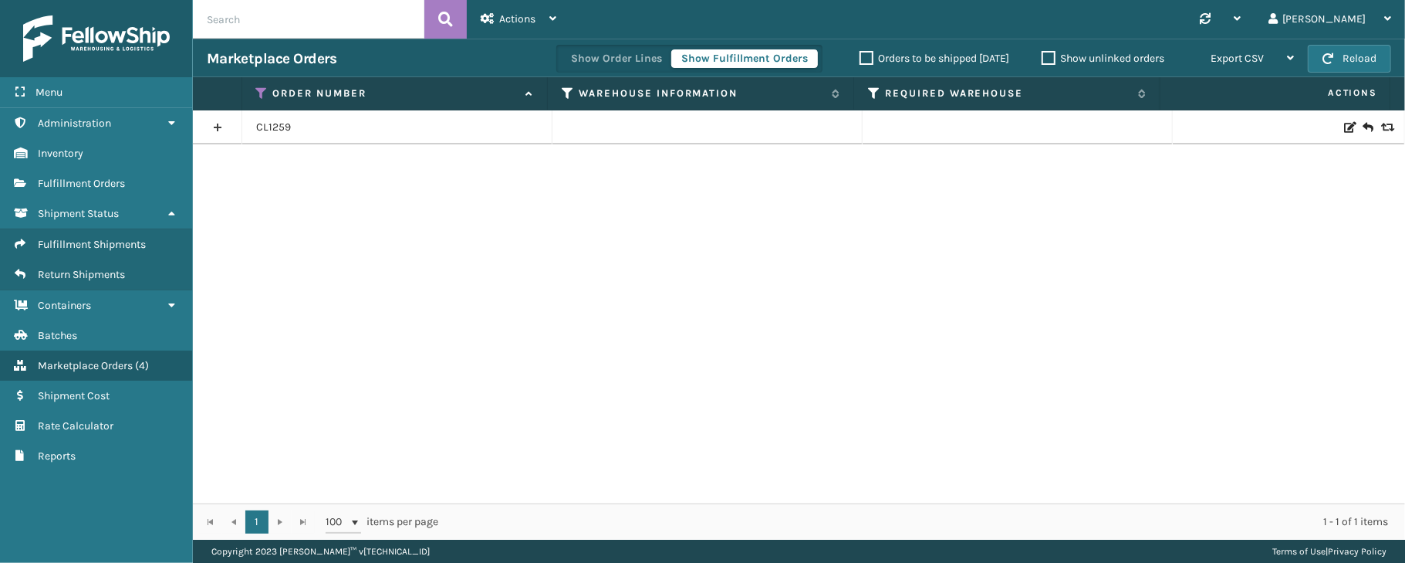
click at [263, 93] on icon at bounding box center [262, 93] width 12 height 14
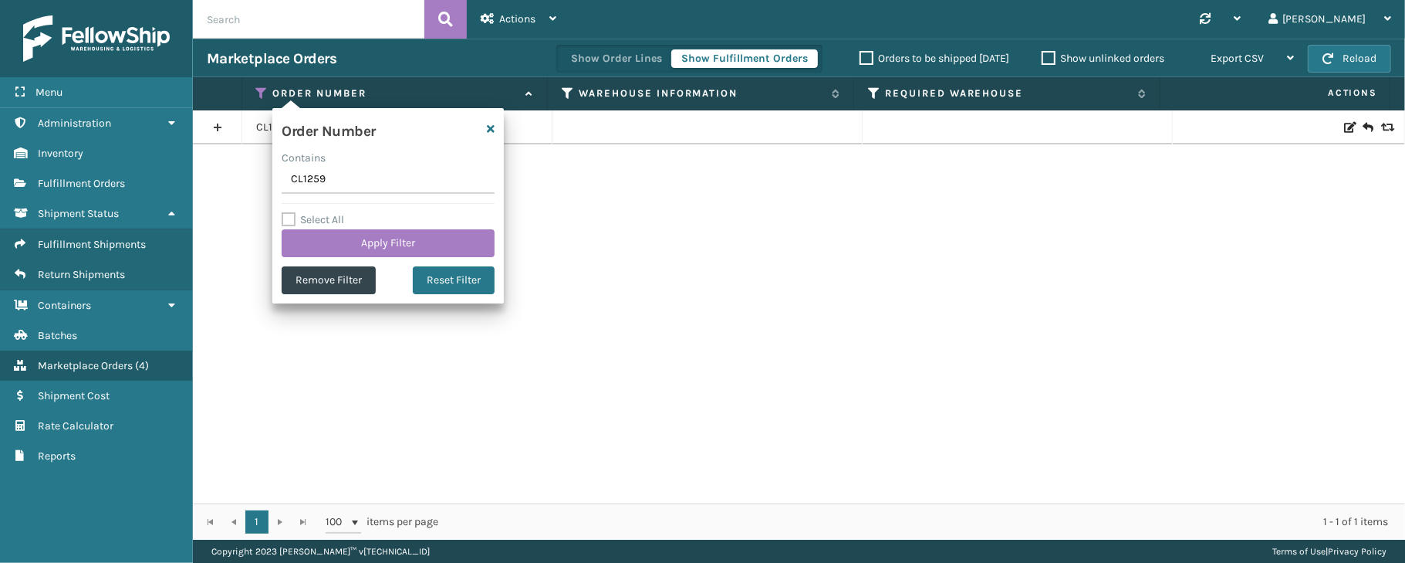
drag, startPoint x: 330, startPoint y: 174, endPoint x: 285, endPoint y: 177, distance: 45.6
click at [285, 177] on input "CL1259" at bounding box center [388, 180] width 213 height 28
type input "200013210697320"
click at [349, 232] on button "Apply Filter" at bounding box center [388, 243] width 213 height 28
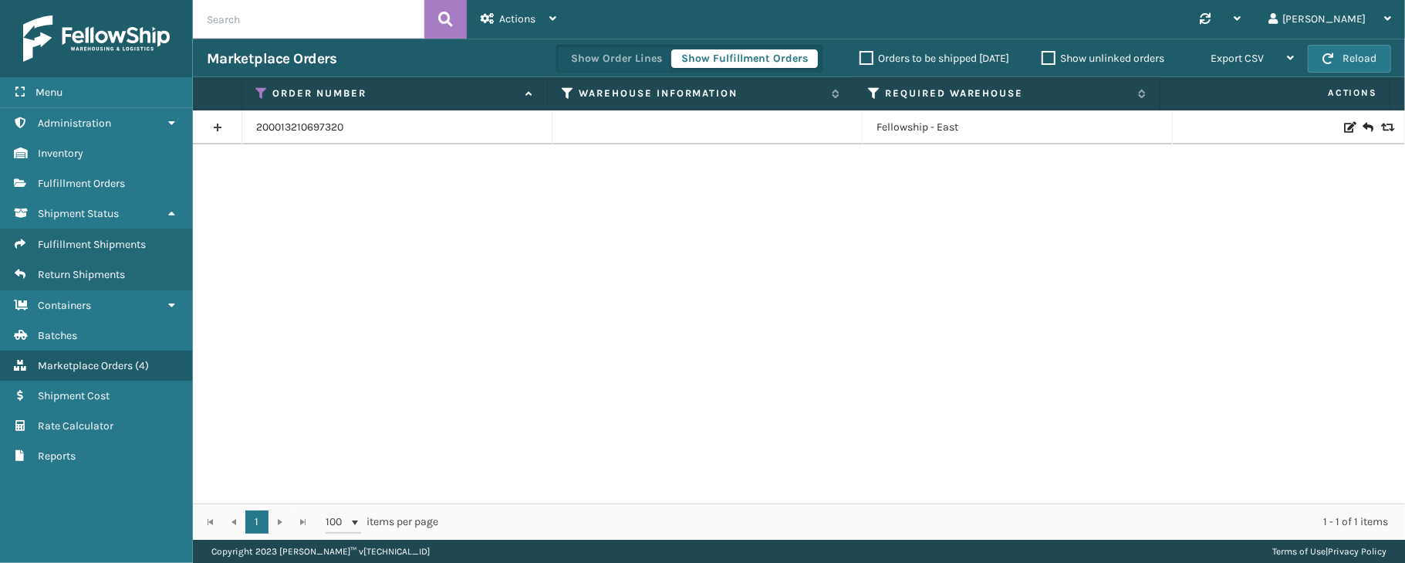
click at [221, 127] on link at bounding box center [217, 127] width 49 height 25
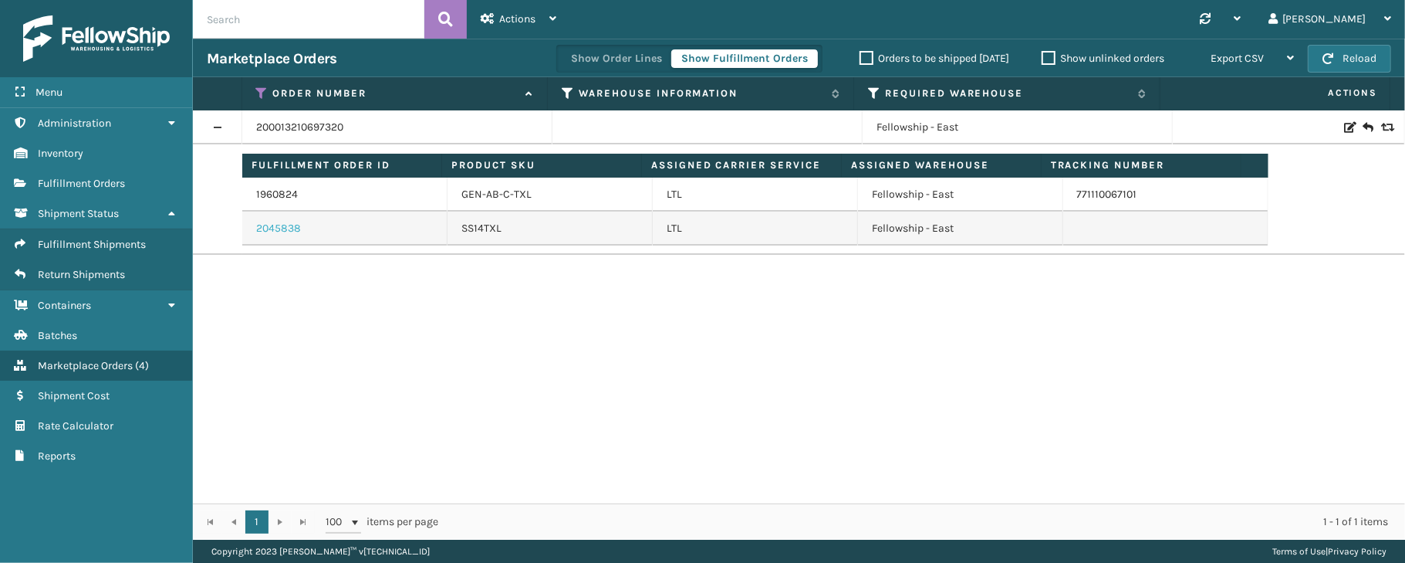
click at [281, 232] on link "2045838" at bounding box center [278, 228] width 45 height 15
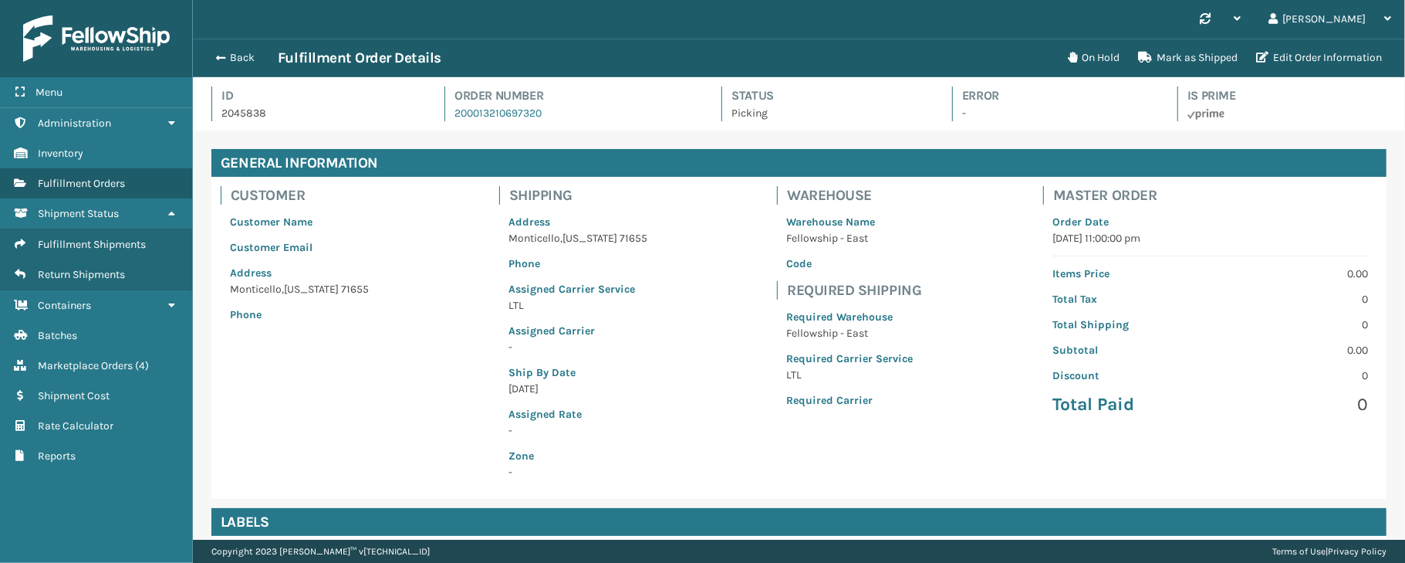
scroll to position [35, 1211]
click at [241, 49] on div "Back Fulfillment Order Details" at bounding box center [633, 58] width 852 height 19
click at [241, 57] on button "Back" at bounding box center [242, 58] width 71 height 14
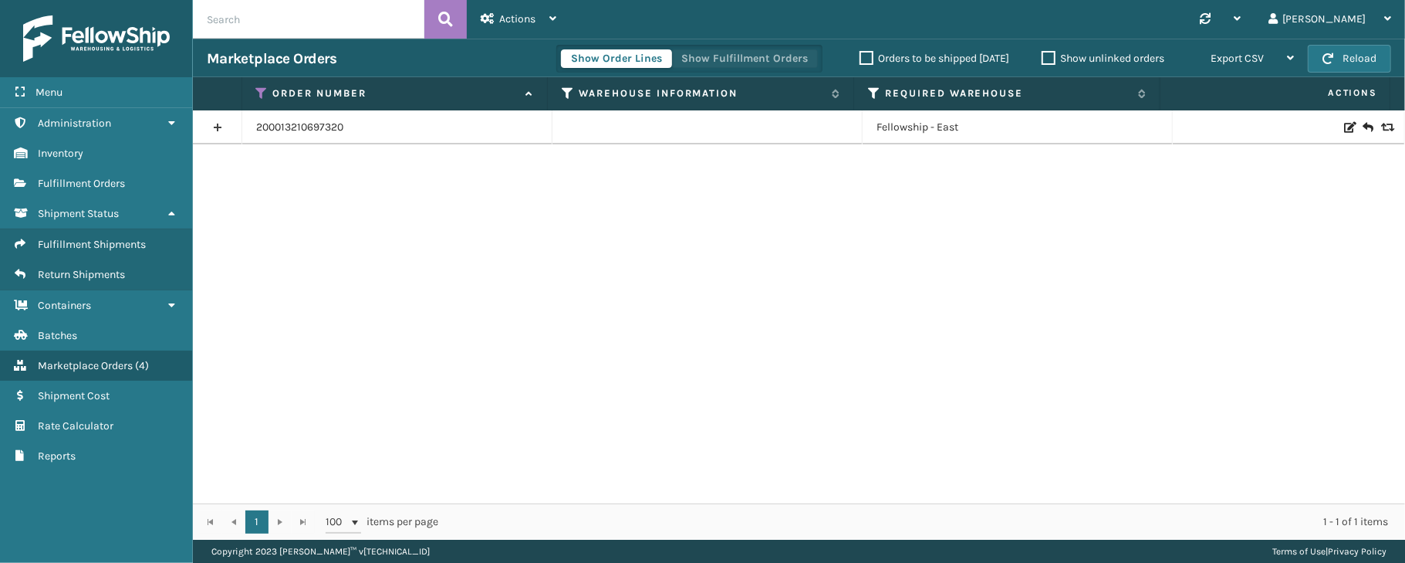
click at [708, 56] on button "Show Fulfillment Orders" at bounding box center [744, 58] width 147 height 19
click at [261, 93] on icon at bounding box center [262, 93] width 12 height 14
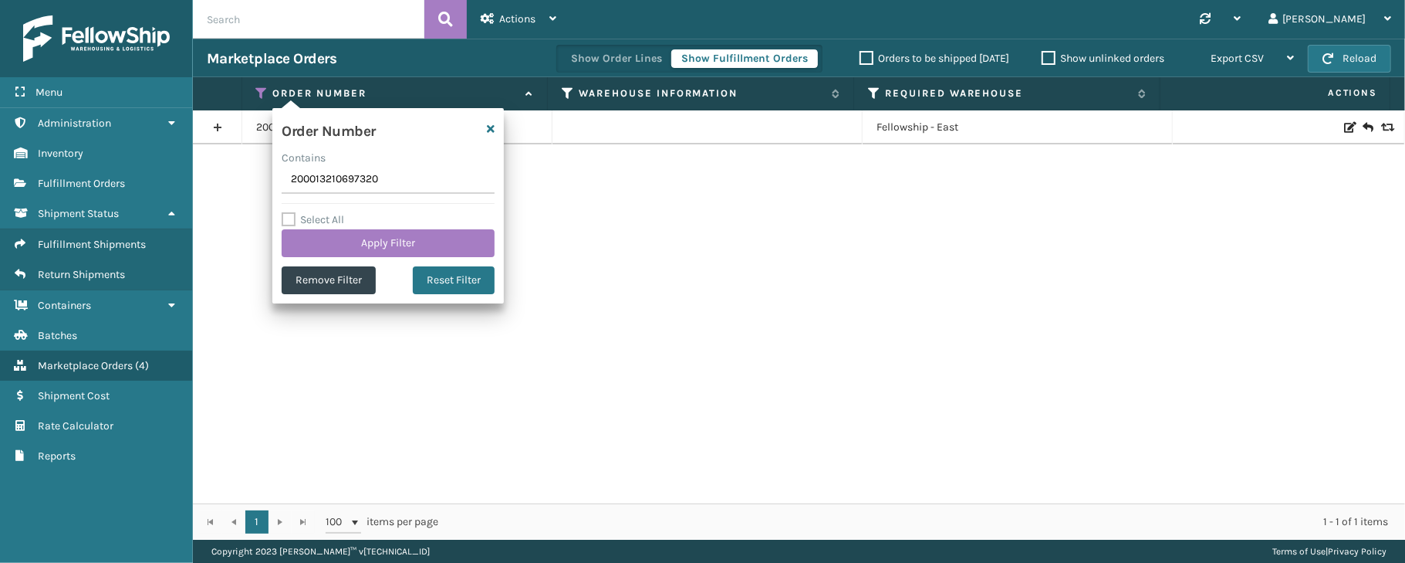
drag, startPoint x: 384, startPoint y: 186, endPoint x: 279, endPoint y: 180, distance: 105.1
click at [279, 180] on div "Order Number Contains 200013210697320 Select All Apply Filter Remove Filter Res…" at bounding box center [387, 205] width 231 height 195
type input "200013306361847"
click at [383, 245] on button "Apply Filter" at bounding box center [388, 243] width 213 height 28
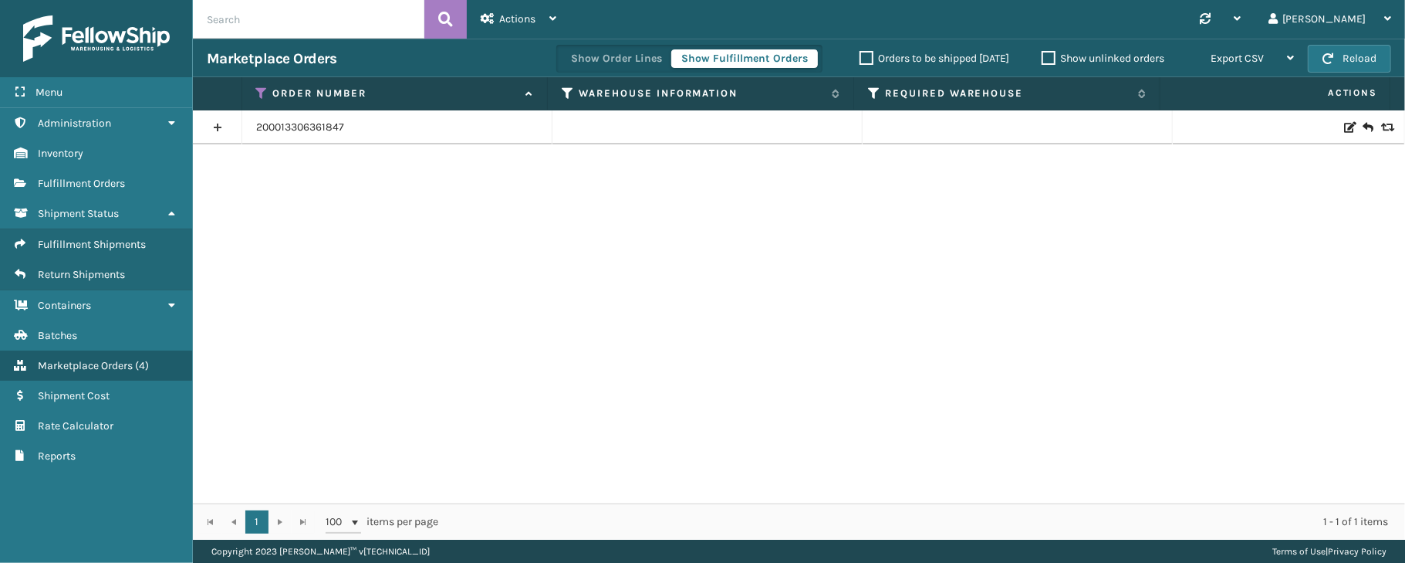
click at [213, 123] on link at bounding box center [217, 127] width 49 height 25
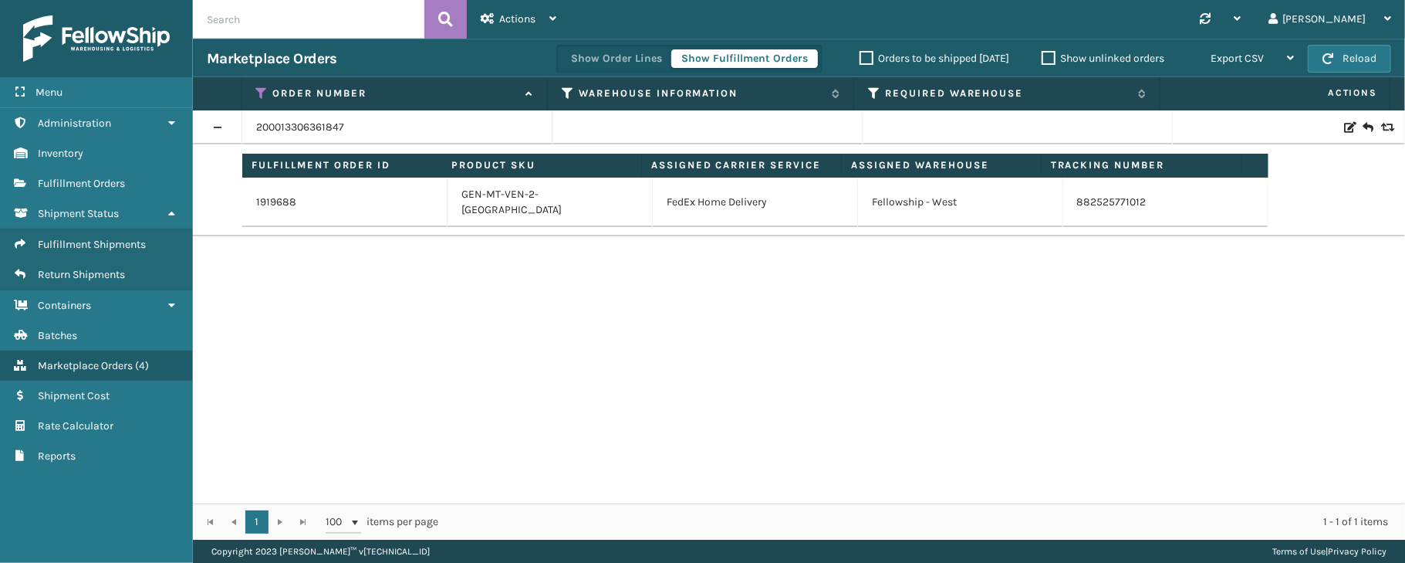
click at [1179, 194] on td "882525771012" at bounding box center [1165, 201] width 205 height 49
click at [1125, 195] on link "882525771012" at bounding box center [1111, 201] width 69 height 13
click at [259, 88] on icon at bounding box center [262, 93] width 12 height 14
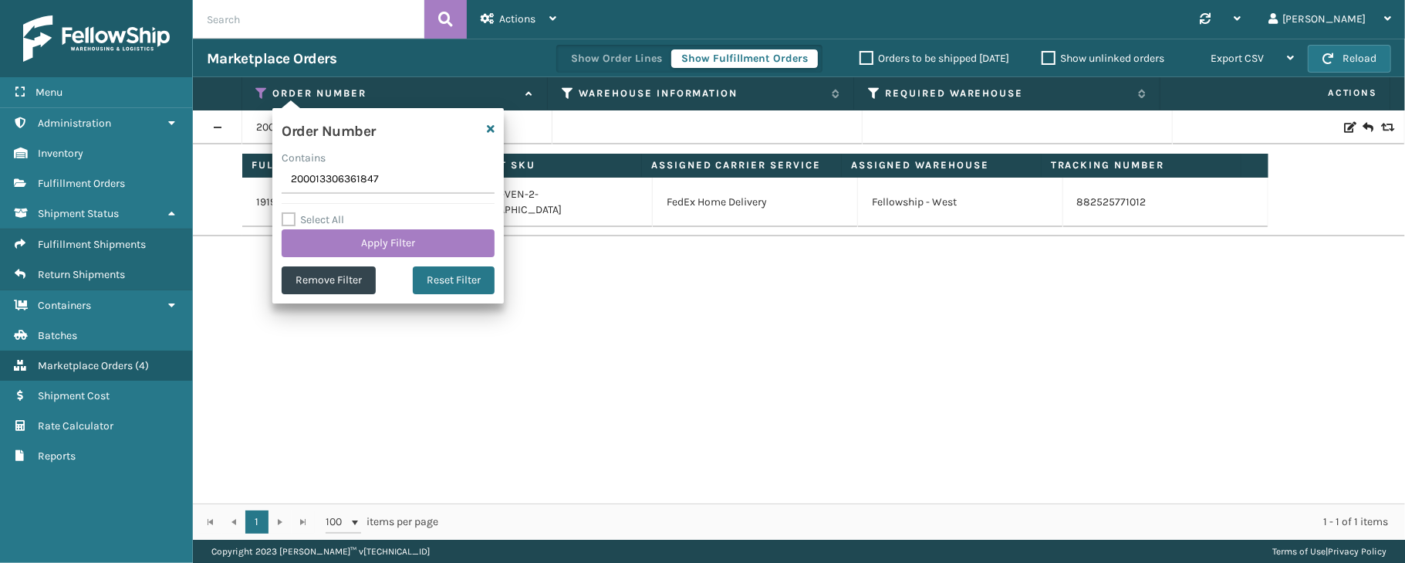
drag, startPoint x: 380, startPoint y: 179, endPoint x: 287, endPoint y: 171, distance: 93.7
click at [287, 171] on input "200013306361847" at bounding box center [388, 180] width 213 height 28
type input "200013323950639"
click at [380, 238] on button "Apply Filter" at bounding box center [388, 243] width 213 height 28
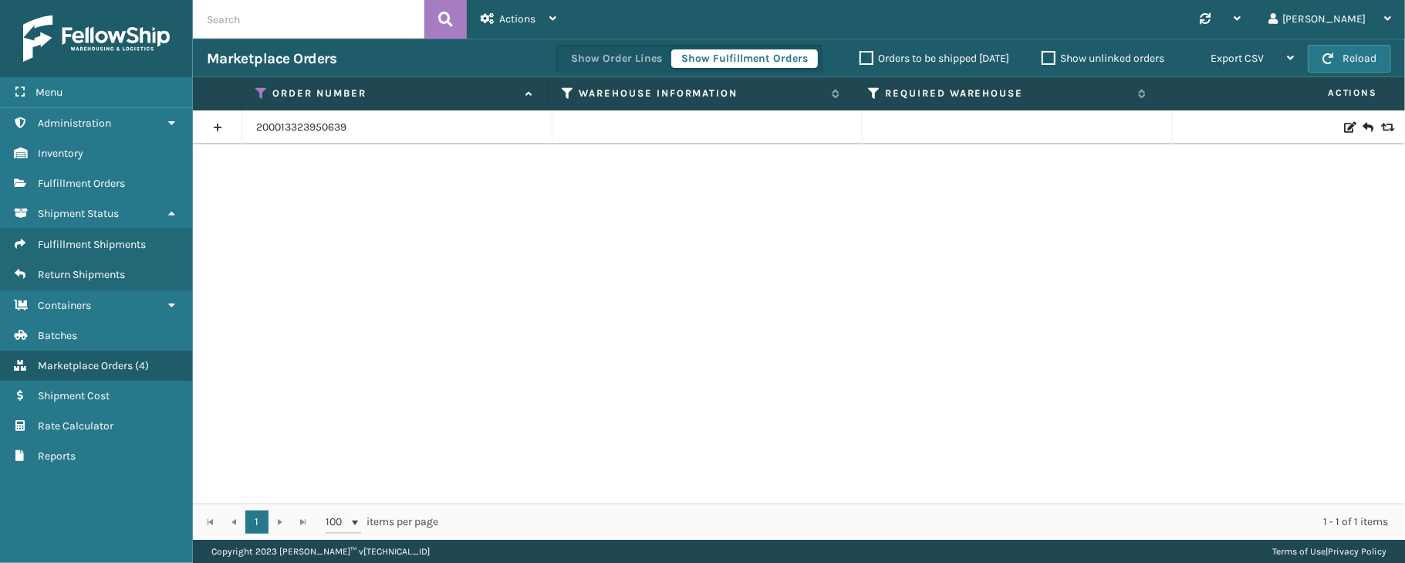
click at [220, 133] on link at bounding box center [217, 127] width 49 height 25
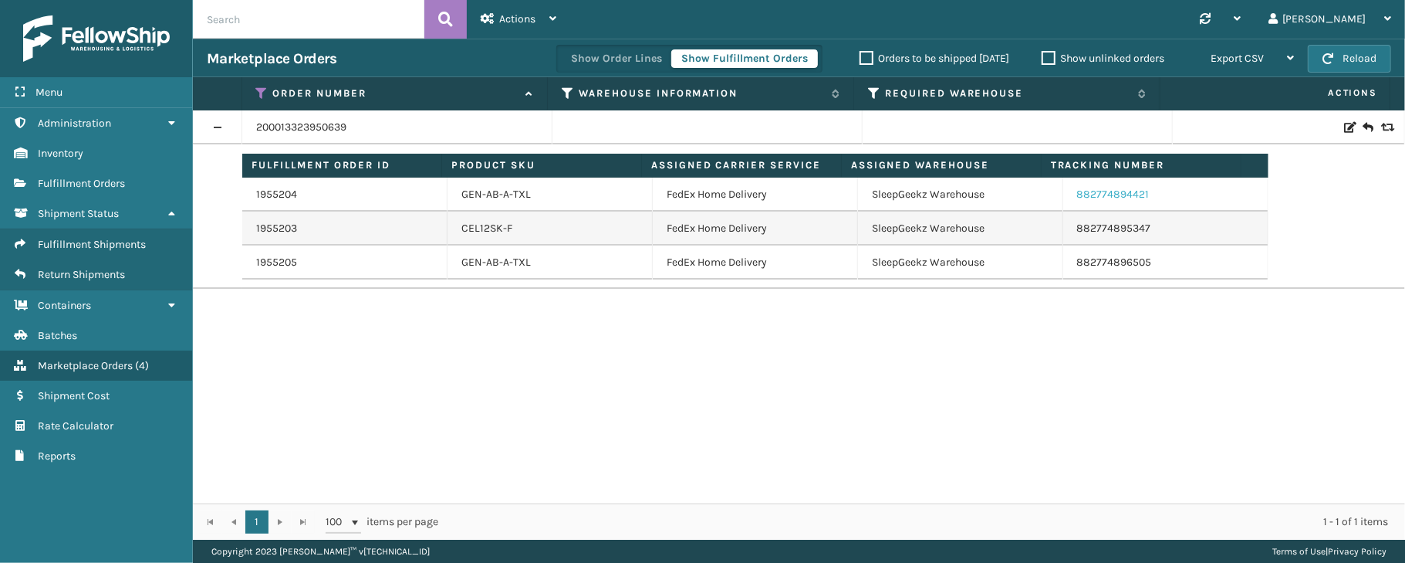
click at [1077, 198] on link "882774894421" at bounding box center [1113, 194] width 73 height 13
click at [262, 88] on icon at bounding box center [262, 93] width 12 height 14
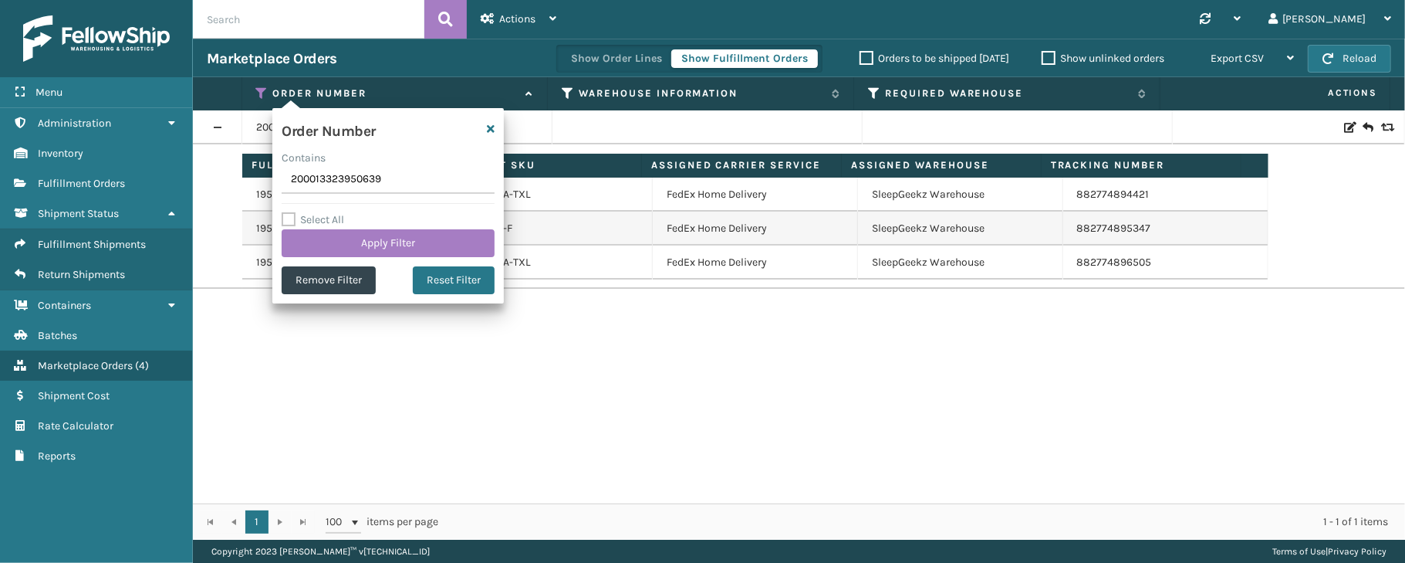
drag, startPoint x: 390, startPoint y: 180, endPoint x: 293, endPoint y: 177, distance: 97.3
click at [293, 177] on input "200013323950639" at bounding box center [388, 180] width 213 height 28
type input "200013380732528"
click at [337, 236] on button "Apply Filter" at bounding box center [388, 243] width 213 height 28
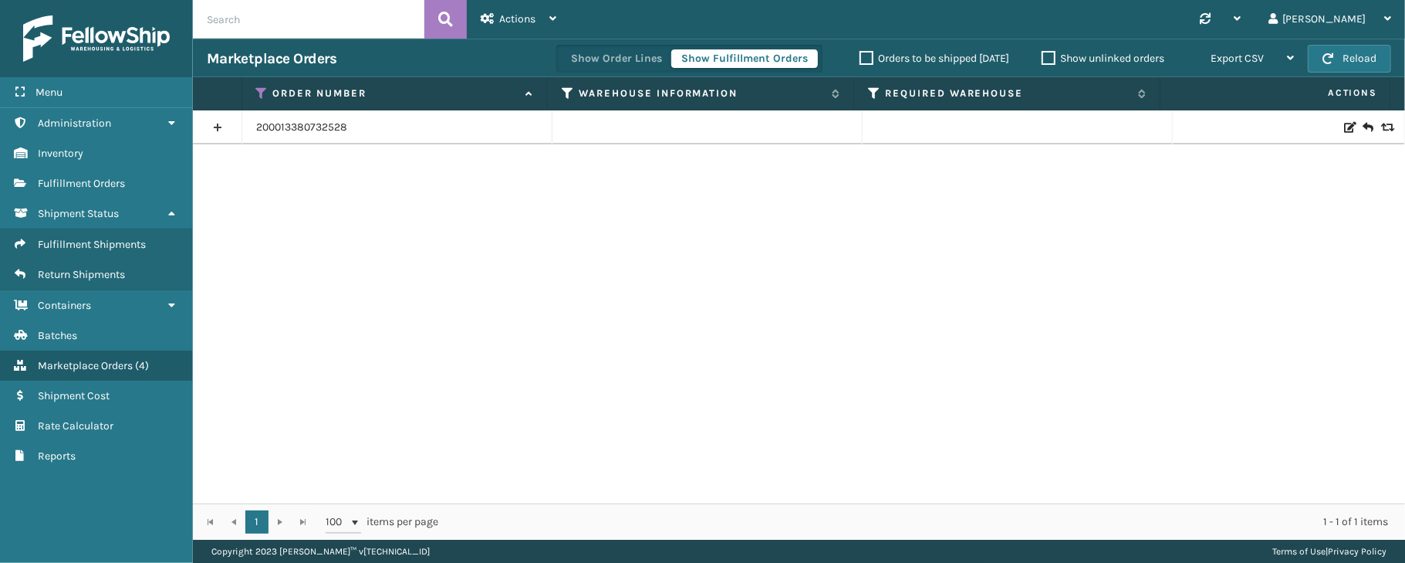
click at [211, 128] on link at bounding box center [217, 127] width 49 height 25
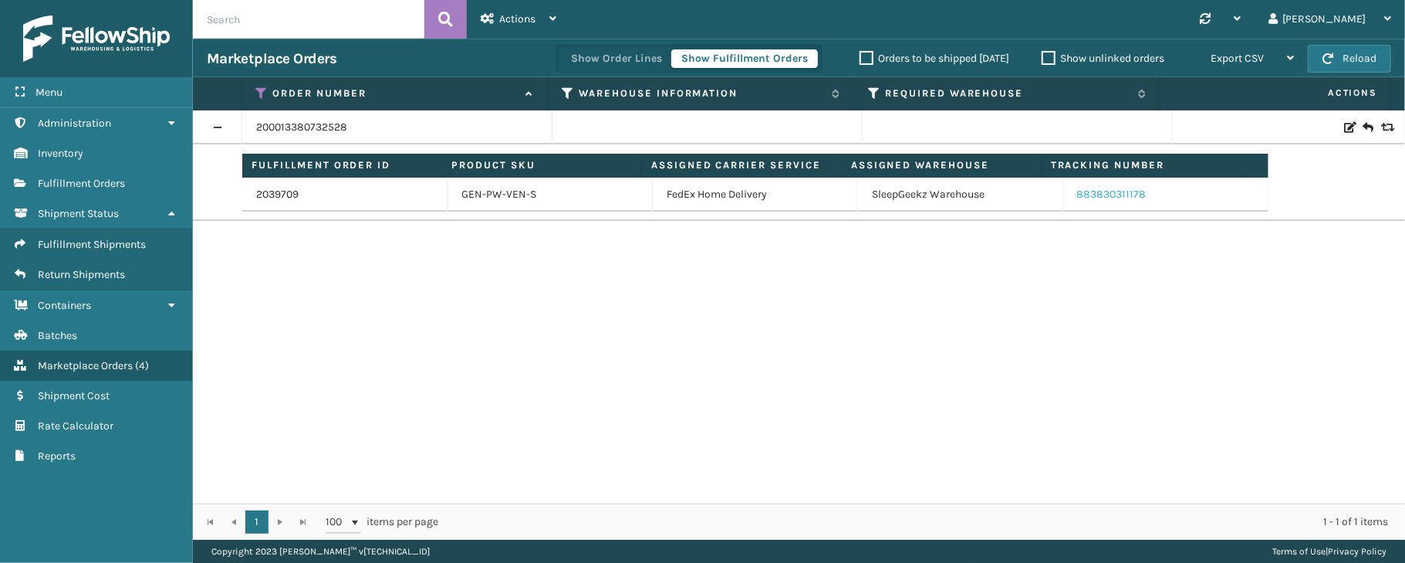
click at [1121, 198] on link "883830311178" at bounding box center [1111, 194] width 69 height 13
click at [259, 91] on icon at bounding box center [262, 93] width 12 height 14
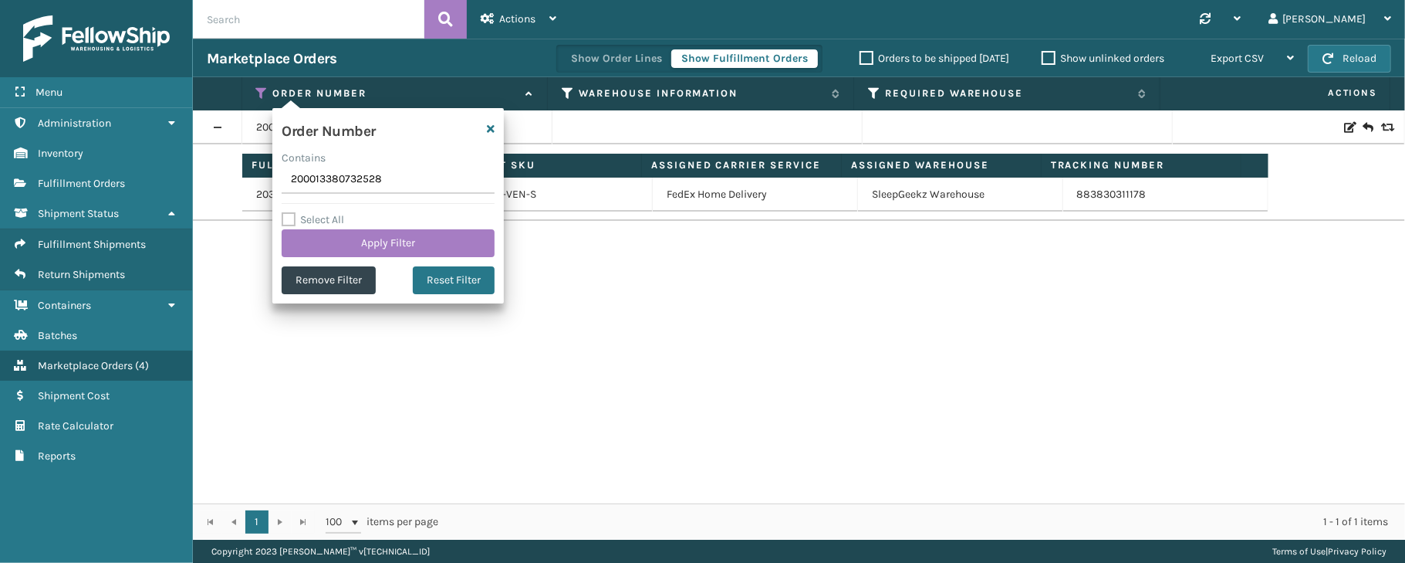
drag, startPoint x: 398, startPoint y: 184, endPoint x: 281, endPoint y: 181, distance: 117.3
click at [281, 181] on div "Order Number Contains 200013380732528 Select All Apply Filter Remove Filter Res…" at bounding box center [387, 205] width 231 height 195
type input "200013306361847"
click at [355, 238] on button "Apply Filter" at bounding box center [388, 243] width 213 height 28
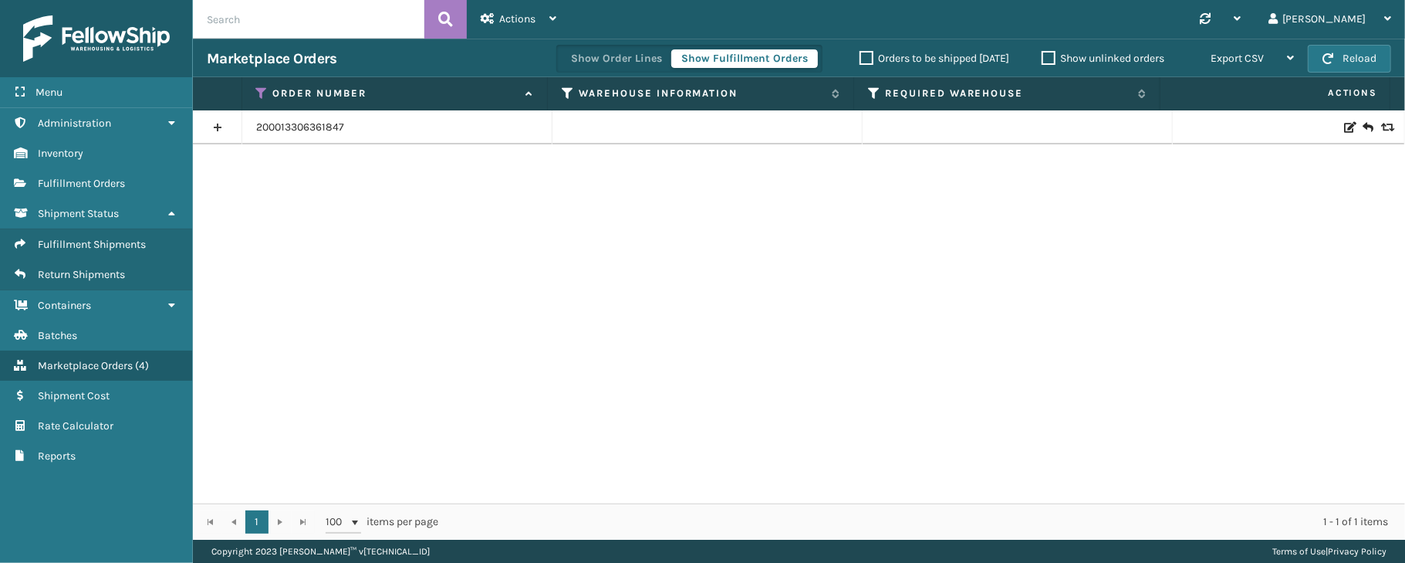
click at [215, 127] on link at bounding box center [217, 127] width 49 height 25
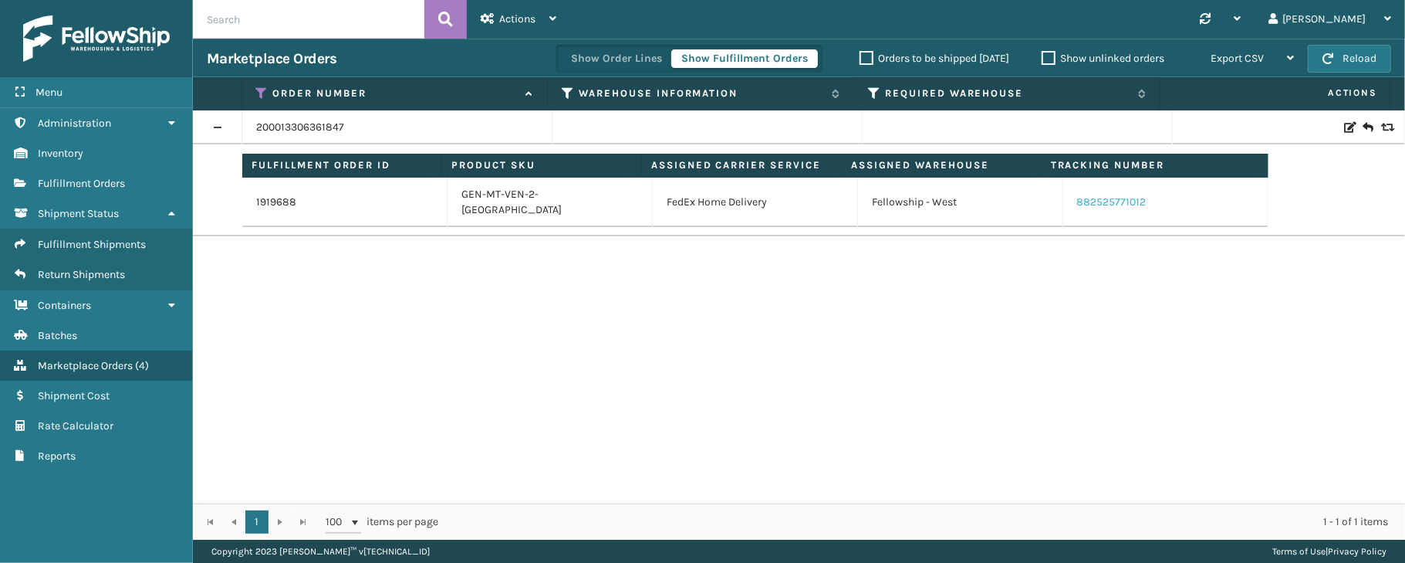
click at [1105, 195] on link "882525771012" at bounding box center [1111, 201] width 69 height 13
click at [259, 88] on icon at bounding box center [262, 93] width 12 height 14
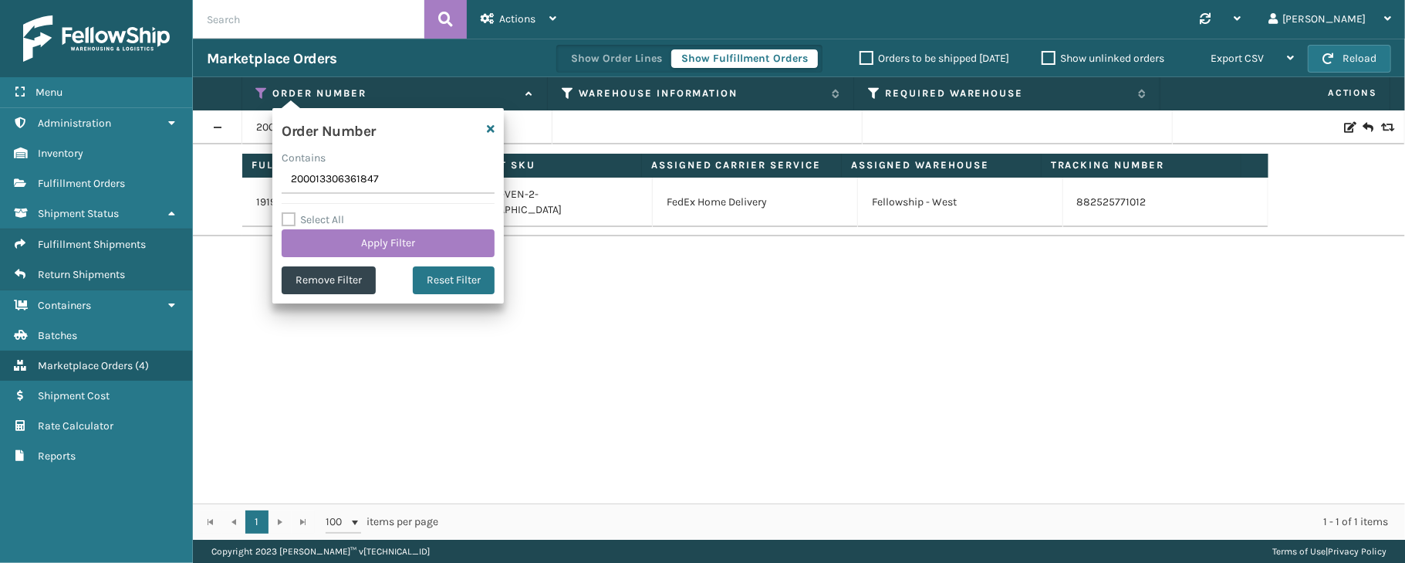
drag, startPoint x: 389, startPoint y: 177, endPoint x: 282, endPoint y: 180, distance: 106.5
click at [282, 180] on input "200013306361847" at bounding box center [388, 180] width 213 height 28
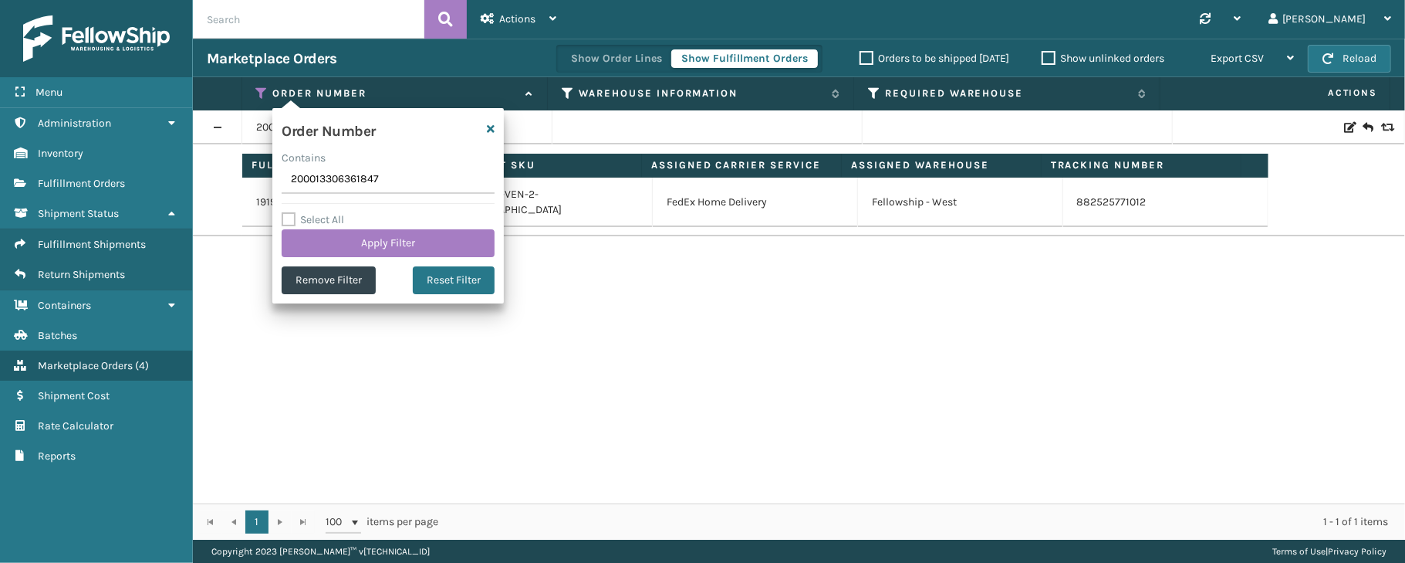
click at [282, 180] on input "200013306361847" at bounding box center [388, 180] width 213 height 28
type input "200013390899233"
click at [399, 242] on button "Apply Filter" at bounding box center [388, 243] width 213 height 28
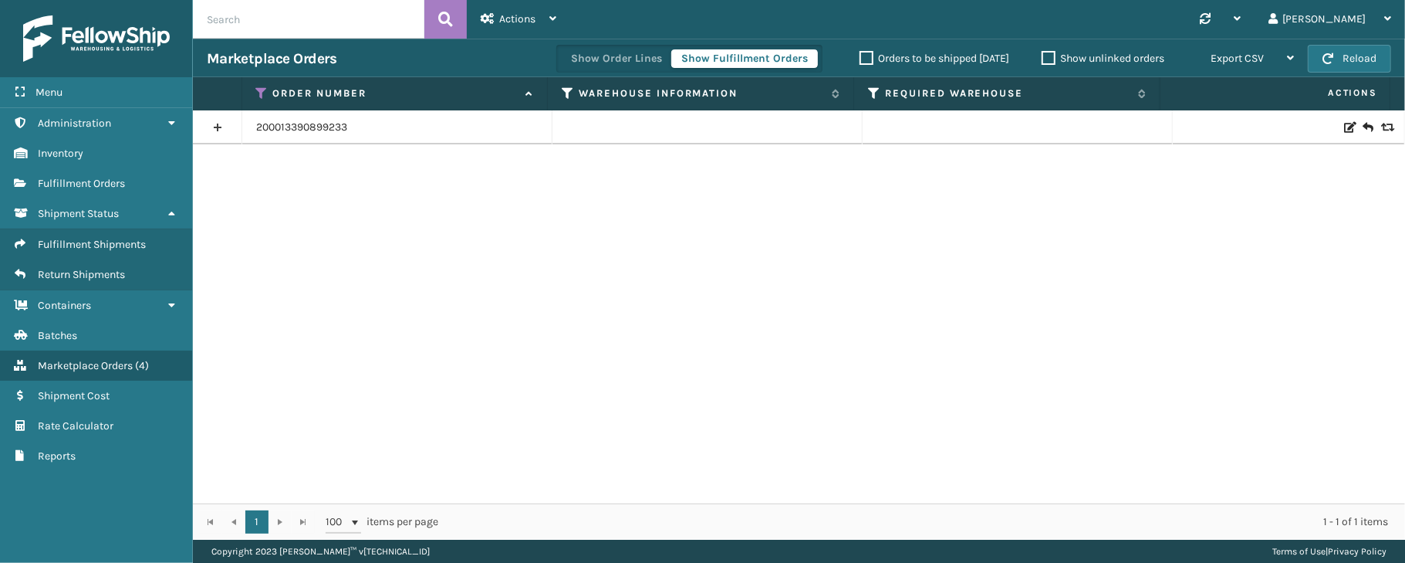
click at [211, 122] on link at bounding box center [217, 127] width 49 height 25
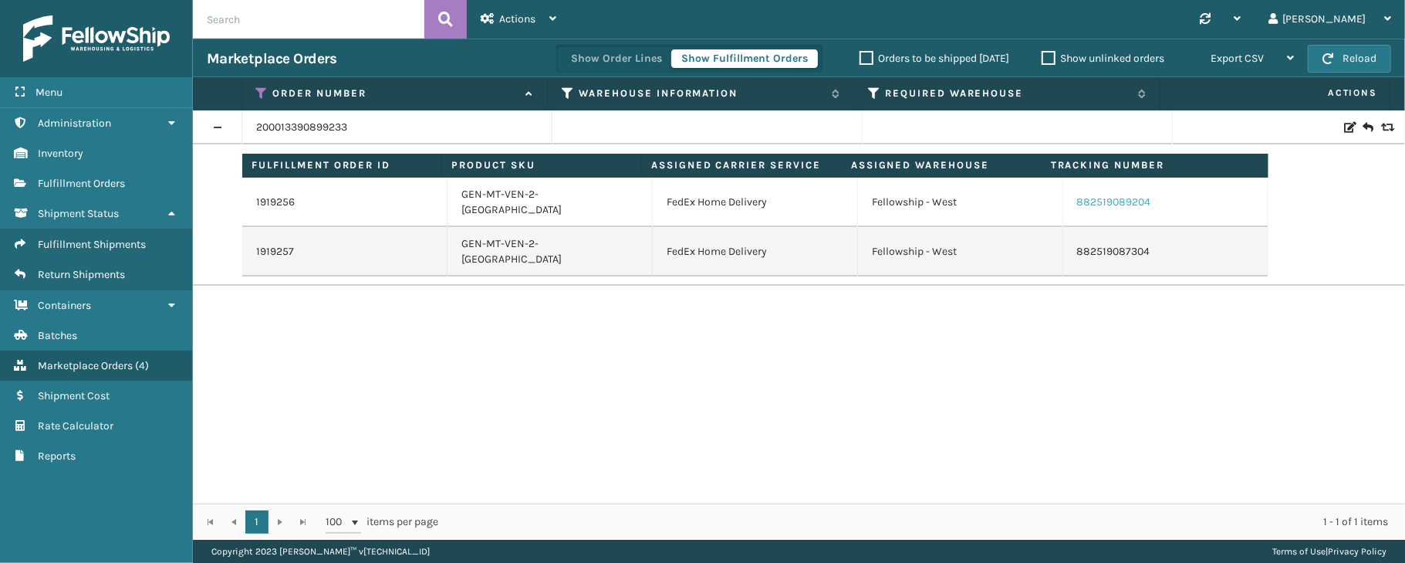
click at [1091, 198] on link "882519089204" at bounding box center [1114, 201] width 74 height 13
click at [1115, 245] on link "882519087304" at bounding box center [1113, 251] width 73 height 13
click at [263, 93] on icon at bounding box center [262, 93] width 12 height 14
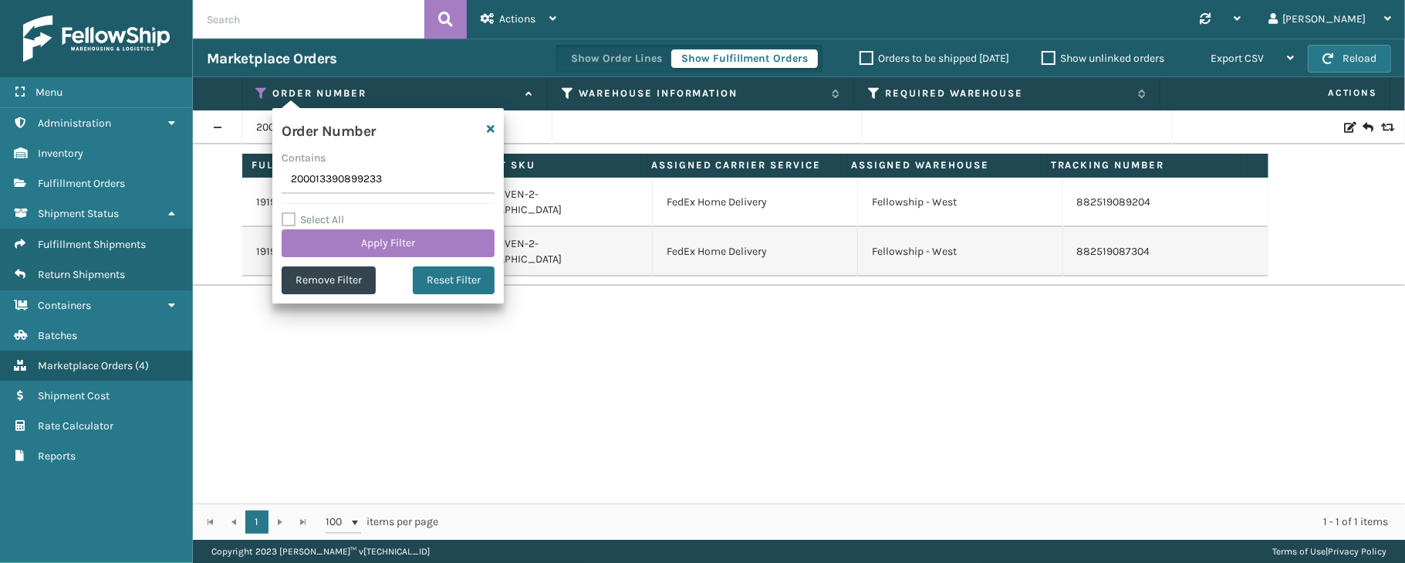
drag, startPoint x: 397, startPoint y: 181, endPoint x: 292, endPoint y: 174, distance: 105.2
click at [292, 174] on input "200013390899233" at bounding box center [388, 180] width 213 height 28
type input "200013400350603"
click at [390, 241] on button "Apply Filter" at bounding box center [388, 243] width 213 height 28
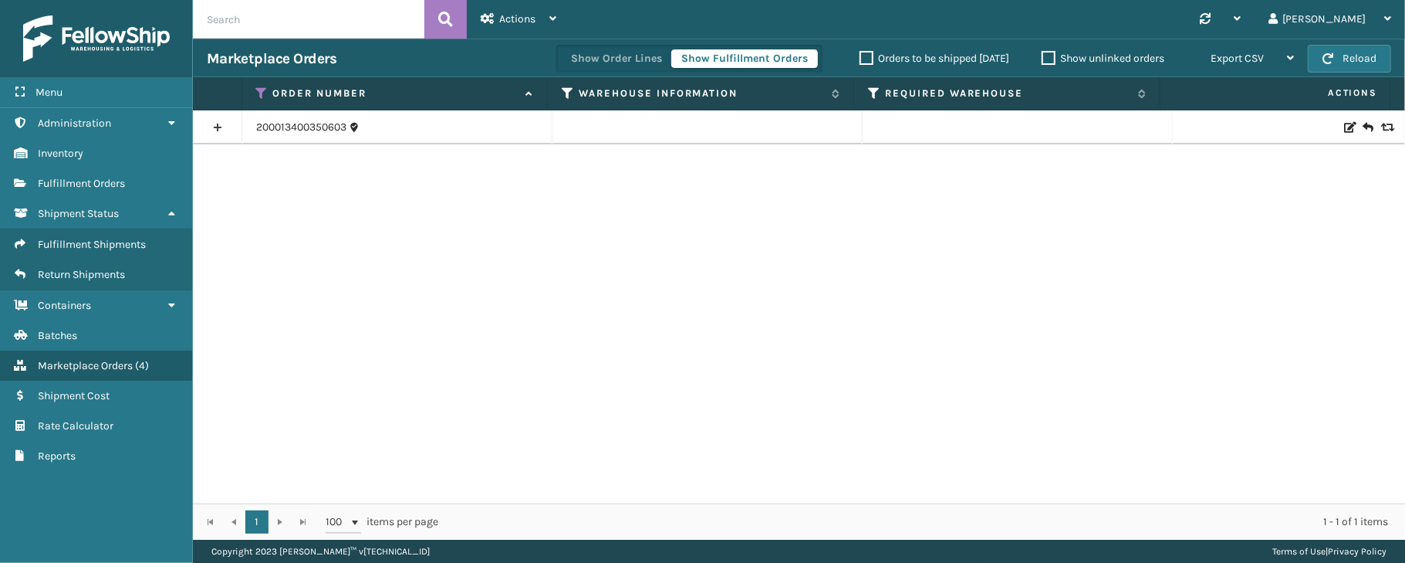
click at [211, 124] on link at bounding box center [217, 127] width 49 height 25
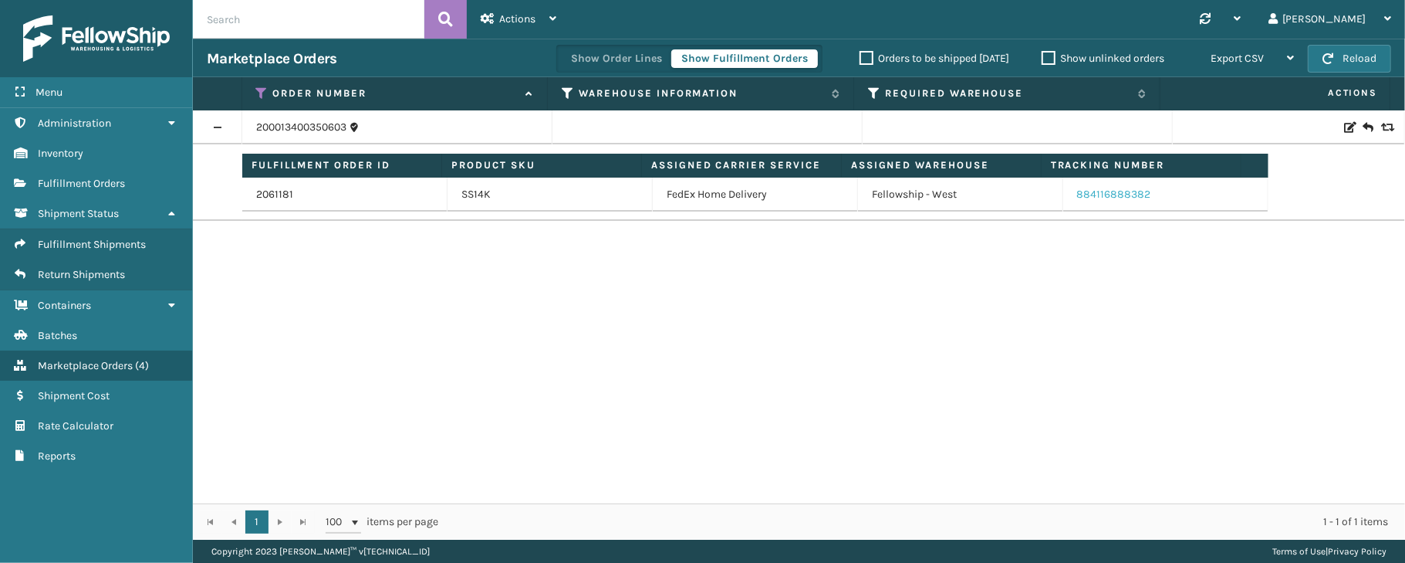
click at [1128, 198] on link "884116888382" at bounding box center [1114, 194] width 74 height 13
click at [264, 97] on icon at bounding box center [262, 93] width 12 height 14
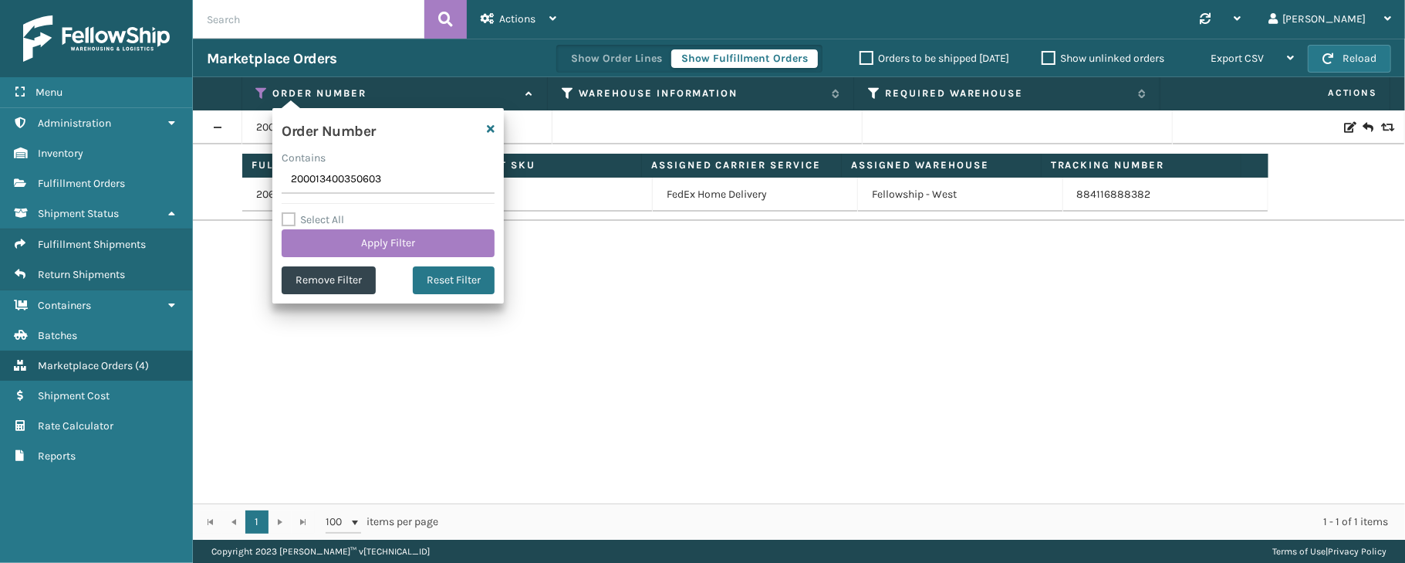
drag, startPoint x: 389, startPoint y: 176, endPoint x: 292, endPoint y: 167, distance: 97.6
click at [292, 167] on input "200013400350603" at bounding box center [388, 180] width 213 height 28
type input "200013423274956"
click at [398, 236] on button "Apply Filter" at bounding box center [388, 243] width 213 height 28
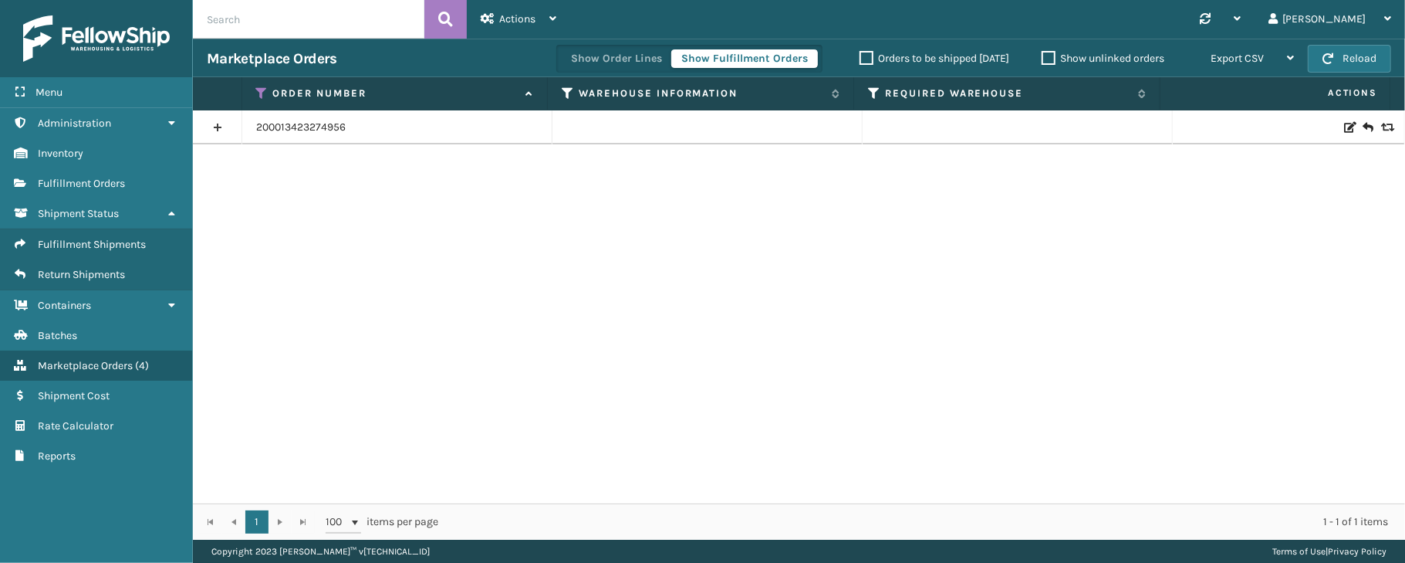
click at [220, 123] on link at bounding box center [217, 127] width 49 height 25
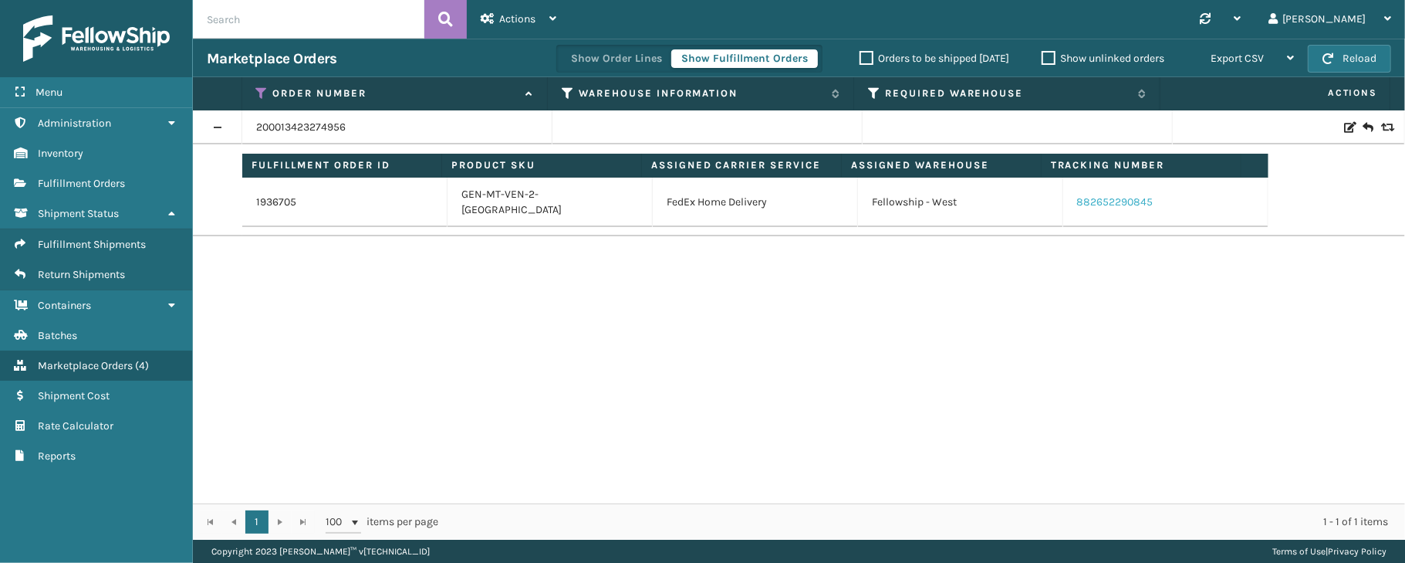
click at [1115, 195] on link "882652290845" at bounding box center [1115, 201] width 76 height 13
click at [262, 90] on icon at bounding box center [262, 93] width 12 height 14
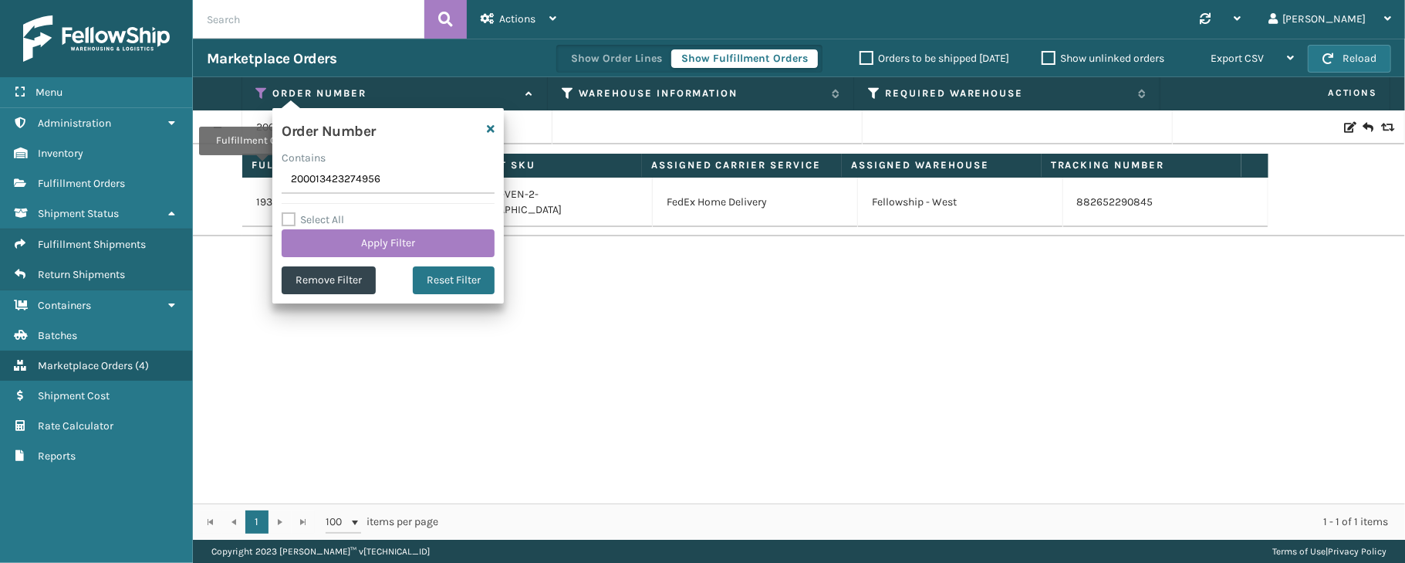
drag, startPoint x: 408, startPoint y: 180, endPoint x: 258, endPoint y: 164, distance: 151.3
click at [258, 164] on section "Marketplace Orders Show Order Lines Show Fulfillment Orders Orders to be shippe…" at bounding box center [799, 289] width 1212 height 501
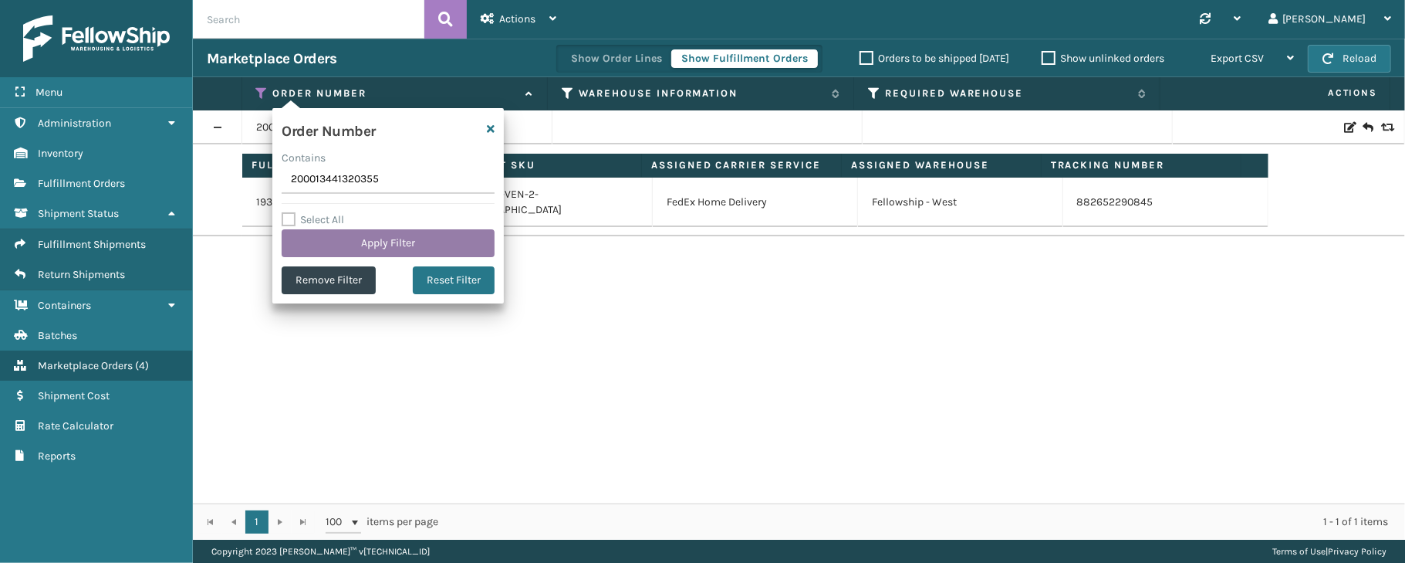
type input "200013441320355"
click at [370, 245] on button "Apply Filter" at bounding box center [388, 243] width 213 height 28
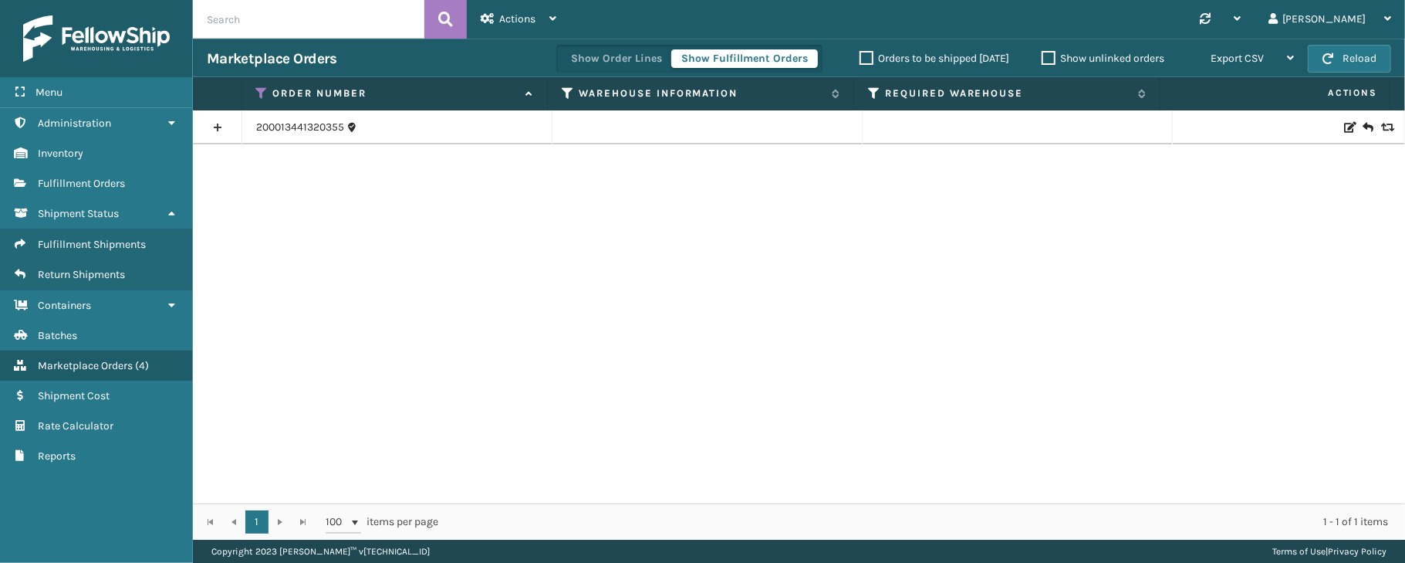
click at [226, 124] on link at bounding box center [217, 127] width 49 height 25
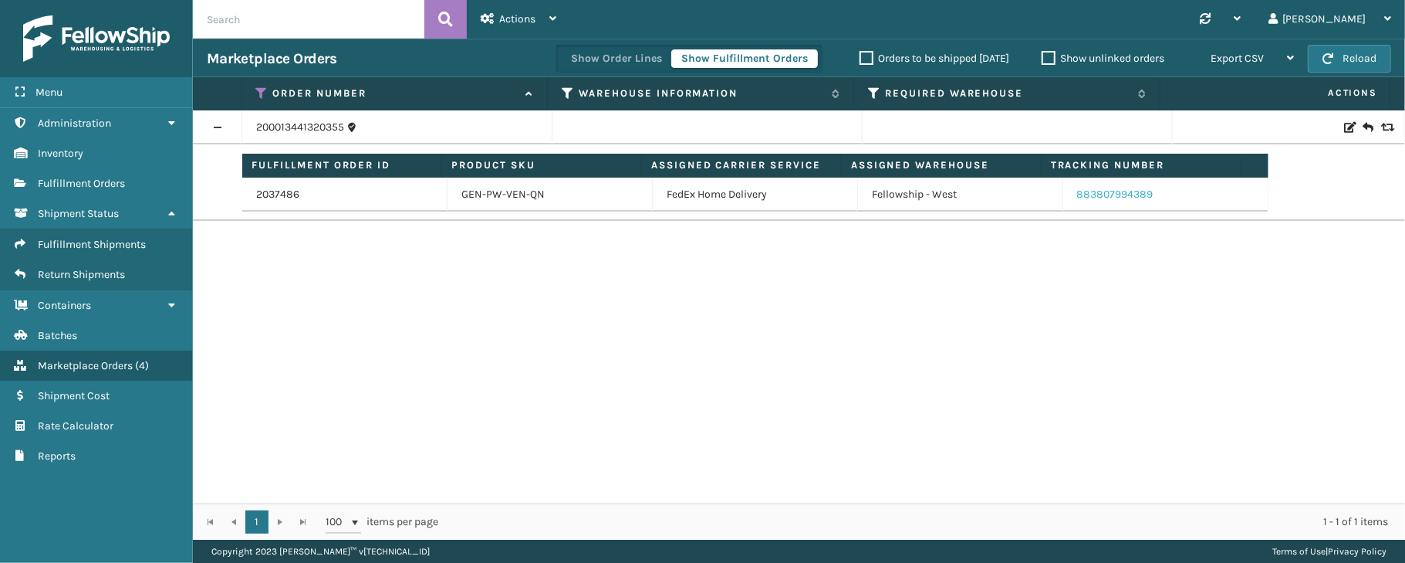
click at [1107, 195] on link "883807994389" at bounding box center [1115, 194] width 76 height 13
click at [261, 93] on icon at bounding box center [262, 93] width 12 height 14
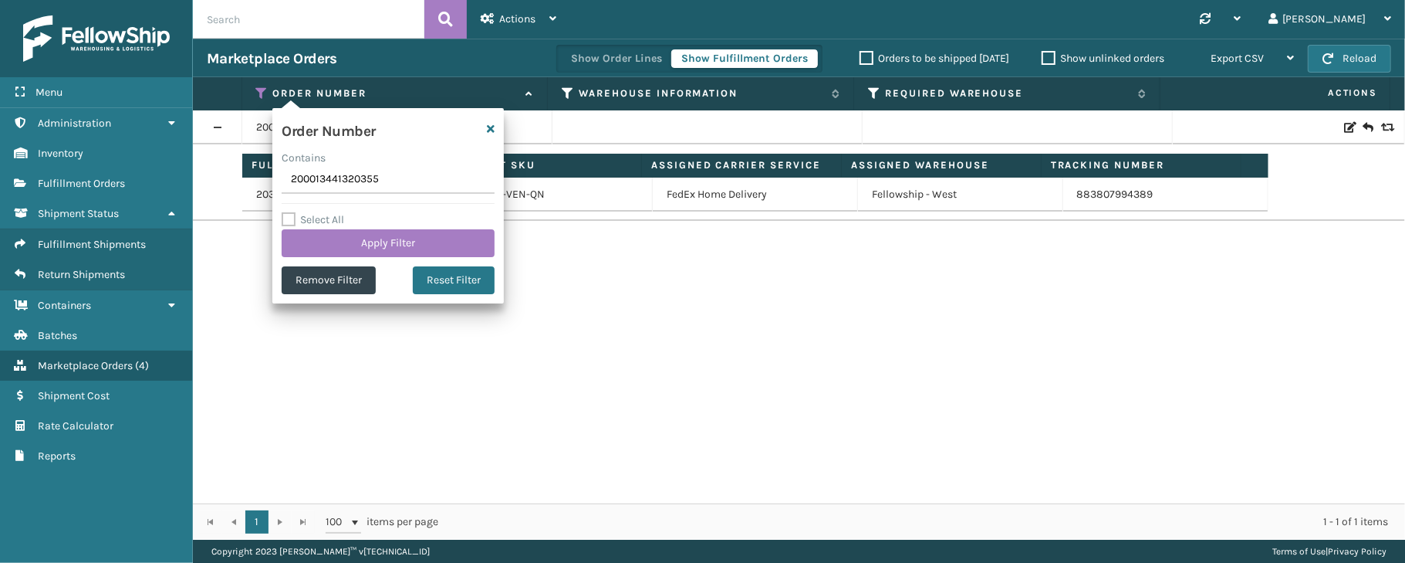
drag, startPoint x: 386, startPoint y: 182, endPoint x: 292, endPoint y: 181, distance: 94.2
click at [292, 181] on input "200013441320355" at bounding box center [388, 180] width 213 height 28
type input "883830319363"
click at [387, 239] on button "Apply Filter" at bounding box center [388, 243] width 213 height 28
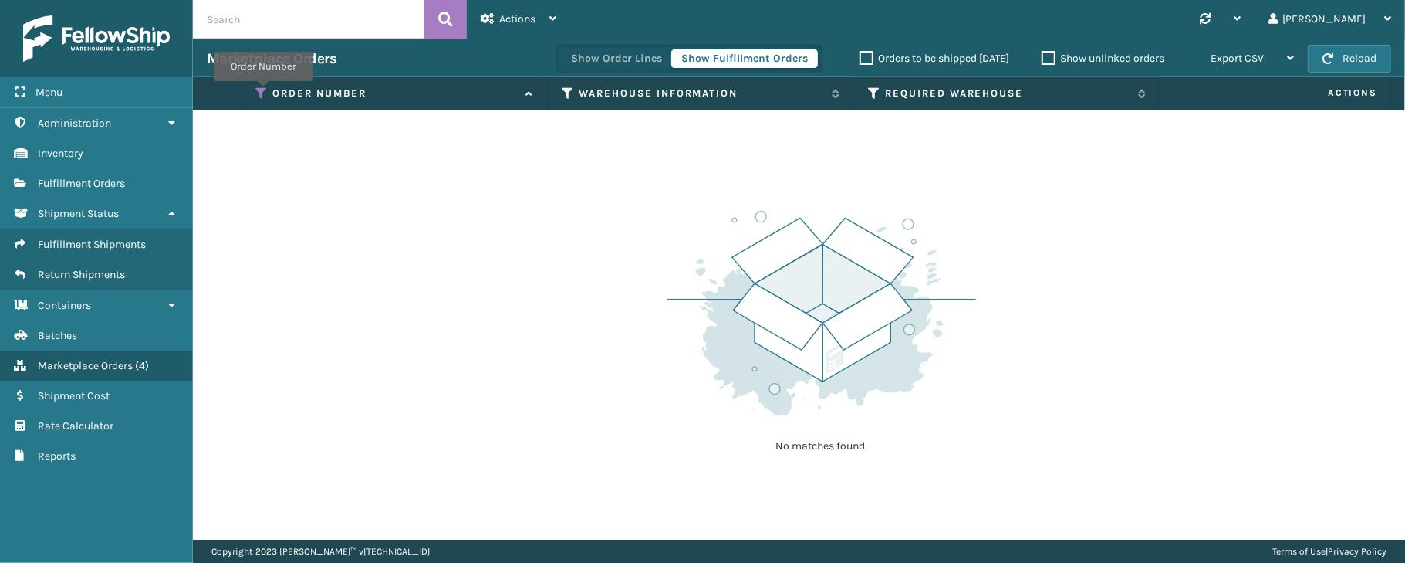
click at [263, 93] on icon at bounding box center [262, 93] width 12 height 14
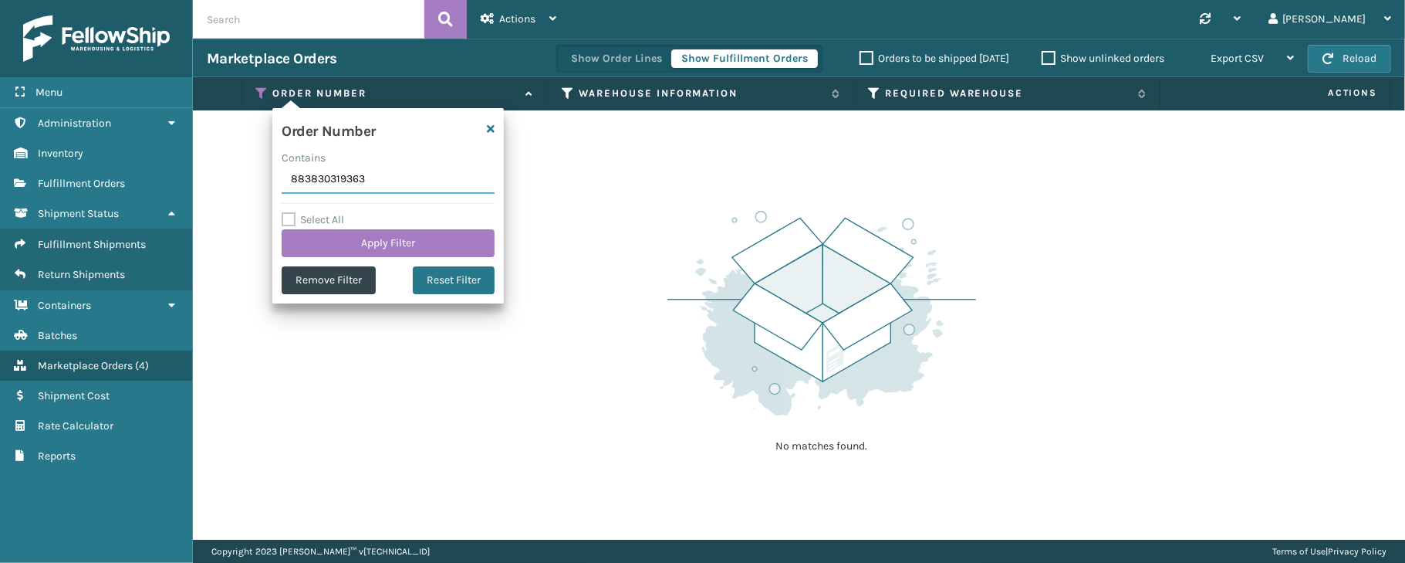
drag, startPoint x: 372, startPoint y: 180, endPoint x: 290, endPoint y: 173, distance: 82.1
click at [290, 173] on input "883830319363" at bounding box center [388, 180] width 213 height 28
paste input "200013473650737"
type input "200013473650737"
click at [338, 238] on button "Apply Filter" at bounding box center [388, 243] width 213 height 28
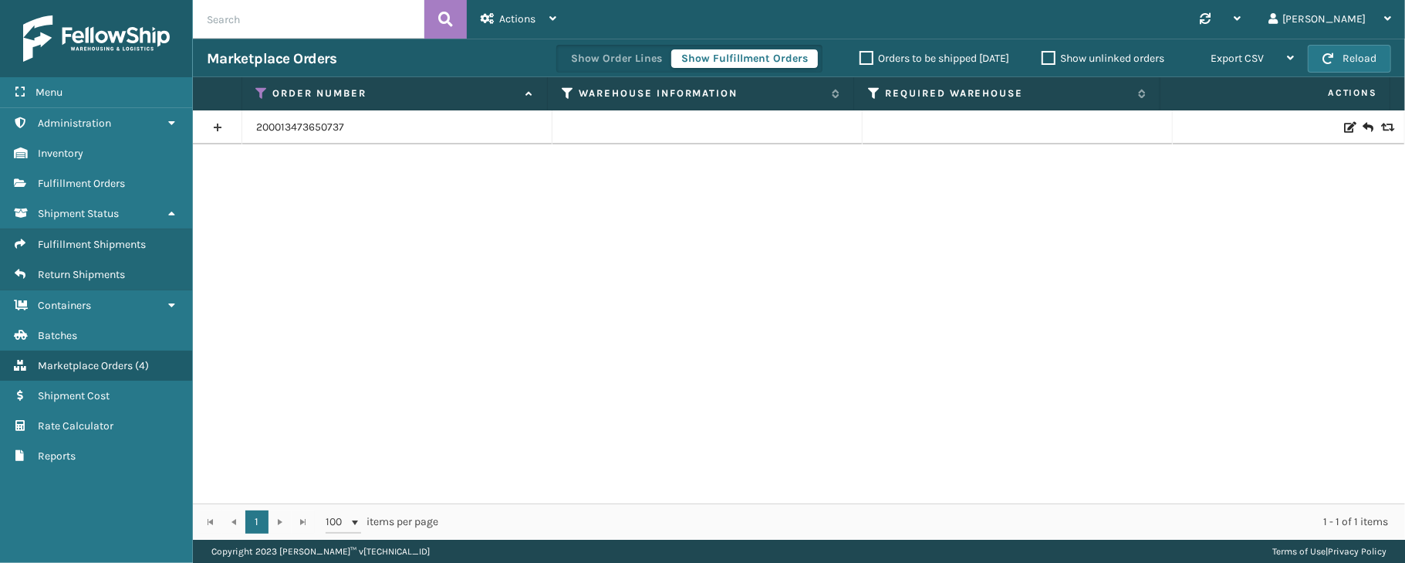
click at [216, 122] on link at bounding box center [217, 127] width 49 height 25
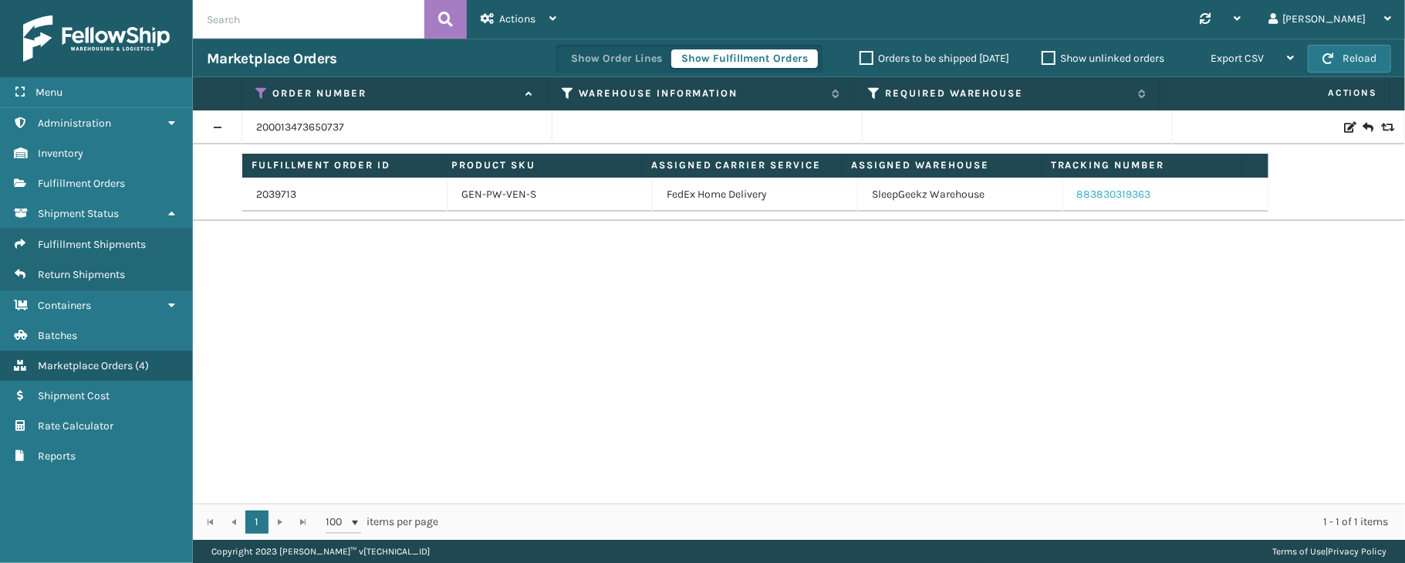
click at [1086, 196] on link "883830319363" at bounding box center [1114, 194] width 74 height 13
click at [264, 86] on icon at bounding box center [262, 93] width 12 height 14
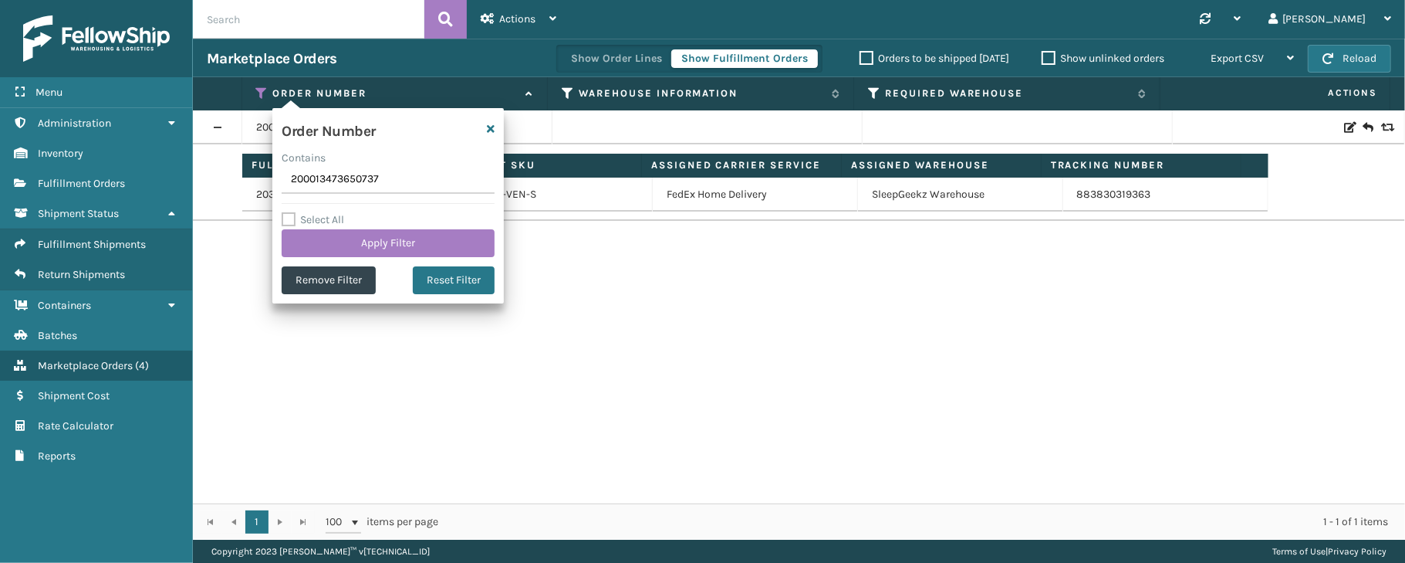
drag, startPoint x: 390, startPoint y: 180, endPoint x: 288, endPoint y: 182, distance: 102.7
click at [288, 182] on input "200013473650737" at bounding box center [388, 180] width 213 height 28
type input "200013479050586"
click at [396, 236] on button "Apply Filter" at bounding box center [388, 243] width 213 height 28
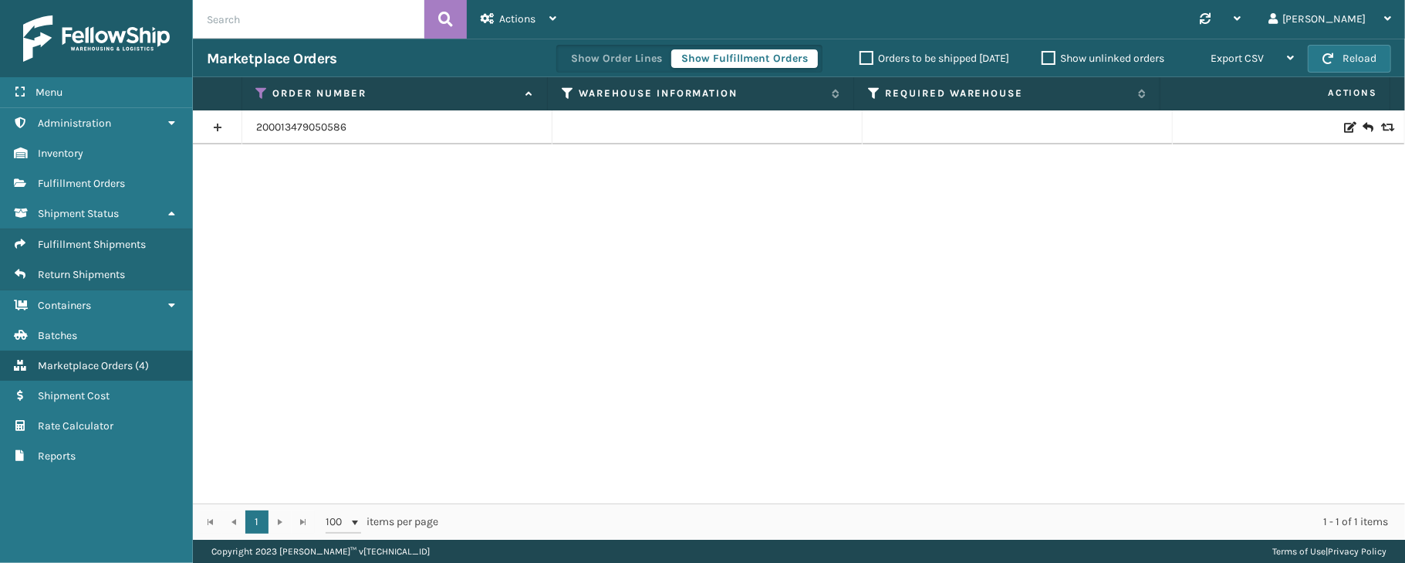
click at [218, 127] on link at bounding box center [217, 127] width 49 height 25
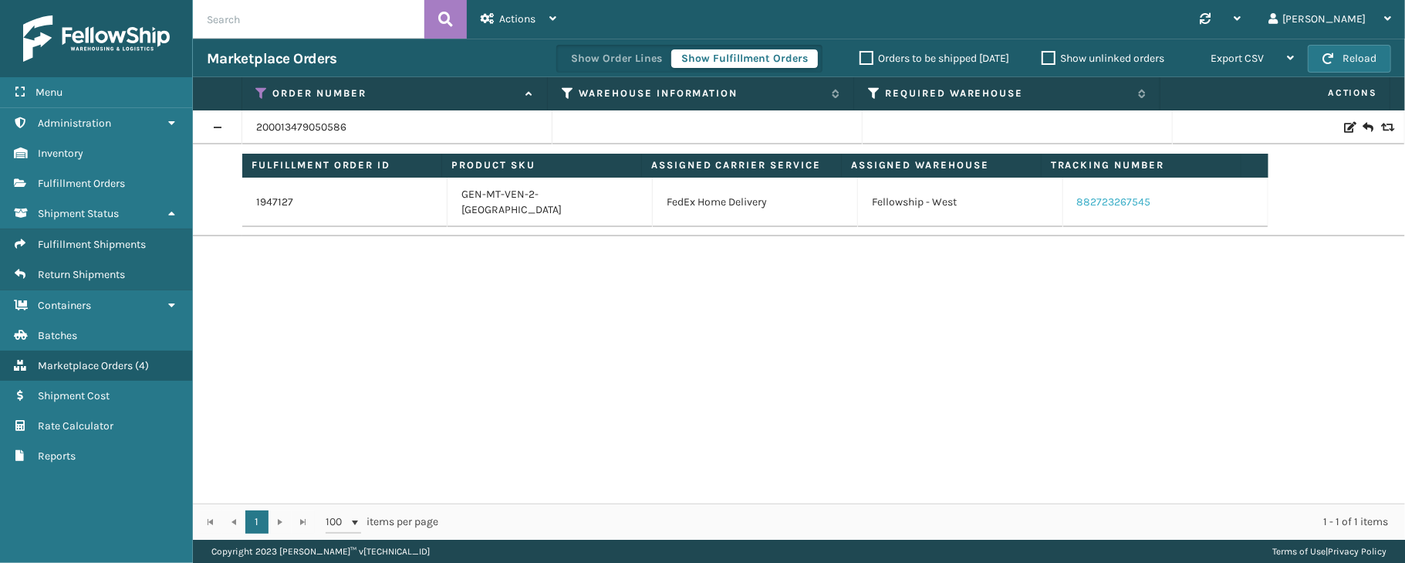
click at [1120, 198] on link "882723267545" at bounding box center [1114, 201] width 74 height 13
click at [261, 93] on icon at bounding box center [262, 93] width 12 height 14
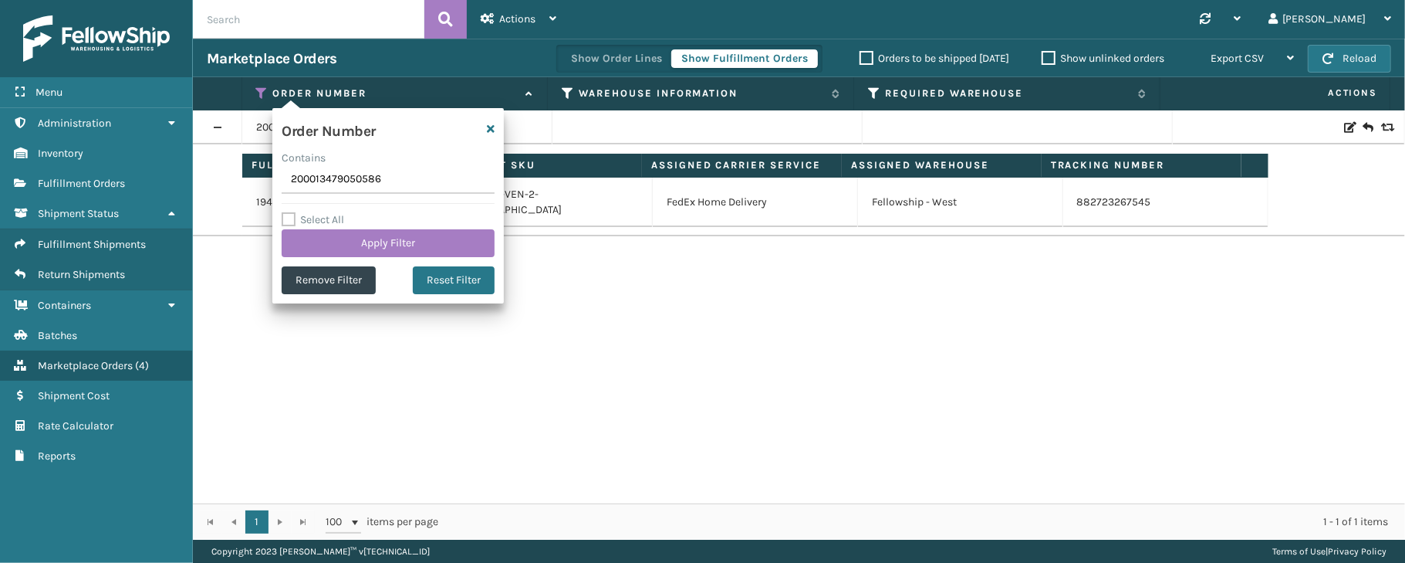
drag, startPoint x: 390, startPoint y: 176, endPoint x: 265, endPoint y: 173, distance: 125.0
click at [265, 173] on section "Marketplace Orders Show Order Lines Show Fulfillment Orders Orders to be shippe…" at bounding box center [799, 289] width 1212 height 501
type input "200013497914090"
click at [411, 241] on button "Apply Filter" at bounding box center [388, 243] width 213 height 28
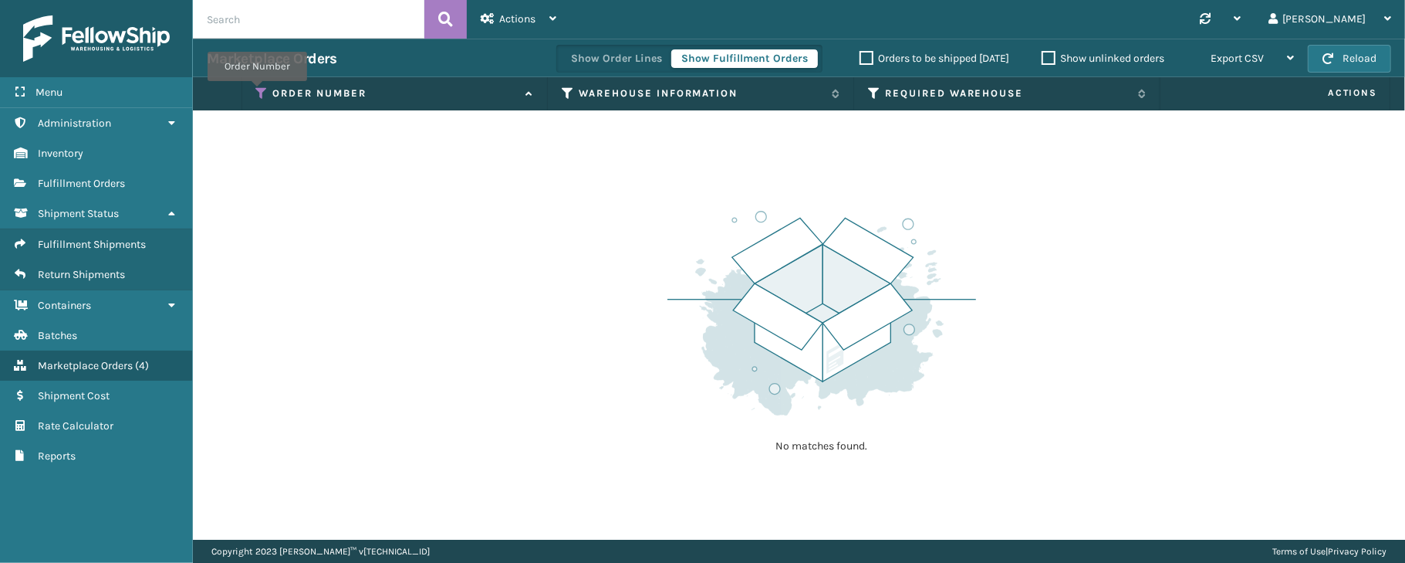
click at [257, 93] on icon at bounding box center [262, 93] width 12 height 14
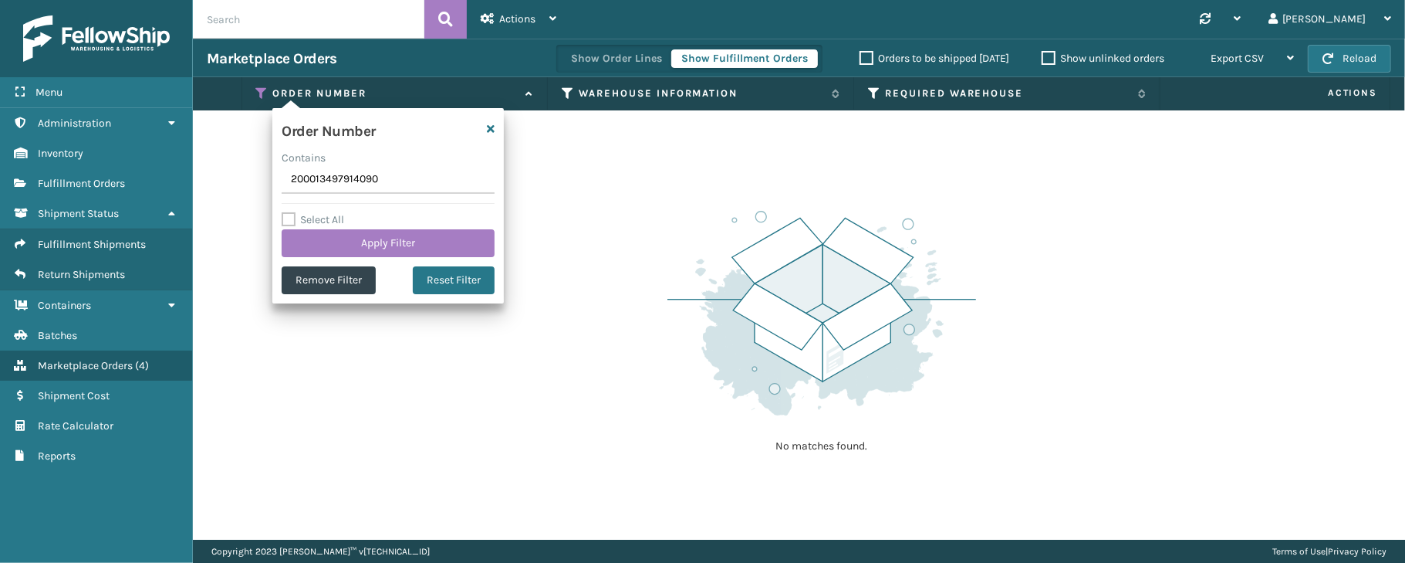
drag, startPoint x: 387, startPoint y: 187, endPoint x: 279, endPoint y: 179, distance: 108.3
click at [279, 179] on div "Order Number Contains 200013497914090 Select All Apply Filter Remove Filter Res…" at bounding box center [387, 205] width 231 height 195
type input "200013501138539"
click at [358, 236] on button "Apply Filter" at bounding box center [388, 243] width 213 height 28
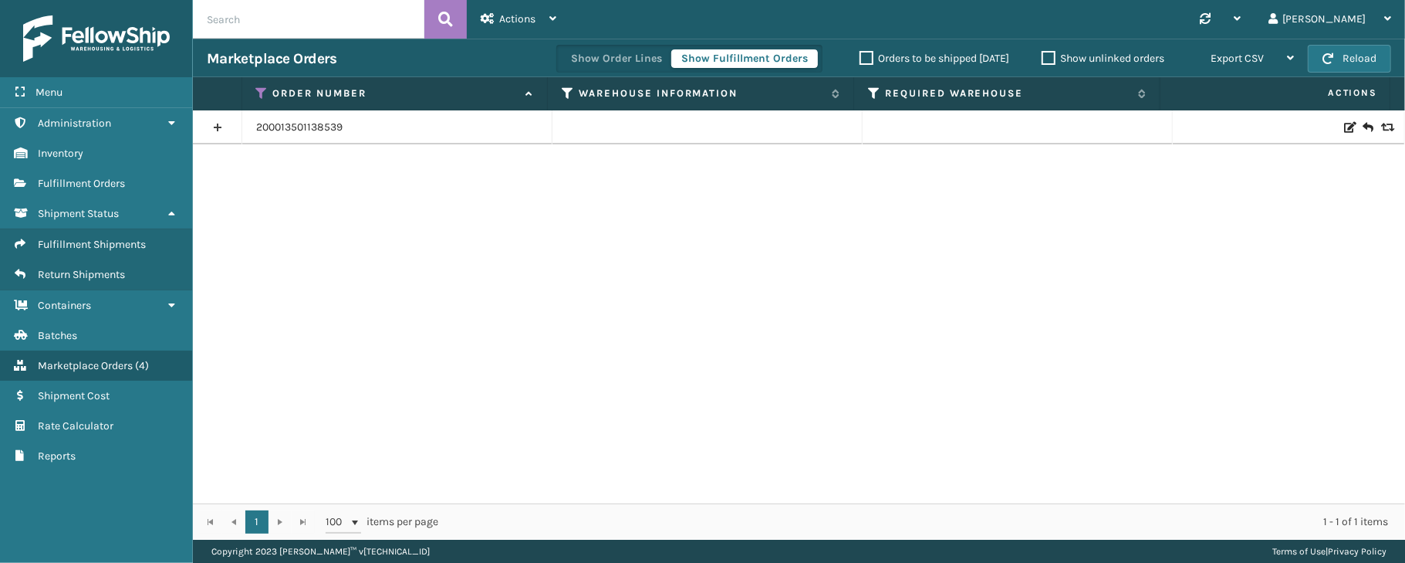
click at [218, 123] on link at bounding box center [217, 127] width 49 height 25
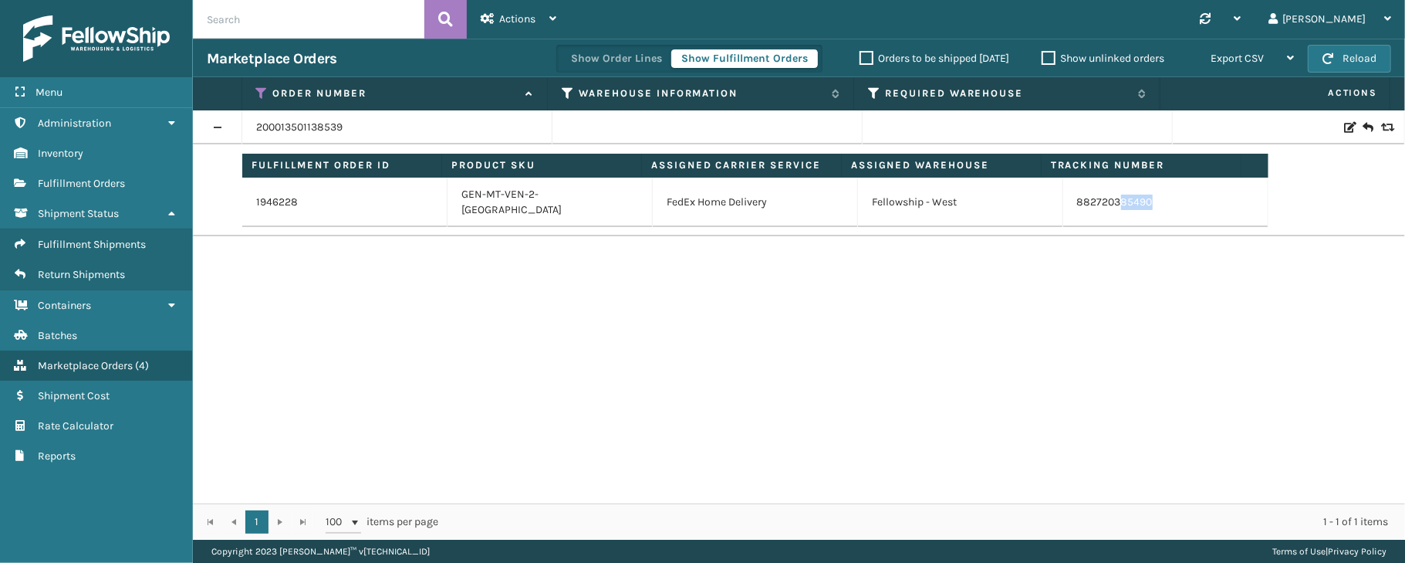
drag, startPoint x: 1154, startPoint y: 199, endPoint x: 1110, endPoint y: 202, distance: 44.9
click at [1110, 202] on td "882720385490" at bounding box center [1165, 201] width 205 height 49
click at [1112, 199] on link "882720385490" at bounding box center [1115, 201] width 76 height 13
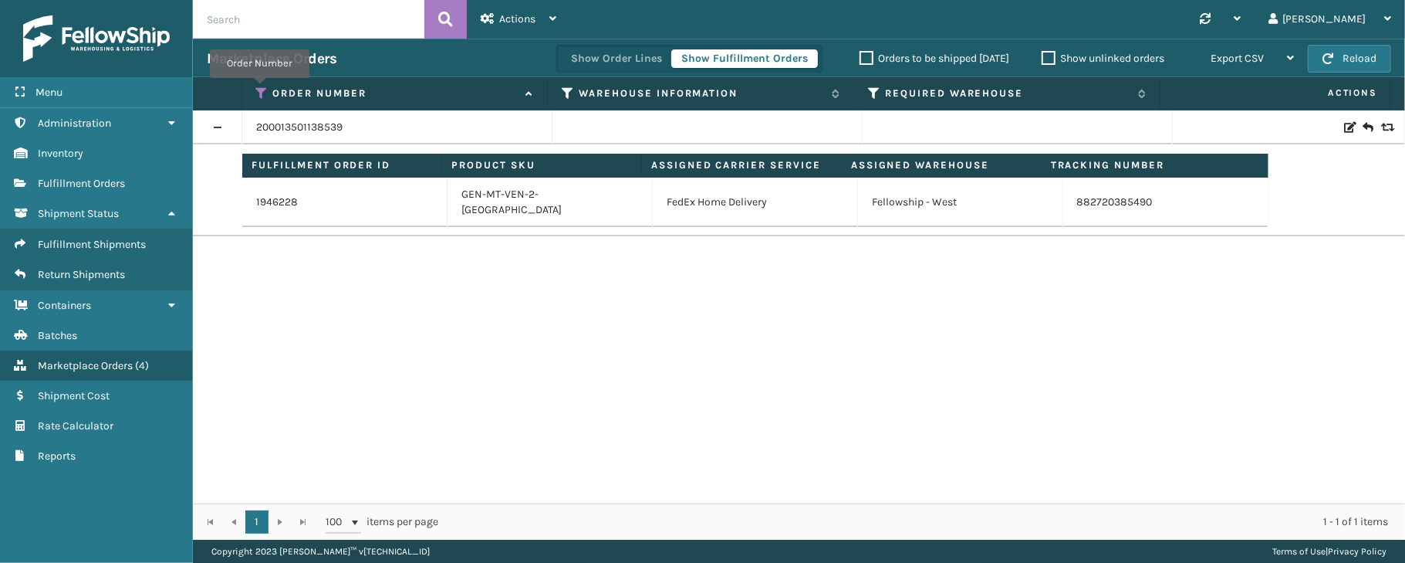
click at [259, 90] on icon at bounding box center [262, 93] width 12 height 14
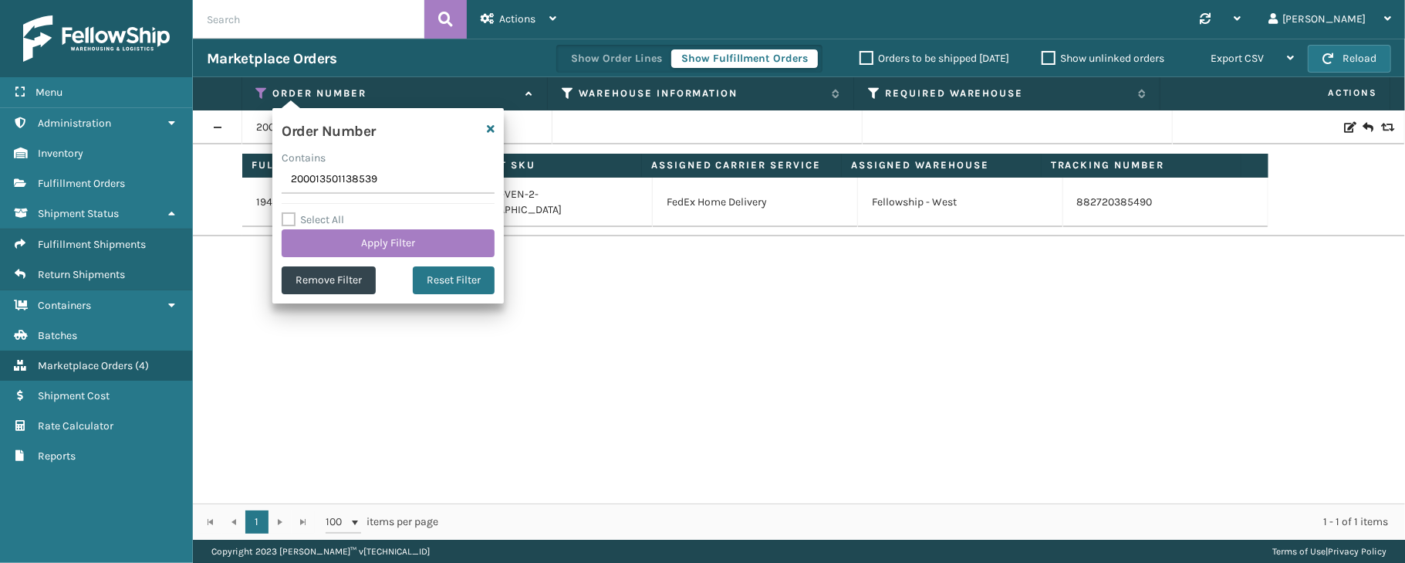
drag, startPoint x: 392, startPoint y: 180, endPoint x: 269, endPoint y: 184, distance: 123.5
click at [269, 184] on section "Marketplace Orders Show Order Lines Show Fulfillment Orders Orders to be shippe…" at bounding box center [799, 289] width 1212 height 501
type input "200013534735454"
click at [384, 245] on button "Apply Filter" at bounding box center [388, 243] width 213 height 28
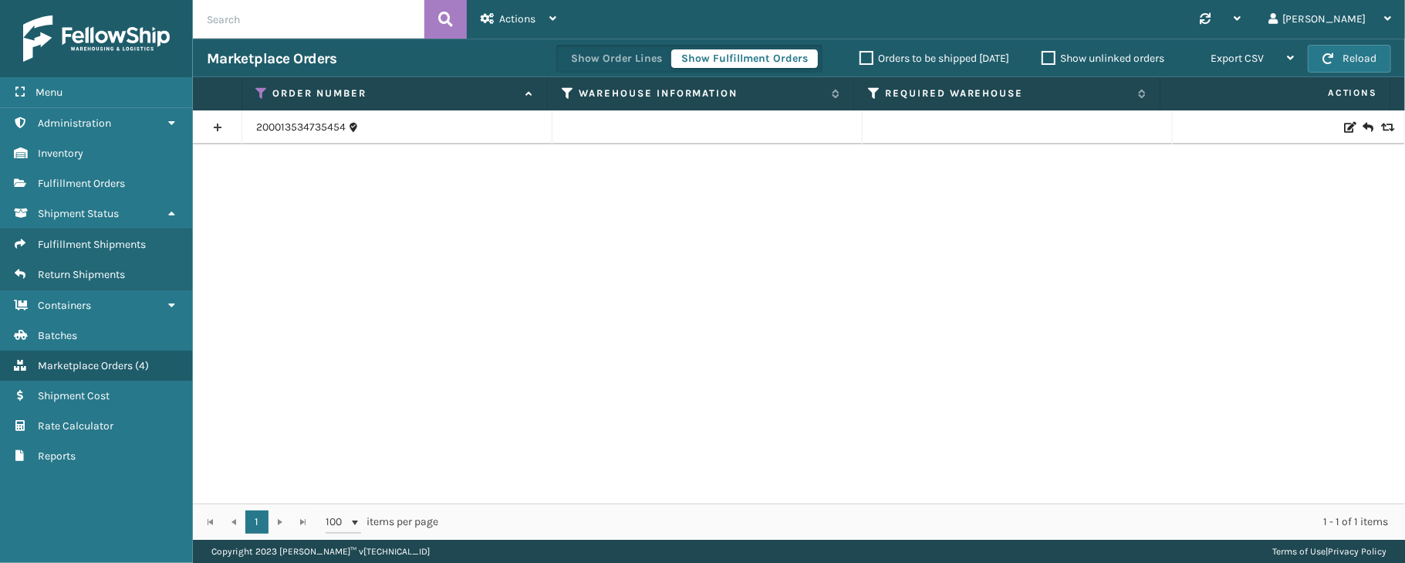
click at [219, 118] on link at bounding box center [217, 127] width 49 height 25
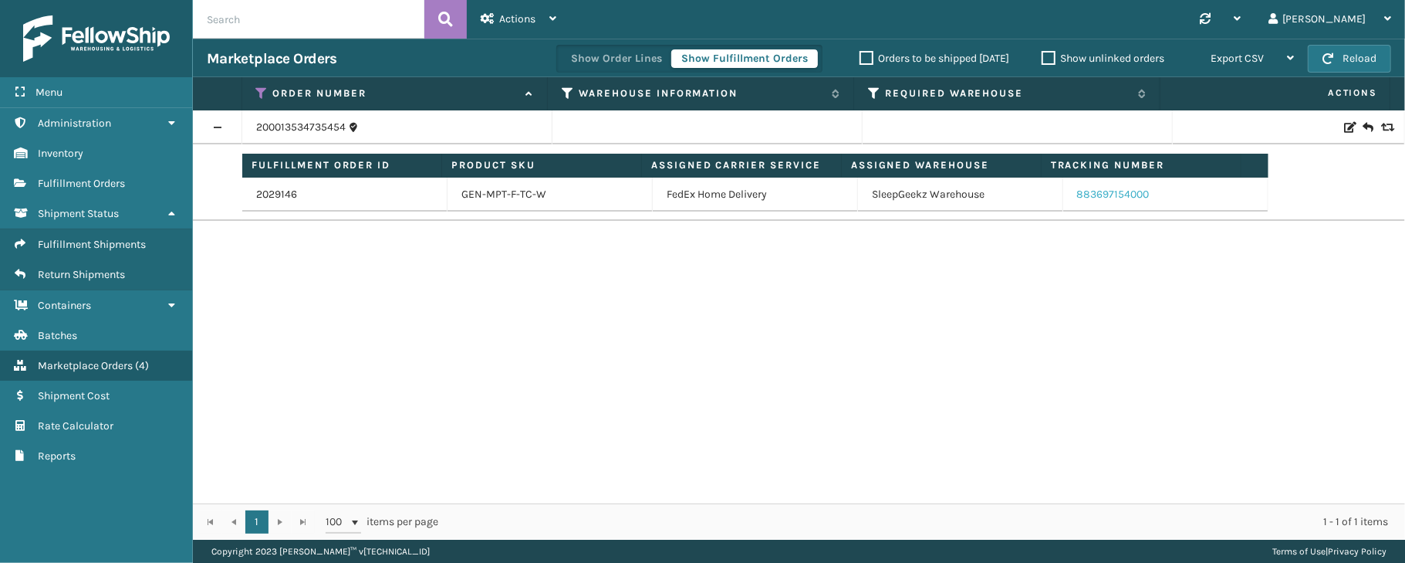
click at [1093, 198] on link "883697154000" at bounding box center [1113, 194] width 73 height 13
click at [258, 91] on icon at bounding box center [262, 93] width 12 height 14
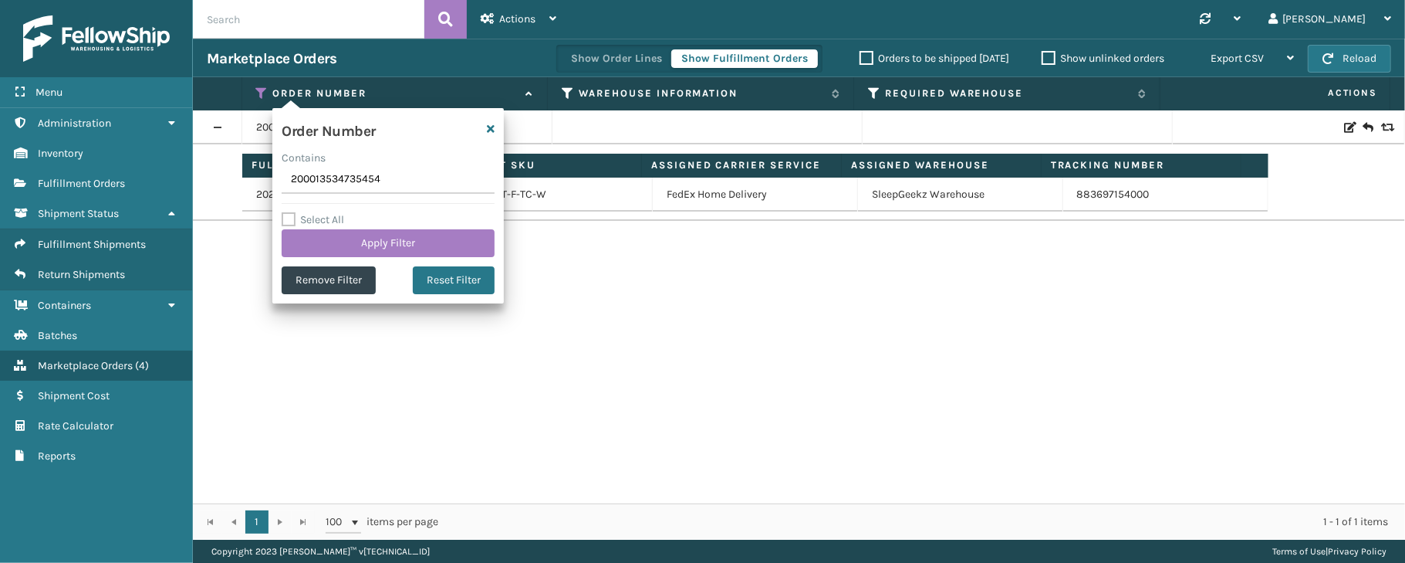
drag, startPoint x: 392, startPoint y: 183, endPoint x: 264, endPoint y: 180, distance: 128.1
click at [264, 180] on section "Marketplace Orders Show Order Lines Show Fulfillment Orders Orders to be shippe…" at bounding box center [799, 289] width 1212 height 501
type input "200013544340386"
click at [411, 239] on button "Apply Filter" at bounding box center [388, 243] width 213 height 28
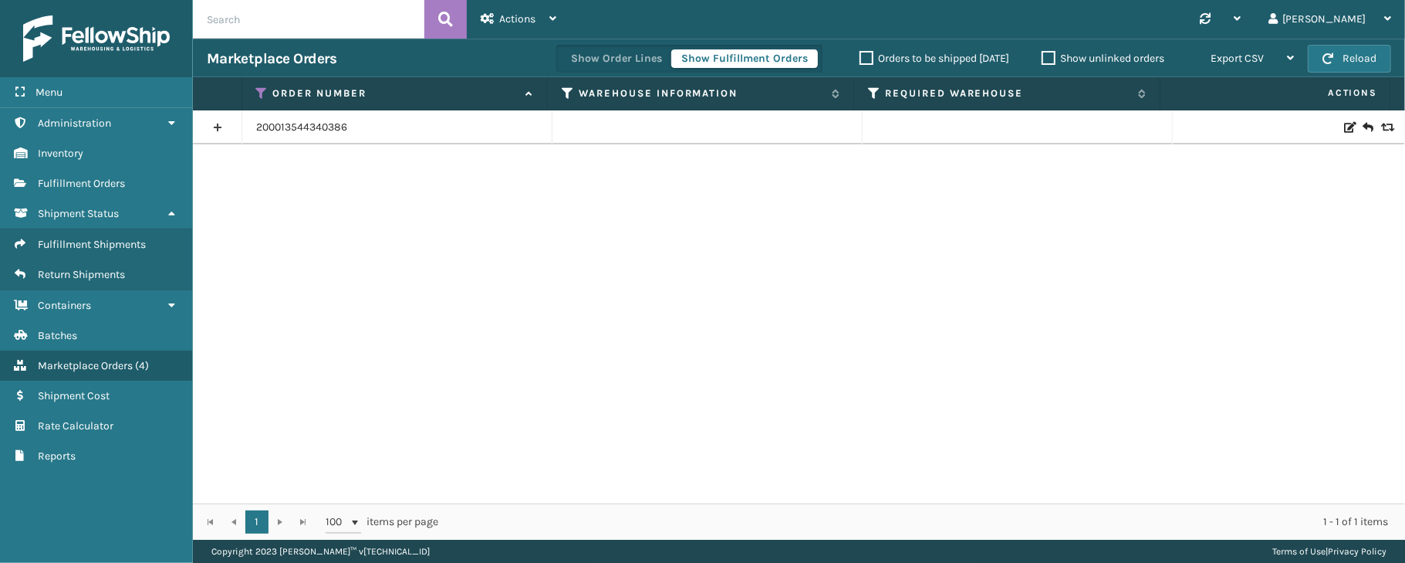
click at [220, 124] on link at bounding box center [217, 127] width 49 height 25
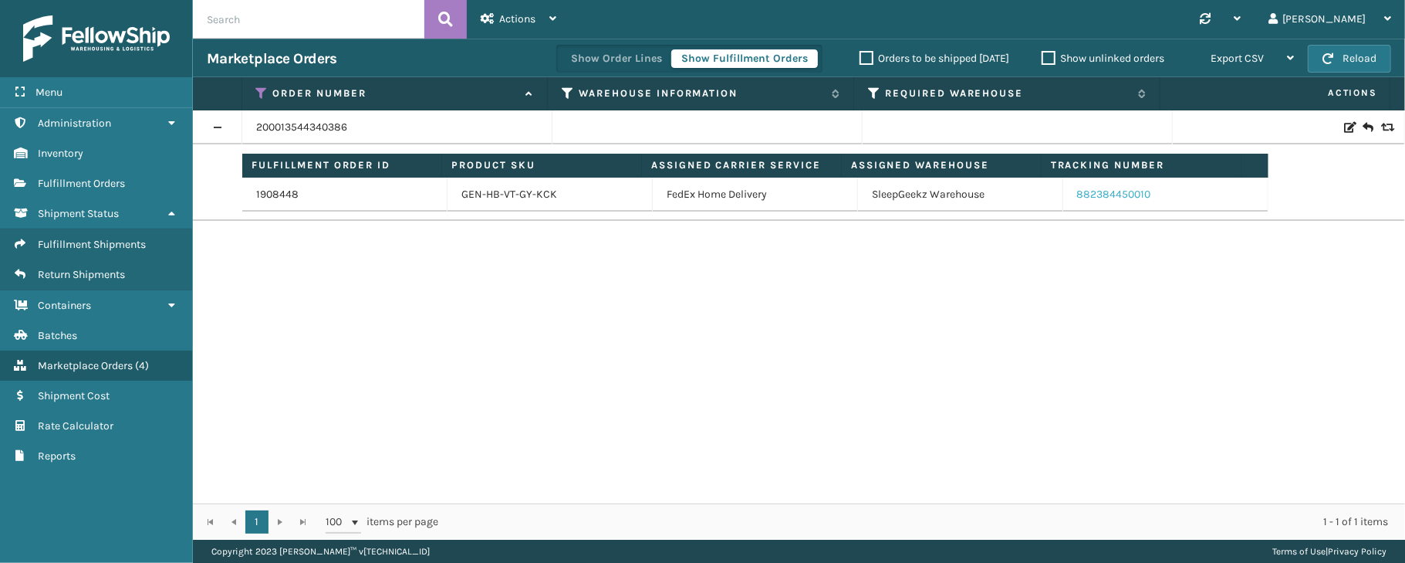
click at [1127, 192] on link "882384450010" at bounding box center [1114, 194] width 74 height 13
click at [260, 93] on icon at bounding box center [262, 93] width 12 height 14
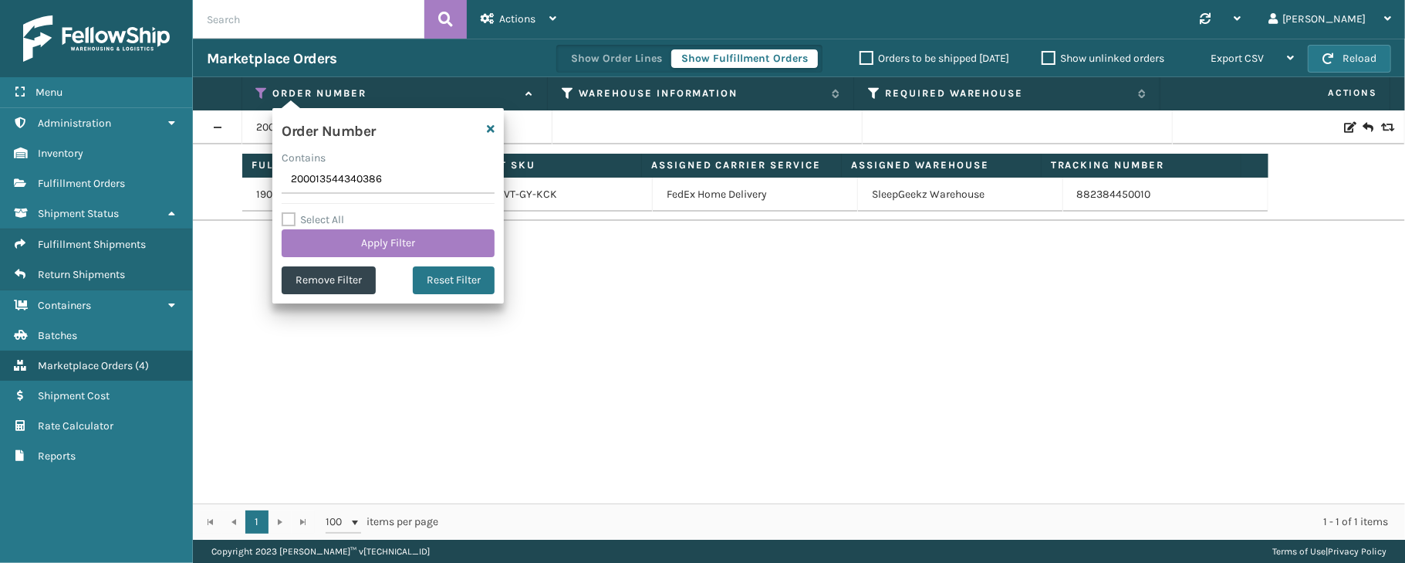
drag, startPoint x: 401, startPoint y: 181, endPoint x: 282, endPoint y: 188, distance: 119.9
click at [282, 188] on input "200013544340386" at bounding box center [388, 180] width 213 height 28
type input "200013553974126"
click at [402, 242] on button "Apply Filter" at bounding box center [388, 243] width 213 height 28
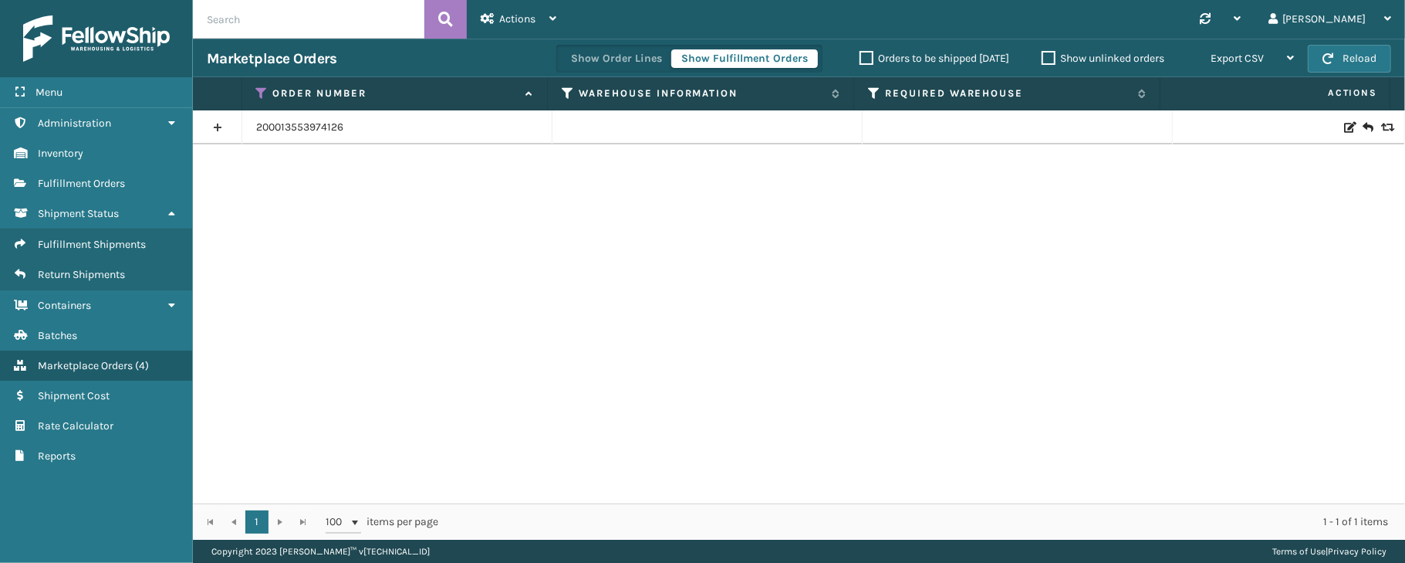
click at [211, 123] on link at bounding box center [217, 127] width 49 height 25
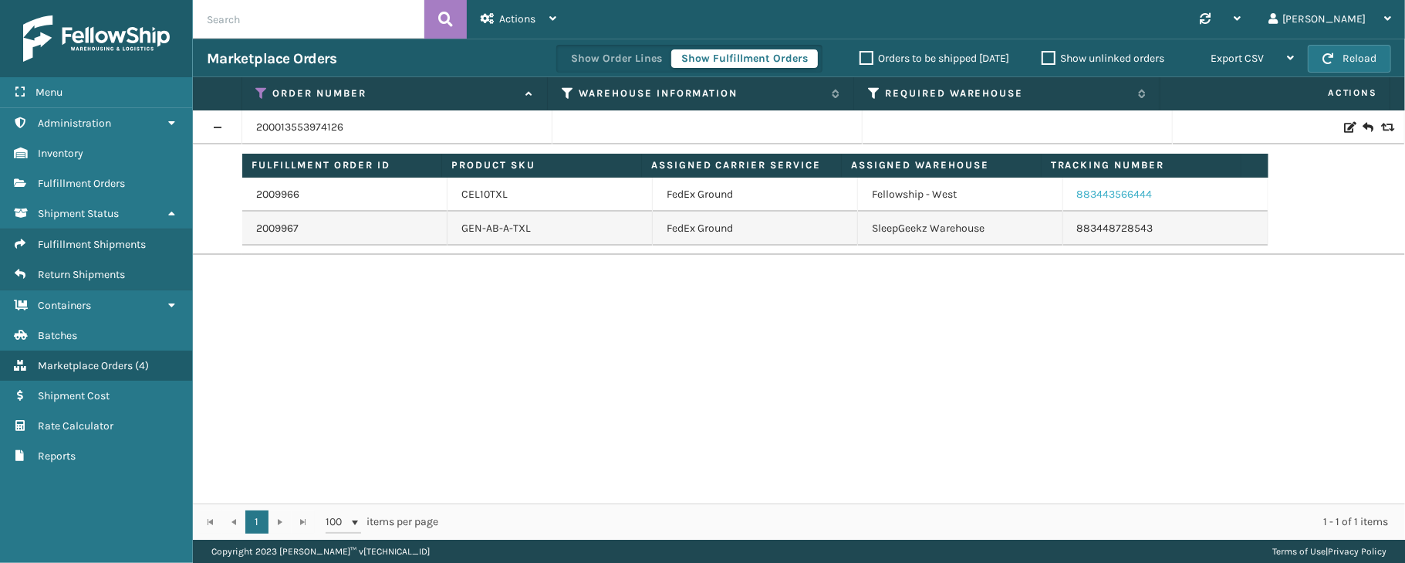
click at [1109, 196] on link "883443566444" at bounding box center [1115, 194] width 76 height 13
click at [264, 88] on icon at bounding box center [262, 93] width 12 height 14
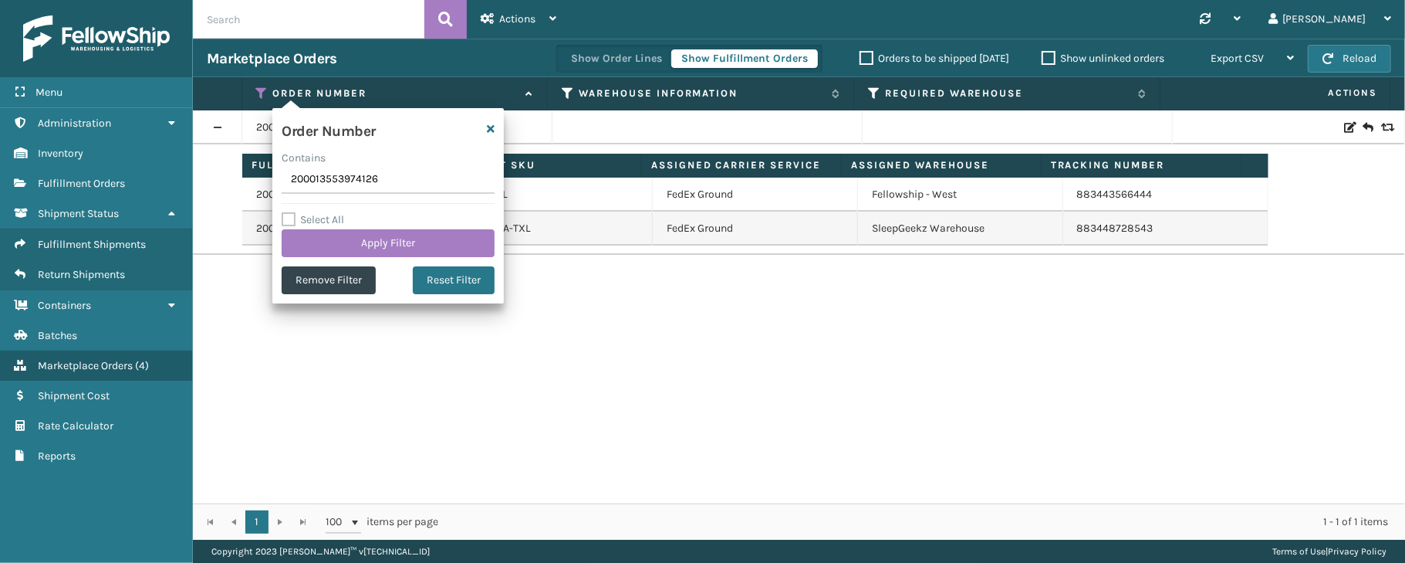
drag, startPoint x: 394, startPoint y: 180, endPoint x: 279, endPoint y: 171, distance: 115.3
click at [279, 171] on div "Order Number Contains 200013553974126 Select All Apply Filter Remove Filter Res…" at bounding box center [387, 205] width 231 height 195
type input "200013564723368"
click at [390, 238] on button "Apply Filter" at bounding box center [388, 243] width 213 height 28
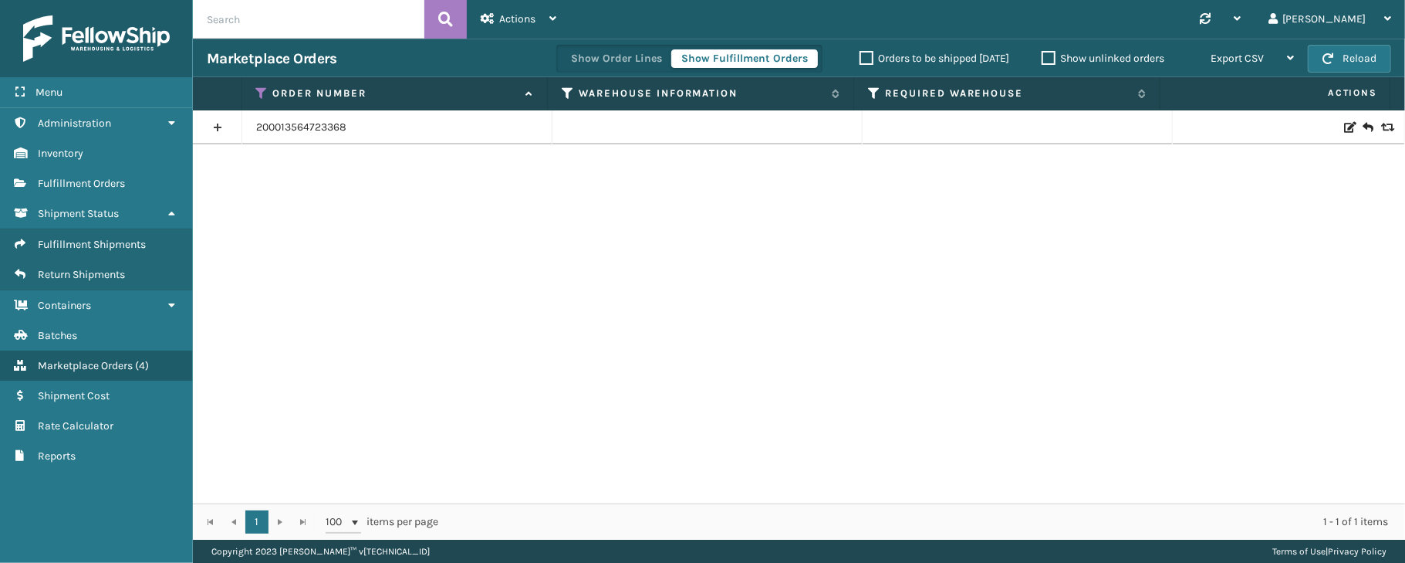
click at [217, 128] on link at bounding box center [217, 127] width 49 height 25
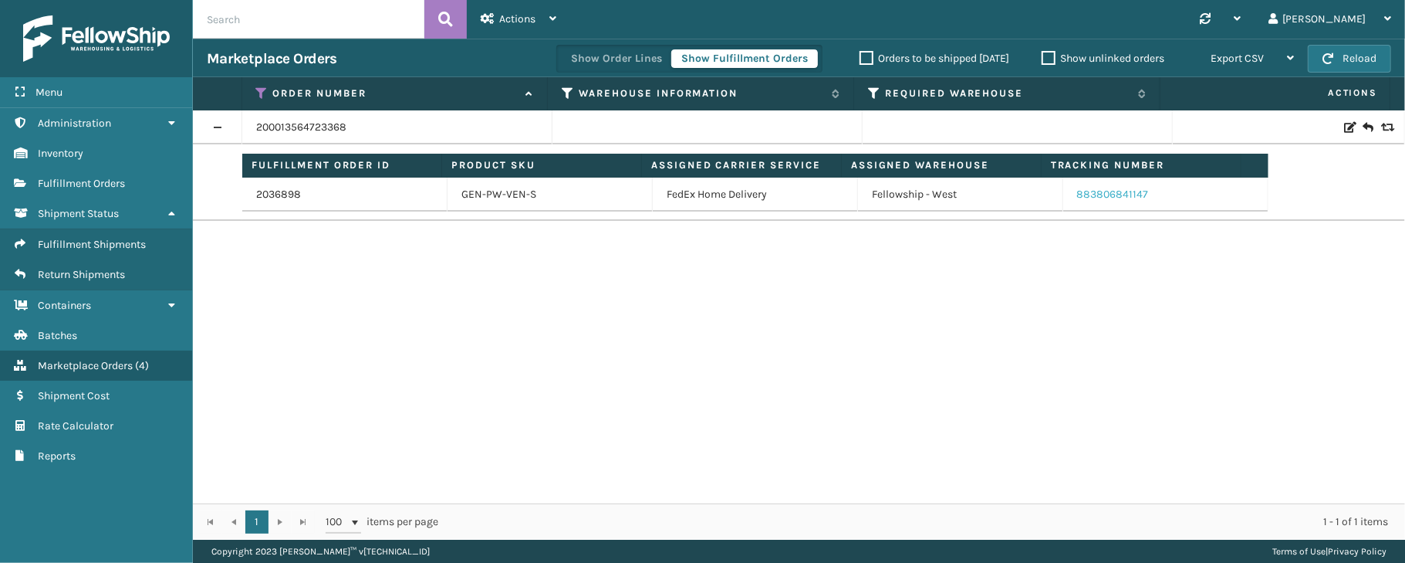
click at [1124, 198] on link "883806841147" at bounding box center [1113, 194] width 72 height 13
click at [262, 93] on icon at bounding box center [262, 93] width 12 height 14
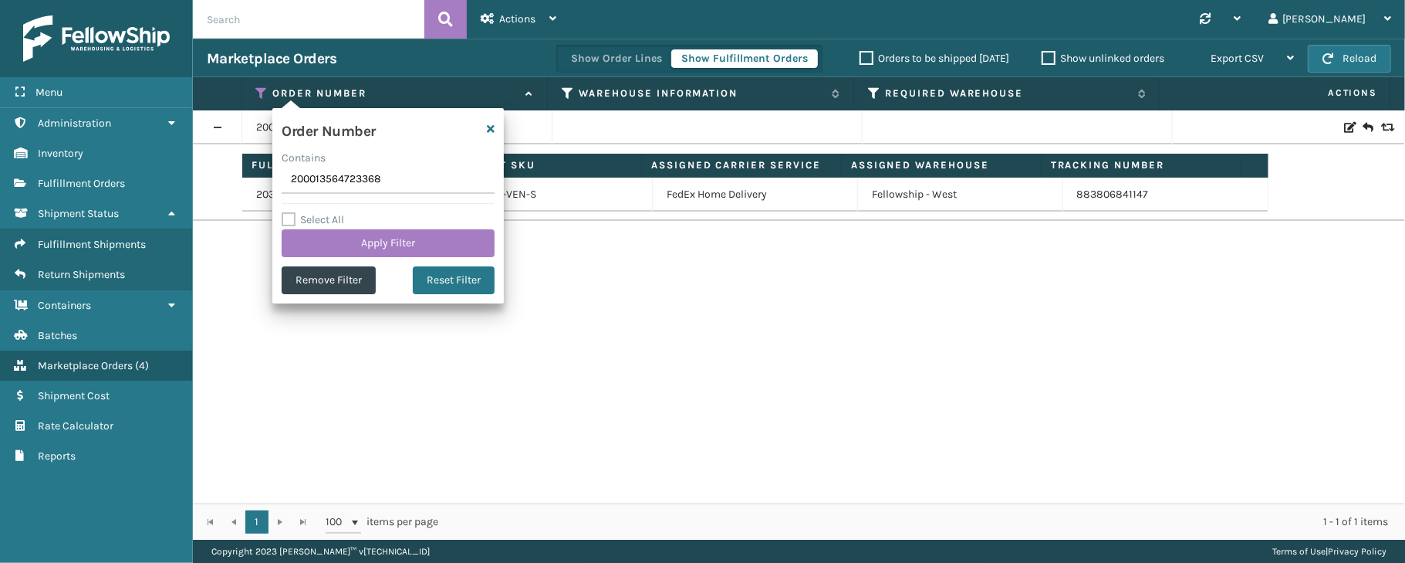
drag, startPoint x: 420, startPoint y: 171, endPoint x: 257, endPoint y: 180, distance: 163.0
click at [257, 180] on section "Marketplace Orders Show Order Lines Show Fulfillment Orders Orders to be shippe…" at bounding box center [799, 289] width 1212 height 501
type input "200013600867738"
click at [398, 245] on button "Apply Filter" at bounding box center [388, 243] width 213 height 28
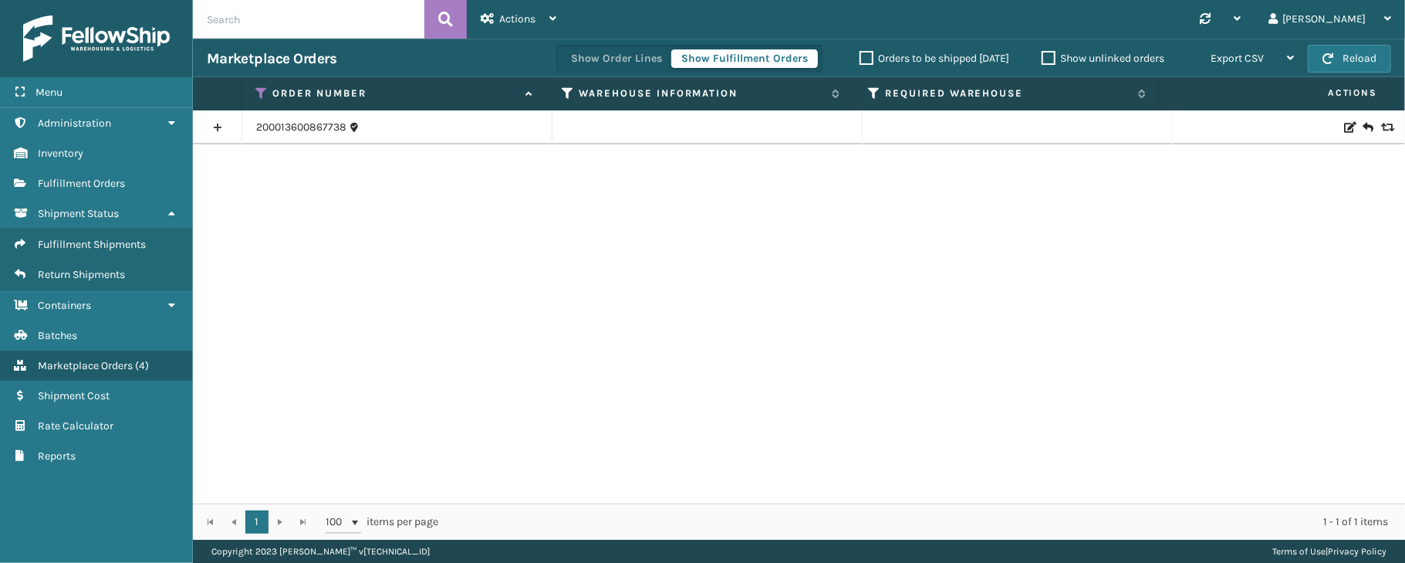
click at [216, 122] on link at bounding box center [217, 127] width 49 height 25
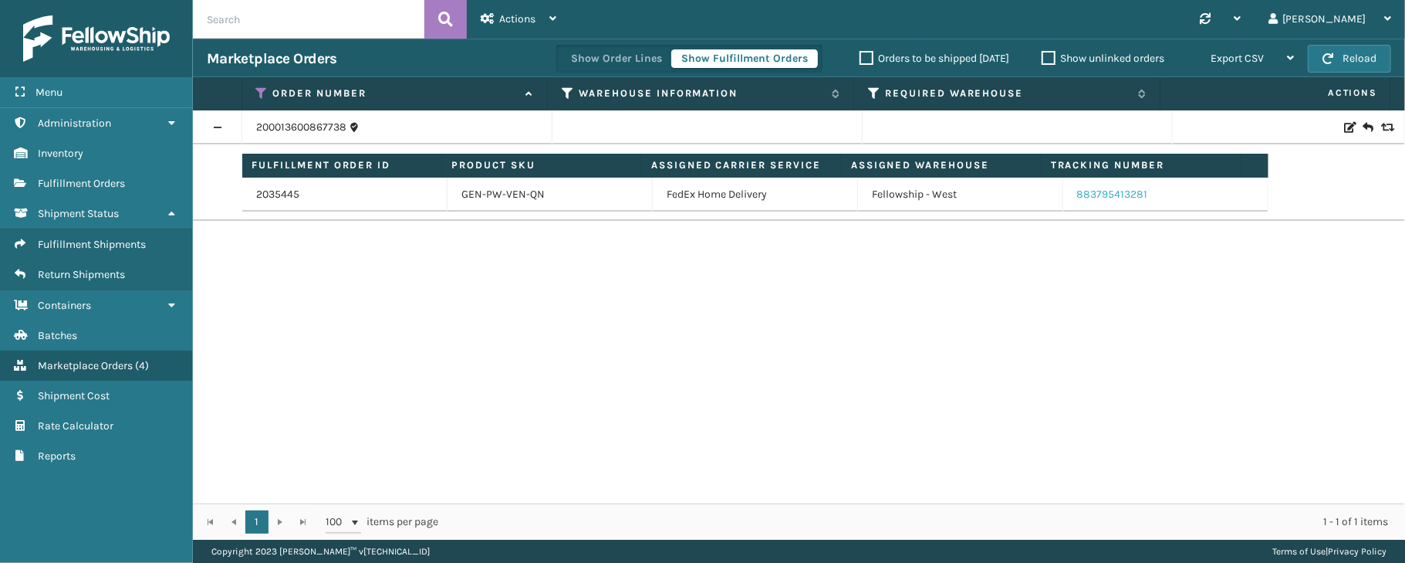
click at [1099, 198] on link "883795413281" at bounding box center [1112, 194] width 71 height 13
click at [262, 93] on icon at bounding box center [262, 93] width 12 height 14
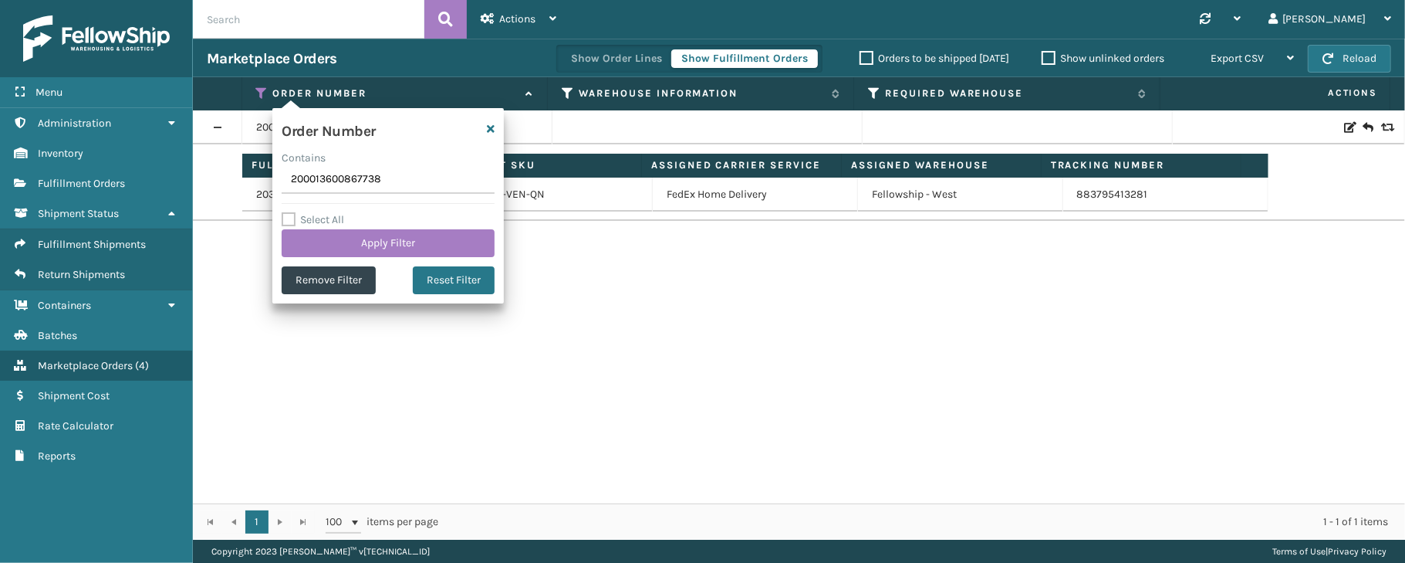
drag, startPoint x: 399, startPoint y: 177, endPoint x: 281, endPoint y: 180, distance: 118.1
click at [281, 180] on div "Order Number Contains 200013600867738 Select All Apply Filter Remove Filter Res…" at bounding box center [387, 205] width 231 height 195
type input "200013623162730"
click at [375, 248] on button "Apply Filter" at bounding box center [388, 243] width 213 height 28
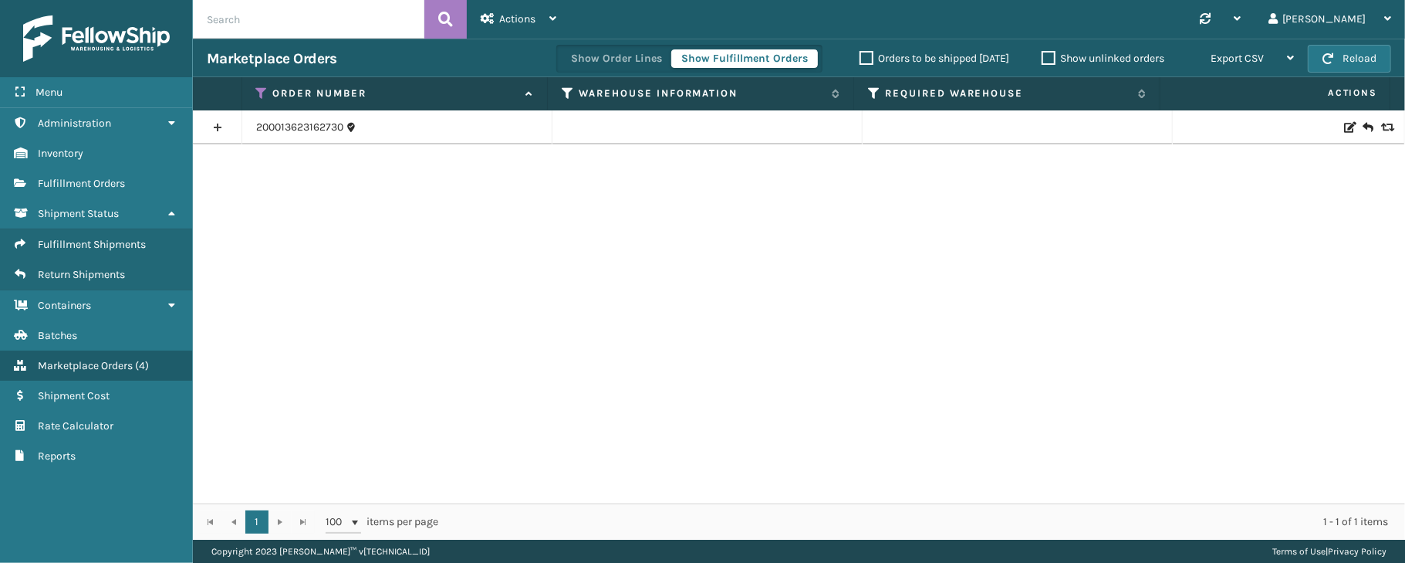
click at [214, 130] on link at bounding box center [217, 127] width 49 height 25
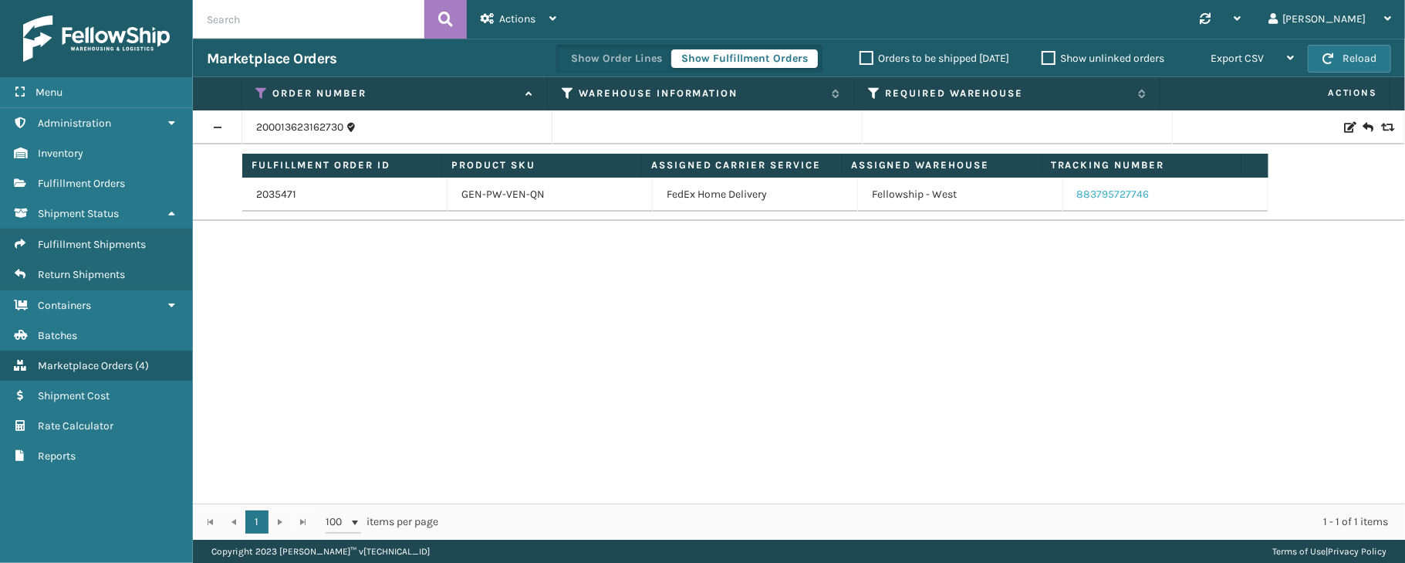
click at [1090, 194] on link "883795727746" at bounding box center [1113, 194] width 73 height 13
click at [263, 86] on icon at bounding box center [262, 93] width 12 height 14
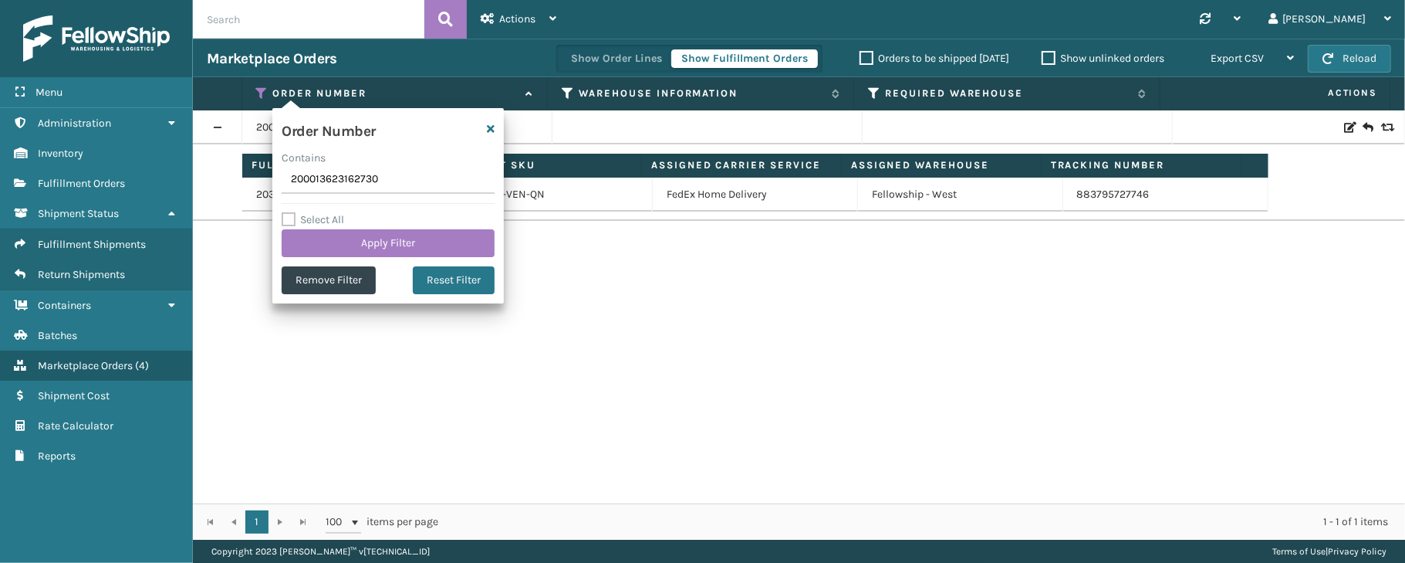
drag, startPoint x: 381, startPoint y: 185, endPoint x: 286, endPoint y: 186, distance: 95.7
click at [286, 186] on input "200013623162730" at bounding box center [388, 180] width 213 height 28
type input "200013639178336"
click at [414, 238] on button "Apply Filter" at bounding box center [388, 243] width 213 height 28
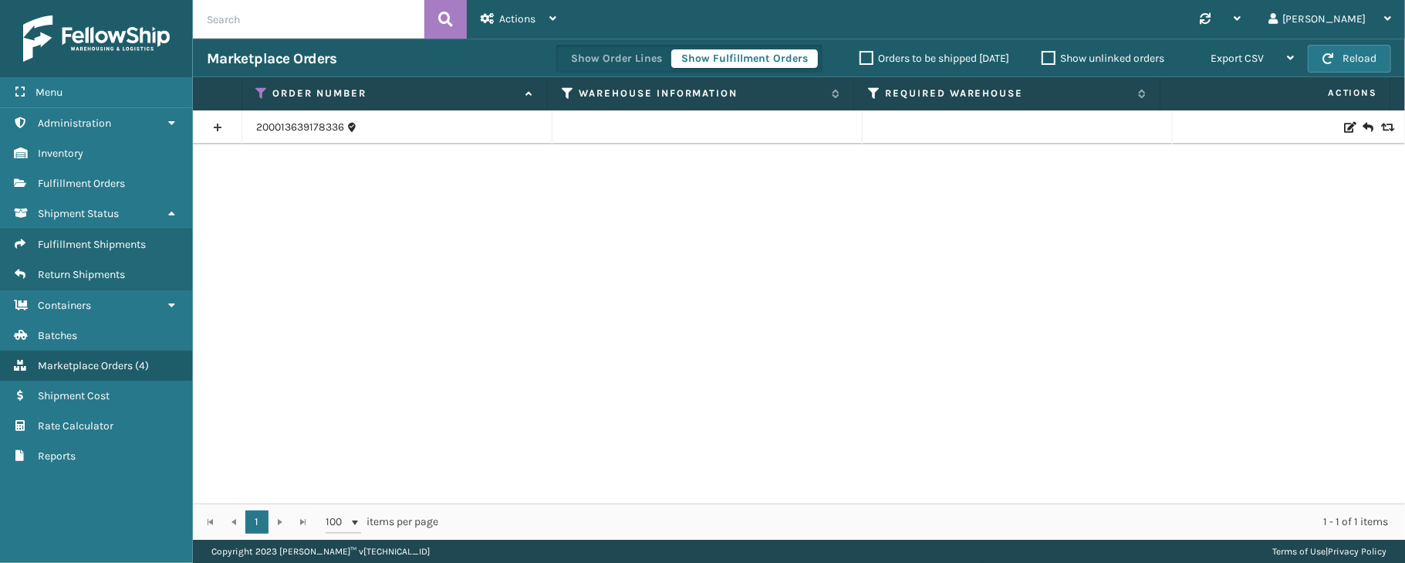
click at [223, 133] on link at bounding box center [217, 127] width 49 height 25
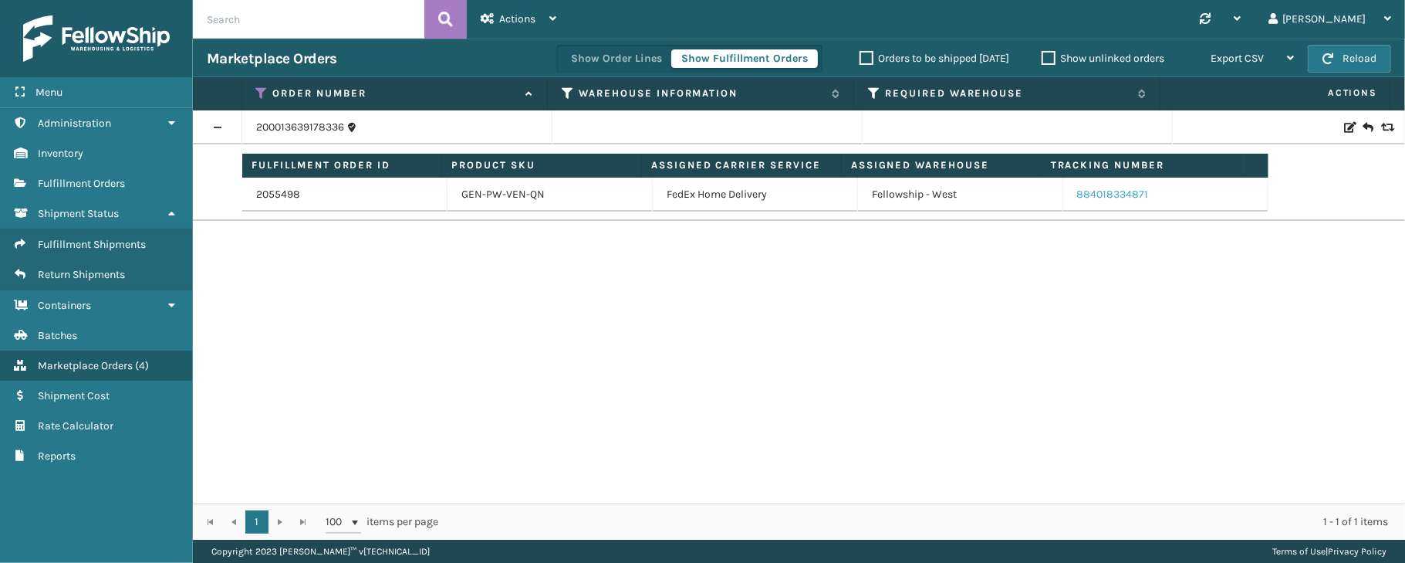
click at [1120, 192] on link "884018334871" at bounding box center [1113, 194] width 72 height 13
click at [261, 88] on icon at bounding box center [262, 93] width 12 height 14
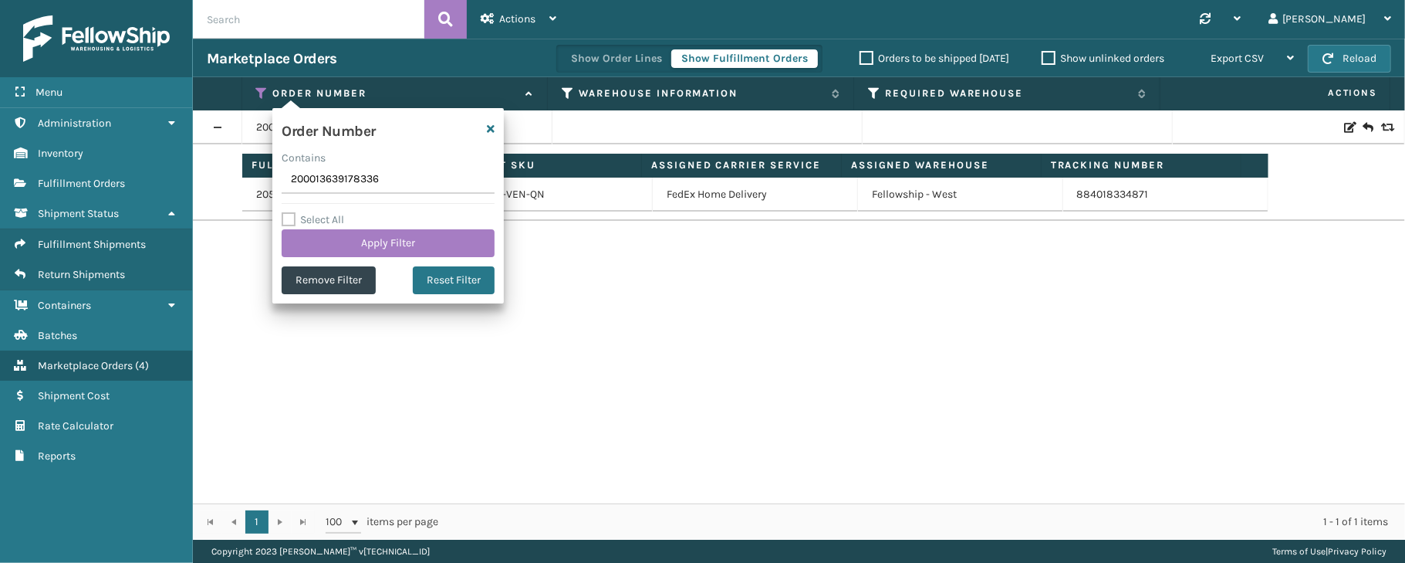
drag, startPoint x: 392, startPoint y: 183, endPoint x: 272, endPoint y: 180, distance: 120.4
click at [272, 180] on section "Marketplace Orders Show Order Lines Show Fulfillment Orders Orders to be shippe…" at bounding box center [799, 289] width 1212 height 501
type input "200013715971209"
click at [362, 242] on button "Apply Filter" at bounding box center [388, 243] width 213 height 28
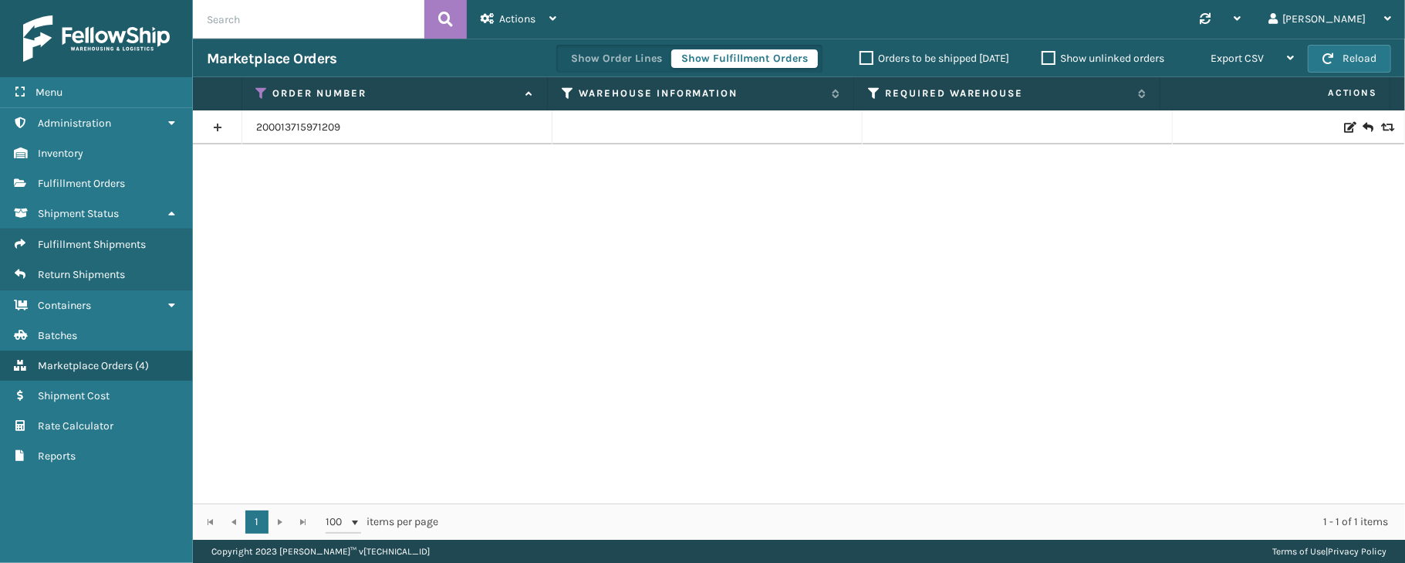
click at [216, 130] on link at bounding box center [217, 127] width 49 height 25
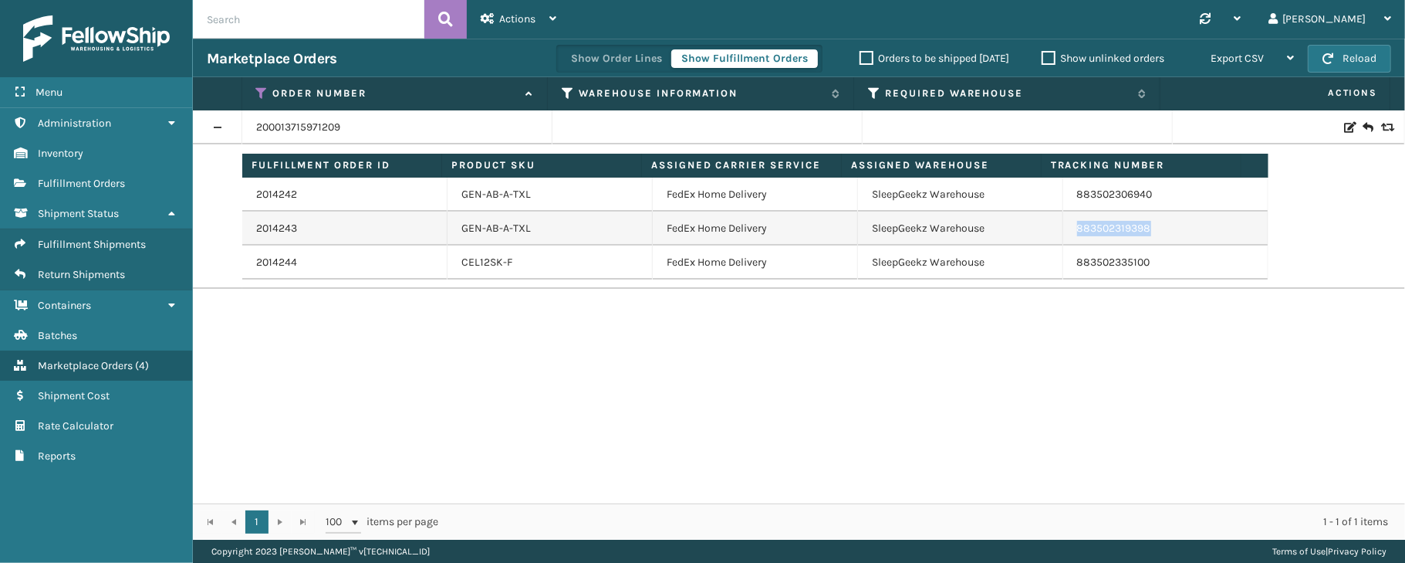
drag, startPoint x: 1155, startPoint y: 228, endPoint x: 1065, endPoint y: 228, distance: 90.3
click at [1065, 228] on td "883502319398" at bounding box center [1165, 228] width 205 height 34
copy link "883502319398"
click at [1124, 192] on link "883502306940" at bounding box center [1115, 194] width 76 height 13
click at [257, 93] on icon at bounding box center [262, 93] width 12 height 14
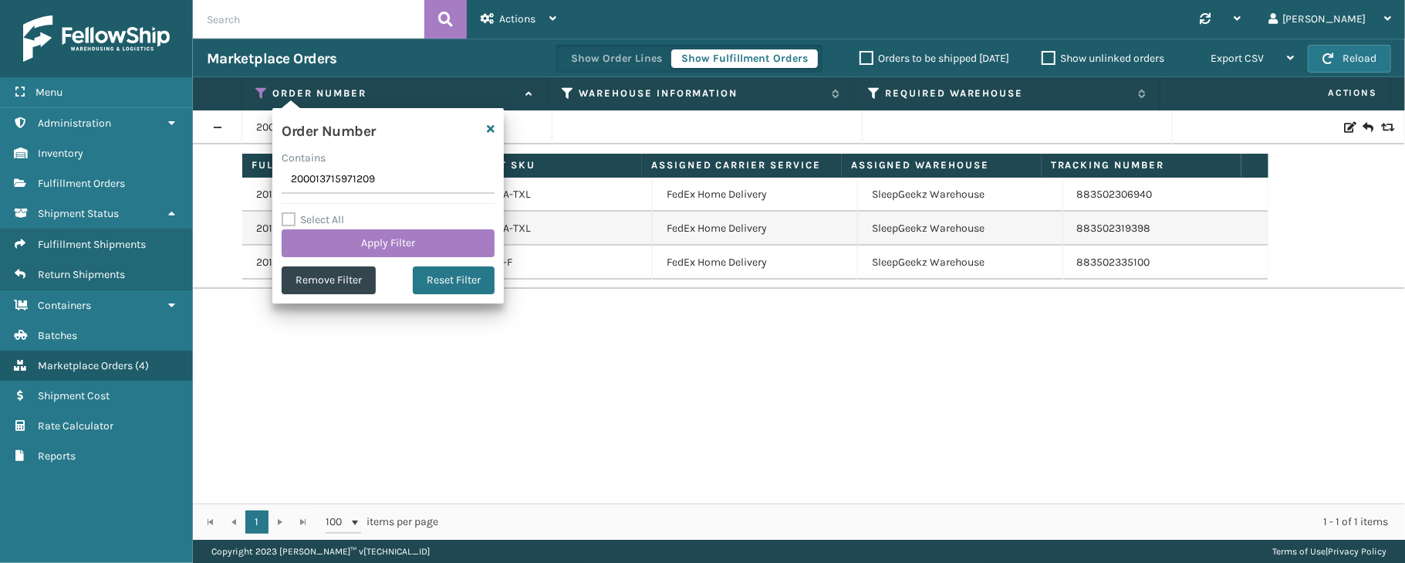
drag, startPoint x: 394, startPoint y: 171, endPoint x: 266, endPoint y: 177, distance: 127.5
click at [266, 177] on section "Marketplace Orders Show Order Lines Show Fulfillment Orders Orders to be shippe…" at bounding box center [799, 289] width 1212 height 501
type input "200013778203726"
click at [367, 244] on button "Apply Filter" at bounding box center [388, 243] width 213 height 28
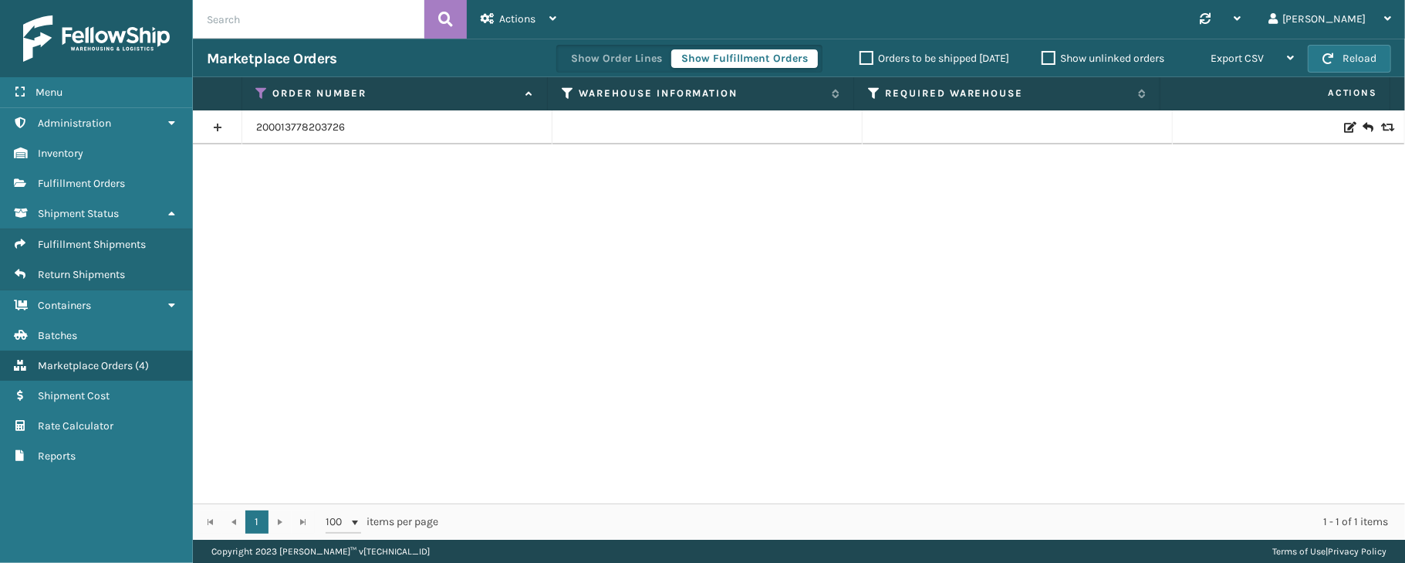
click at [211, 124] on link at bounding box center [217, 127] width 49 height 25
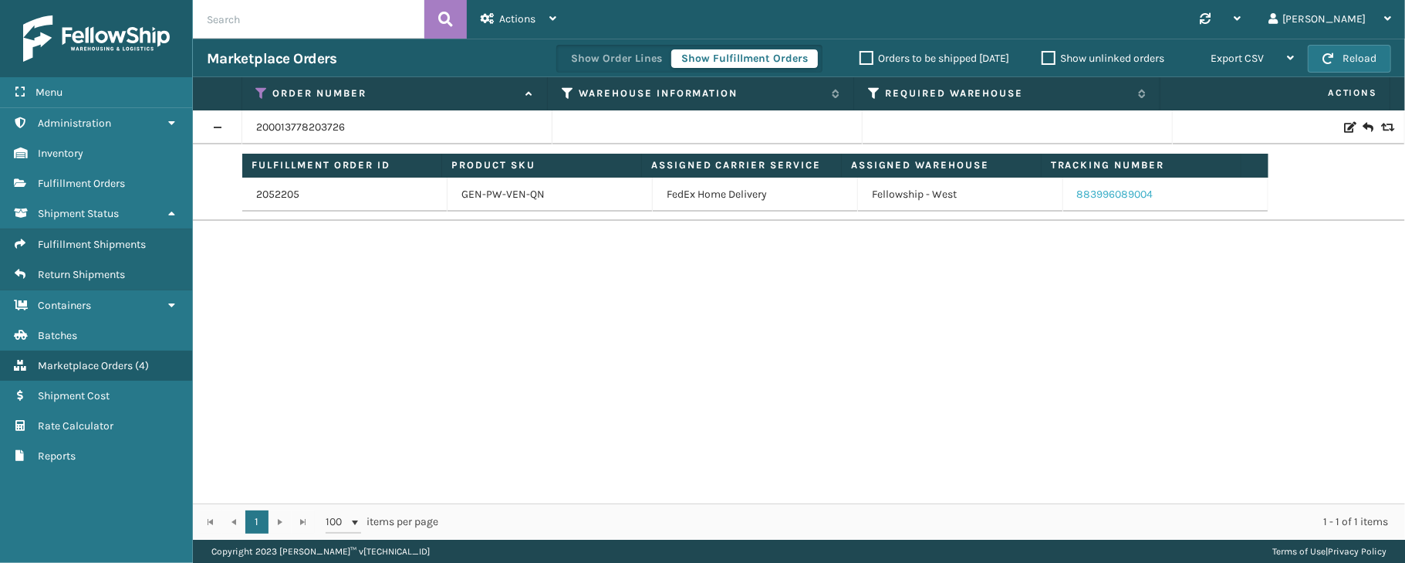
click at [1120, 192] on link "883996089004" at bounding box center [1115, 194] width 76 height 13
click at [261, 86] on icon at bounding box center [262, 93] width 12 height 14
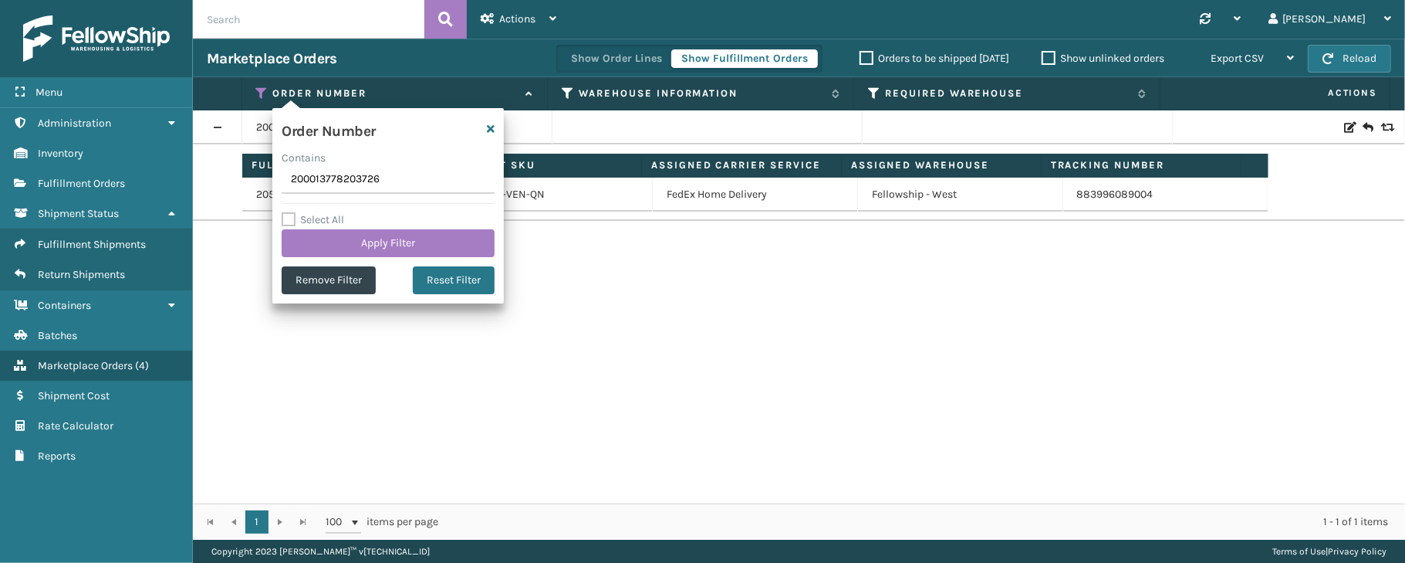
drag, startPoint x: 397, startPoint y: 177, endPoint x: 288, endPoint y: 177, distance: 108.8
click at [288, 177] on input "200013778203726" at bounding box center [388, 180] width 213 height 28
type input "200013210697320"
click at [395, 242] on button "Apply Filter" at bounding box center [388, 243] width 213 height 28
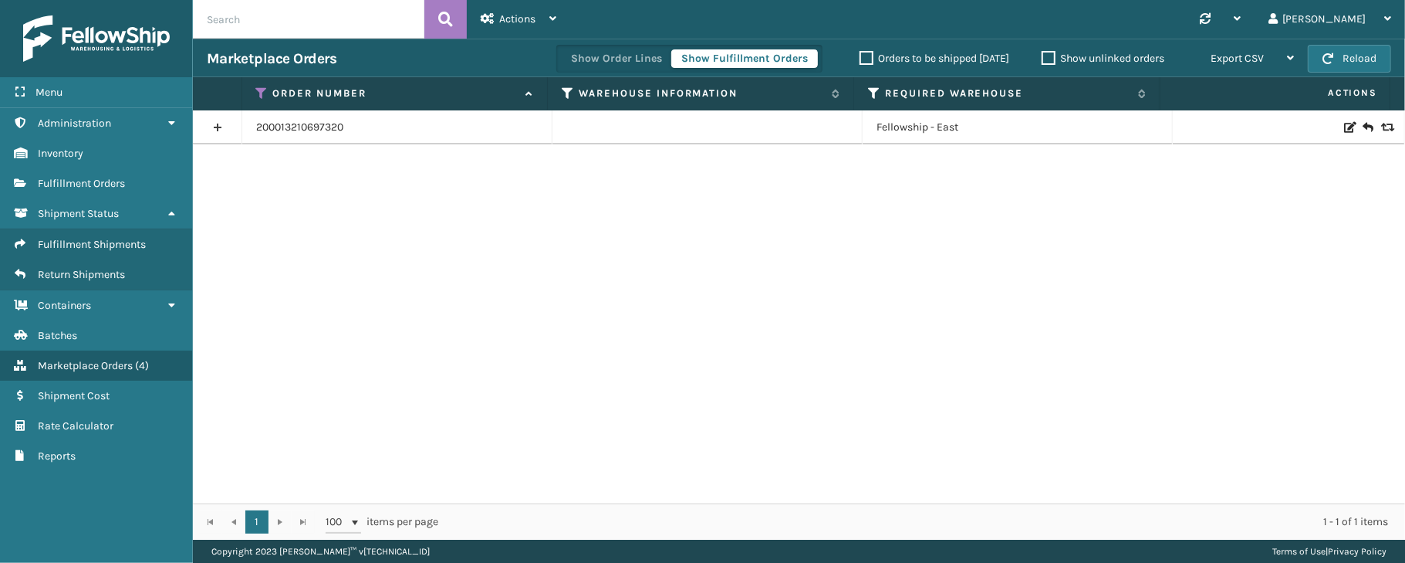
click at [221, 131] on link at bounding box center [217, 127] width 49 height 25
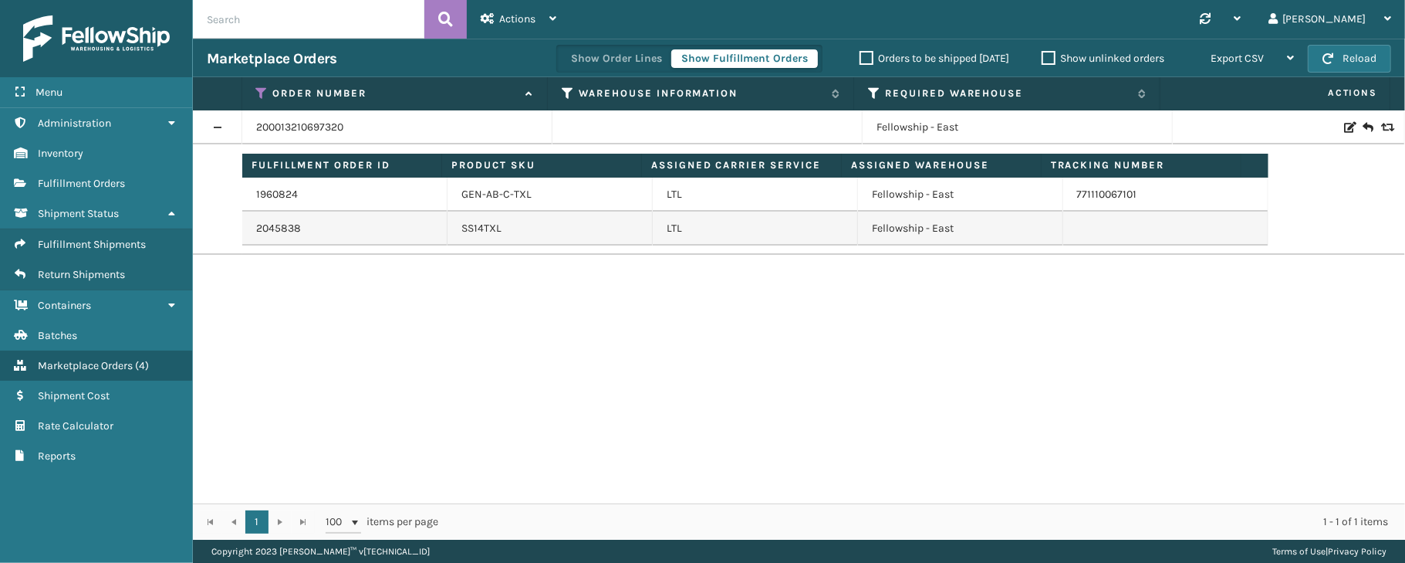
click at [1102, 192] on td "771110067101" at bounding box center [1165, 194] width 205 height 34
click at [1093, 194] on td "771110067101" at bounding box center [1165, 194] width 205 height 34
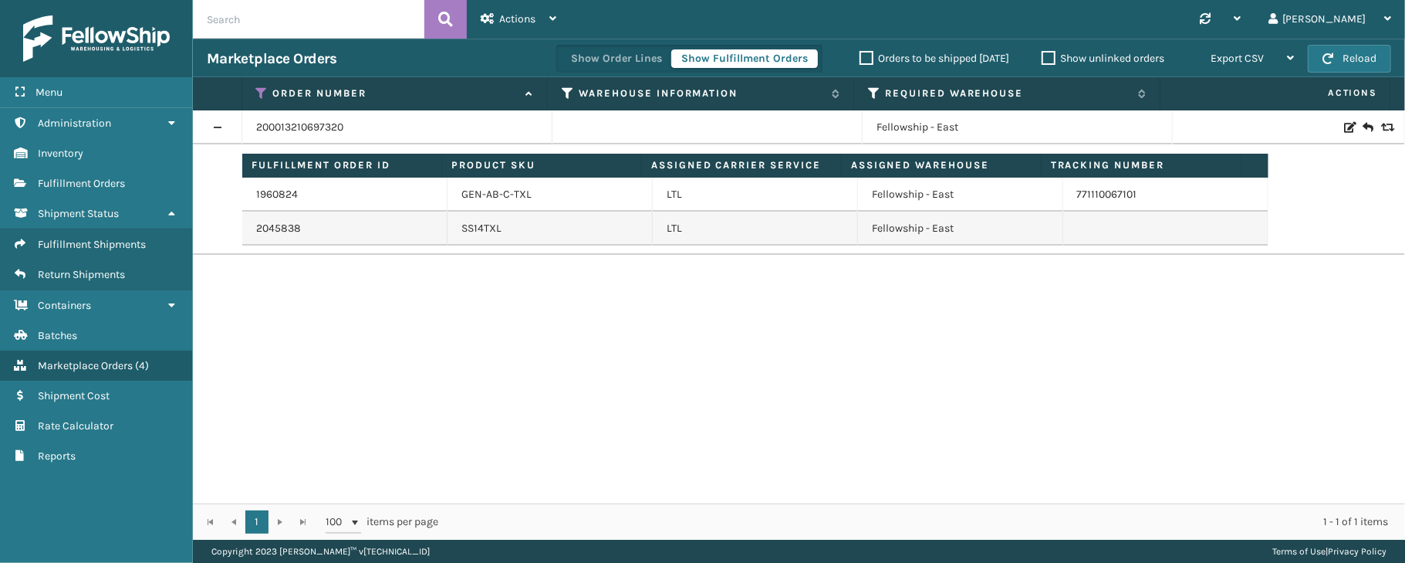
click at [1093, 194] on td "771110067101" at bounding box center [1165, 194] width 205 height 34
copy td "771110067101"
